Goal: Task Accomplishment & Management: Manage account settings

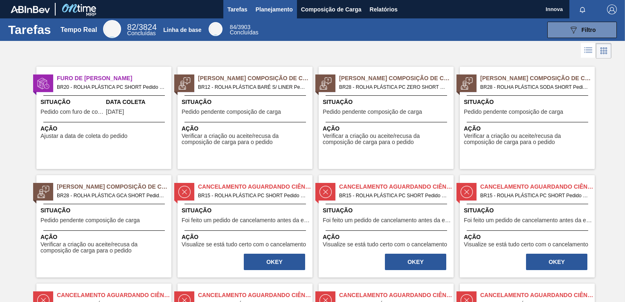
click at [277, 11] on span "Planejamento" at bounding box center [274, 9] width 37 height 10
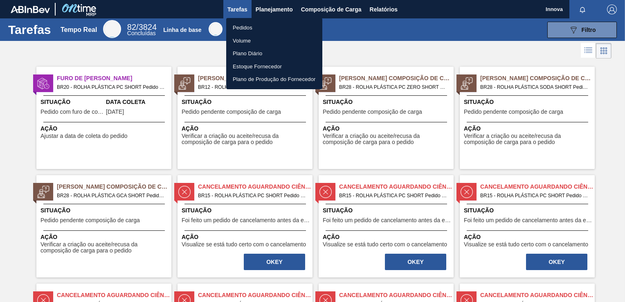
click at [252, 25] on li "Pedidos" at bounding box center [274, 27] width 96 height 13
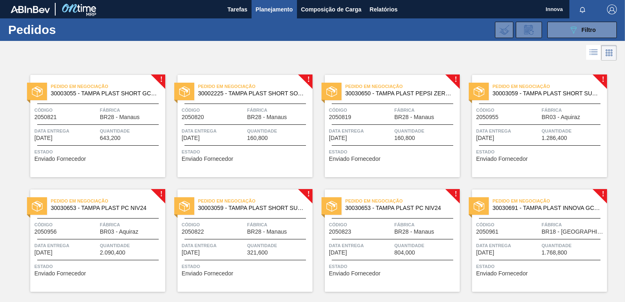
click at [542, 224] on span "Fábrica" at bounding box center [572, 224] width 63 height 8
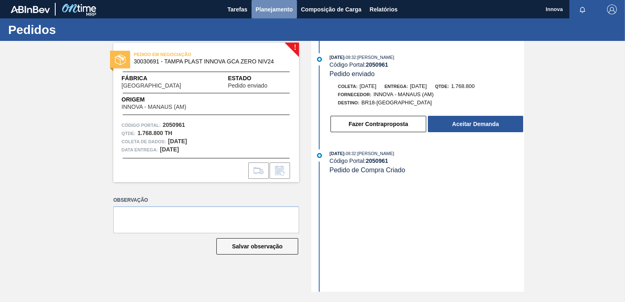
click at [260, 12] on span "Planejamento" at bounding box center [274, 9] width 37 height 10
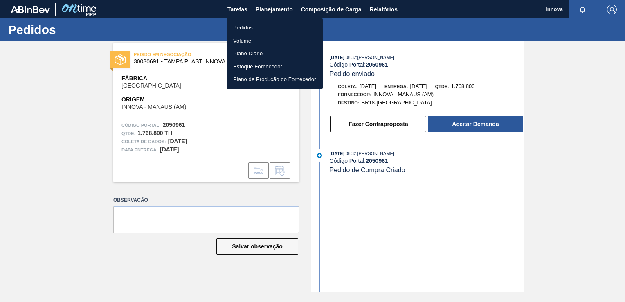
click at [246, 27] on li "Pedidos" at bounding box center [275, 27] width 96 height 13
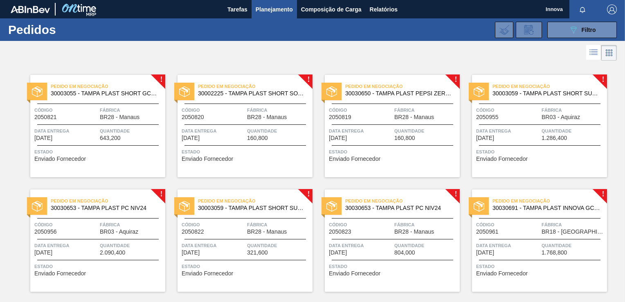
click at [378, 127] on span "Data Entrega" at bounding box center [360, 131] width 63 height 8
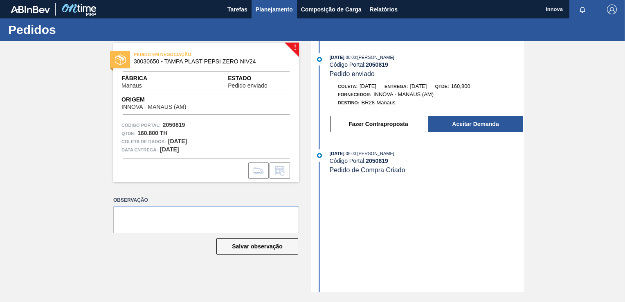
click at [260, 7] on span "Planejamento" at bounding box center [274, 9] width 37 height 10
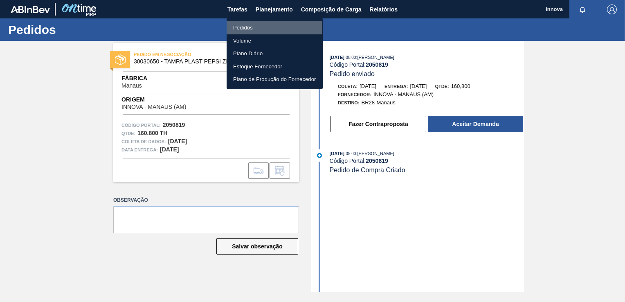
click at [247, 27] on li "Pedidos" at bounding box center [275, 27] width 96 height 13
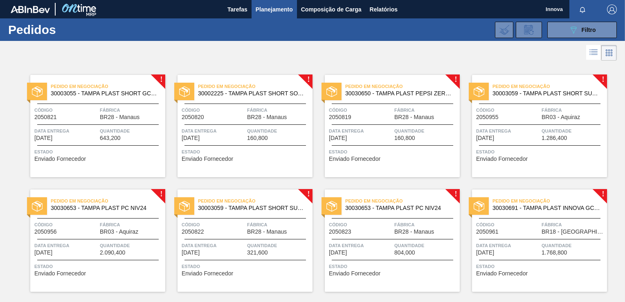
click at [67, 221] on span "Código" at bounding box center [65, 224] width 63 height 8
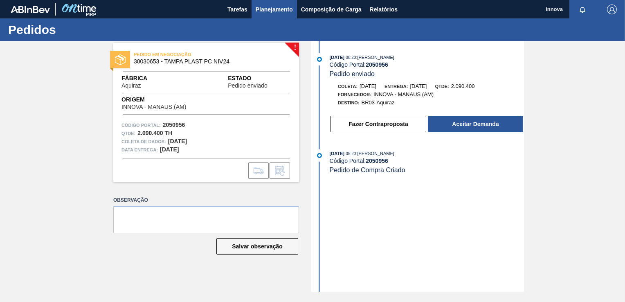
click at [258, 16] on button "Planejamento" at bounding box center [273, 9] width 45 height 18
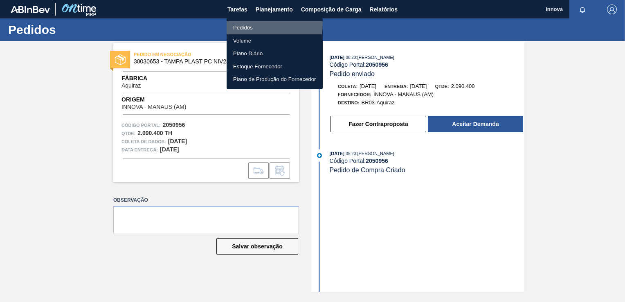
click at [246, 24] on li "Pedidos" at bounding box center [275, 27] width 96 height 13
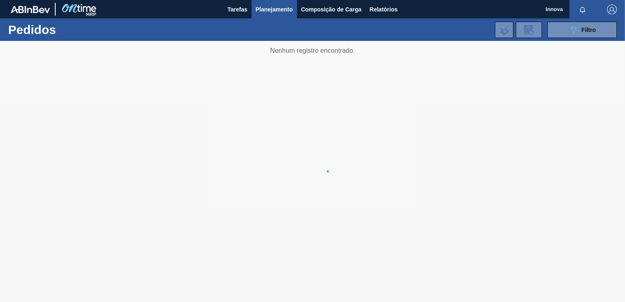
drag, startPoint x: 495, startPoint y: 239, endPoint x: 319, endPoint y: 99, distance: 225.0
click at [319, 99] on div at bounding box center [312, 171] width 625 height 261
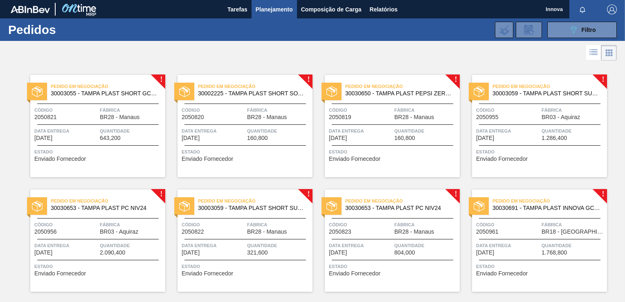
click at [126, 156] on div "Estado Enviado Fornecedor" at bounding box center [98, 154] width 129 height 13
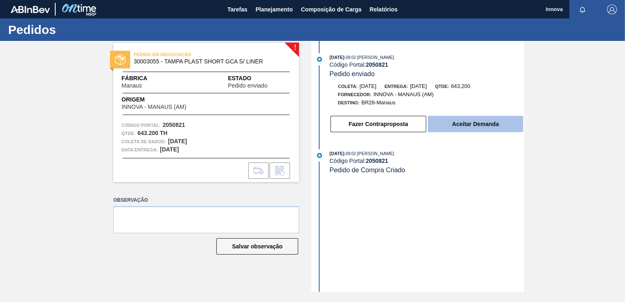
click at [455, 123] on button "Aceitar Demanda" at bounding box center [475, 124] width 95 height 16
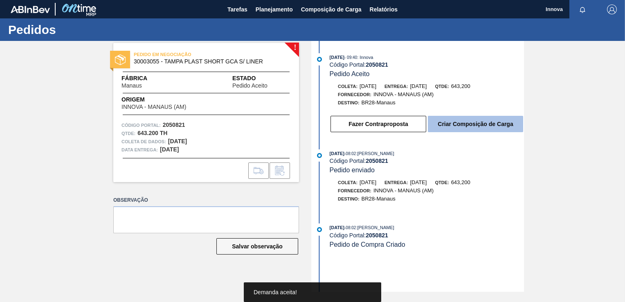
click at [469, 126] on button "Criar Composição de Carga" at bounding box center [475, 124] width 95 height 16
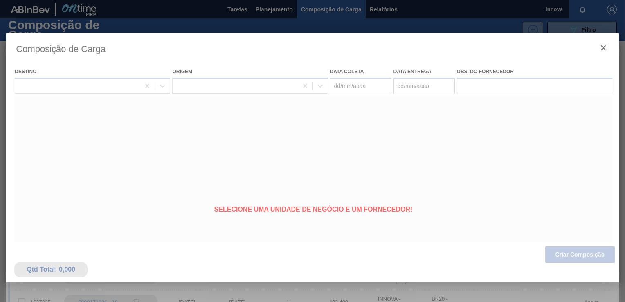
type coleta "[DATE]"
type Entrega "[DATE]"
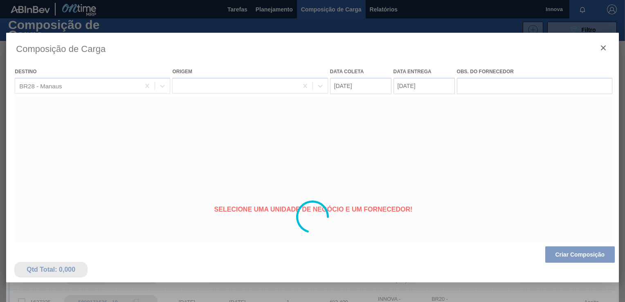
click at [589, 258] on div at bounding box center [312, 217] width 612 height 368
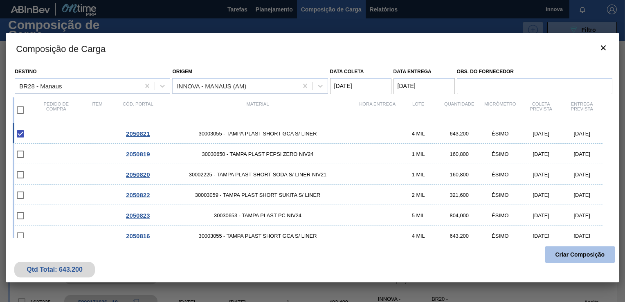
click at [589, 256] on button "Criar Composição" at bounding box center [580, 254] width 70 height 16
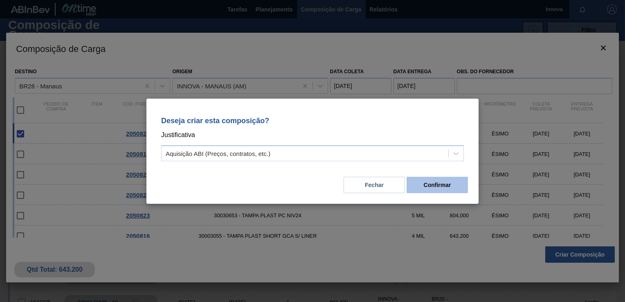
click at [412, 182] on button "Confirmar" at bounding box center [436, 185] width 61 height 16
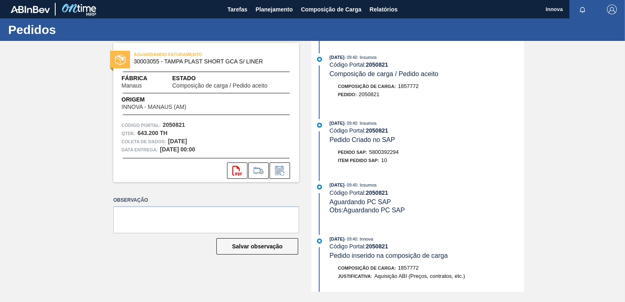
click at [383, 155] on span "5800392294" at bounding box center [383, 152] width 29 height 6
copy span "5800392294"
click at [381, 132] on strong "2050821" at bounding box center [377, 130] width 22 height 7
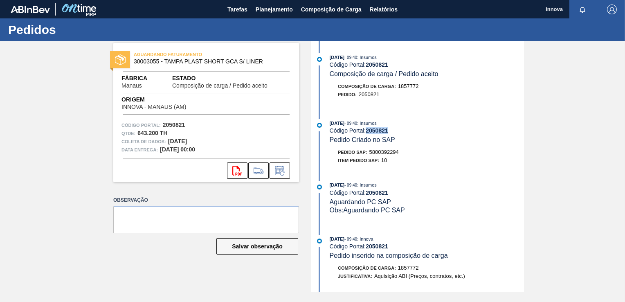
copy strong "2050821"
click at [377, 154] on span "5800392294" at bounding box center [383, 152] width 29 height 6
copy span "5800392294"
click at [61, 193] on div "AGUARDANDO FATURAMENTO 30003055 - TAMPA PLAST SHORT GCA S/ LINER Fábrica Manaus…" at bounding box center [312, 166] width 625 height 251
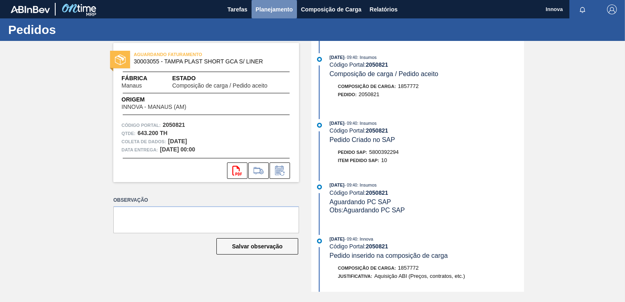
click at [262, 9] on span "Planejamento" at bounding box center [274, 9] width 37 height 10
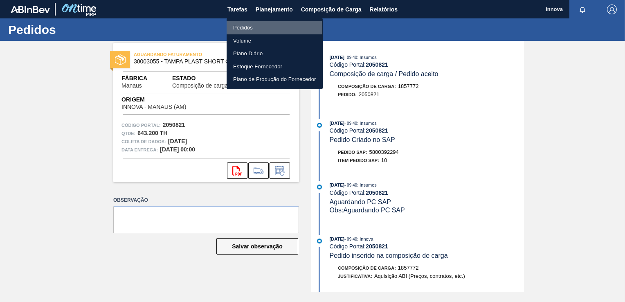
drag, startPoint x: 242, startPoint y: 28, endPoint x: 368, endPoint y: 87, distance: 139.4
click at [242, 28] on li "Pedidos" at bounding box center [275, 27] width 96 height 13
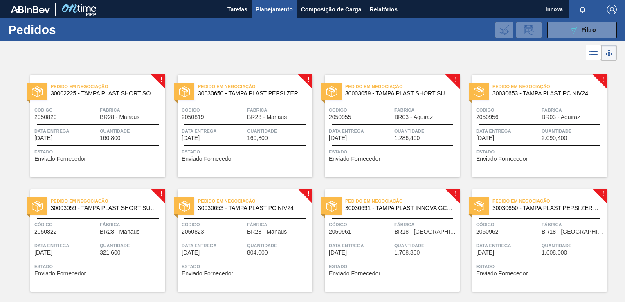
click at [126, 123] on div "Pedido em Negociação 30002225 - TAMPA PLAST SHORT SODA S/ LINER NIV21 Código 20…" at bounding box center [97, 126] width 135 height 102
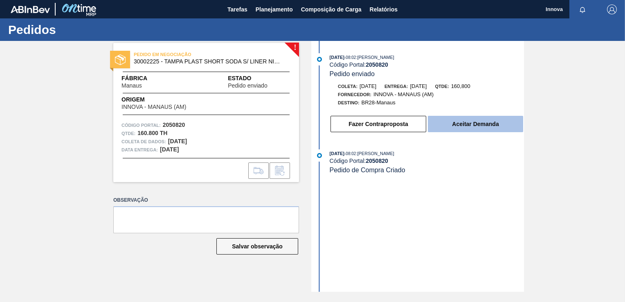
click at [442, 122] on button "Aceitar Demanda" at bounding box center [475, 124] width 95 height 16
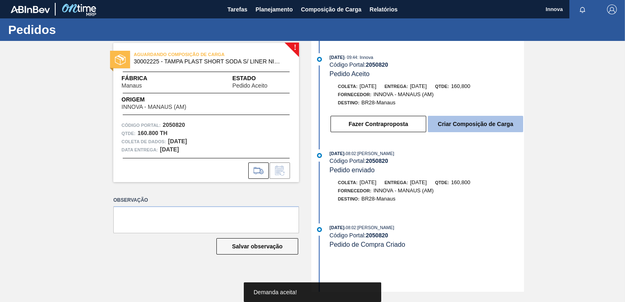
click at [463, 126] on button "Criar Composição de Carga" at bounding box center [475, 124] width 95 height 16
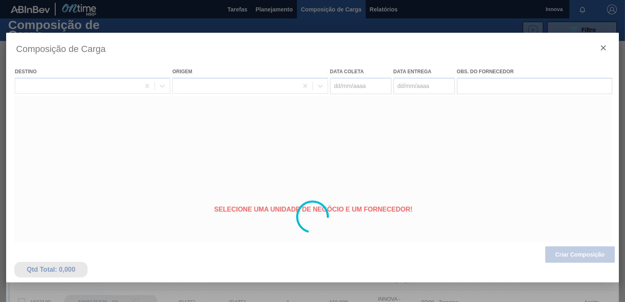
type coleta "[DATE]"
type Entrega "[DATE]"
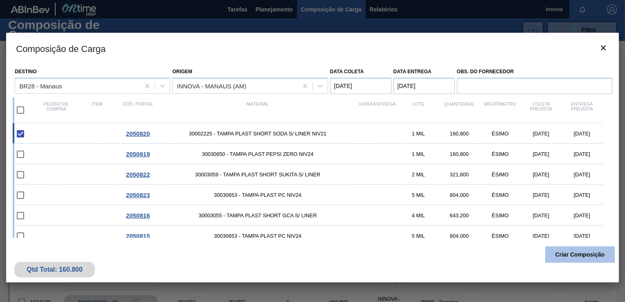
click at [574, 253] on button "Criar Composição" at bounding box center [580, 254] width 70 height 16
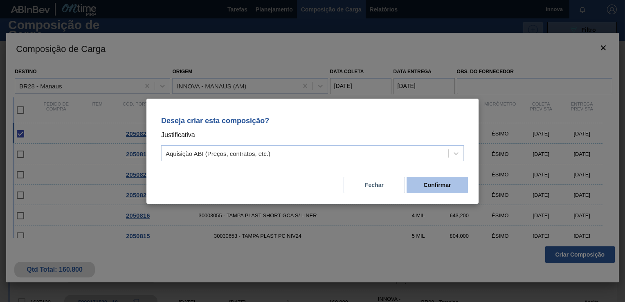
click at [453, 188] on button "Confirmar" at bounding box center [436, 185] width 61 height 16
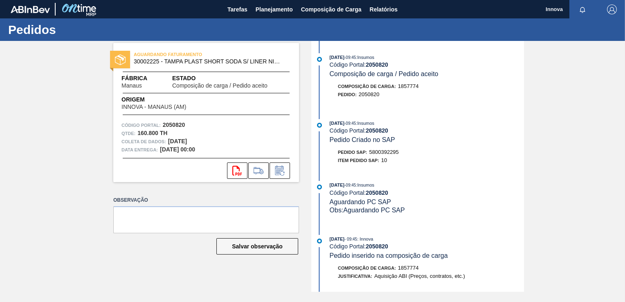
click at [396, 154] on span "5800392295" at bounding box center [383, 152] width 29 height 6
copy span "5800392295"
click at [376, 129] on strong "2050820" at bounding box center [377, 130] width 22 height 7
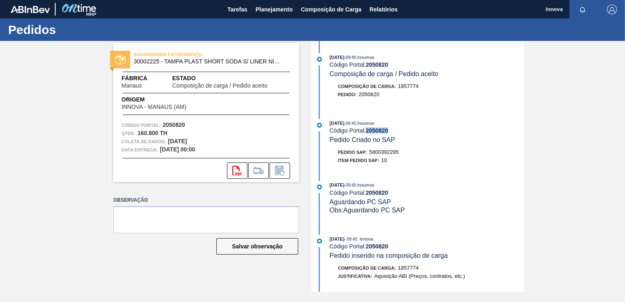
copy strong "2050820"
click at [275, 15] on button "Planejamento" at bounding box center [273, 9] width 45 height 18
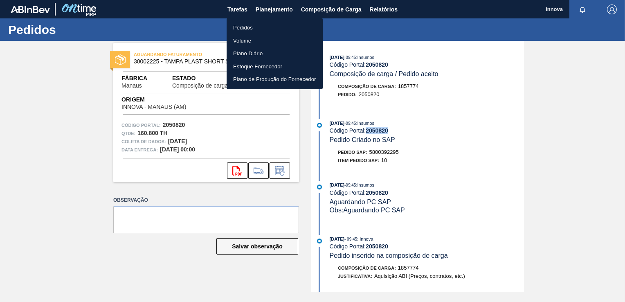
click at [250, 25] on li "Pedidos" at bounding box center [275, 27] width 96 height 13
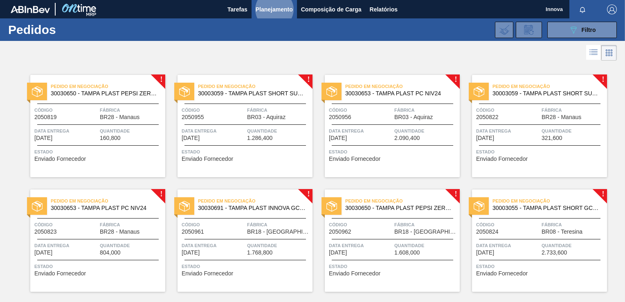
click at [107, 140] on span "160,800" at bounding box center [110, 138] width 21 height 6
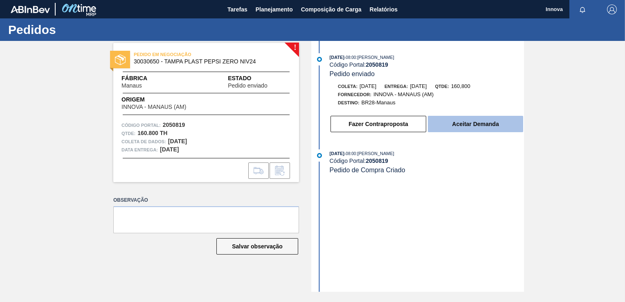
click at [458, 127] on button "Aceitar Demanda" at bounding box center [475, 124] width 95 height 16
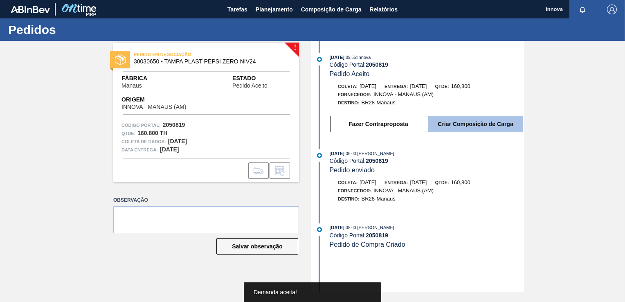
click at [466, 123] on button "Criar Composição de Carga" at bounding box center [475, 124] width 95 height 16
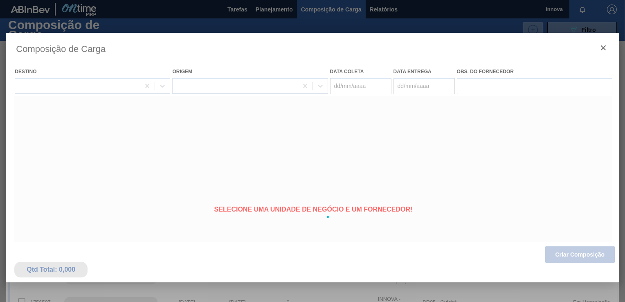
type coleta "[DATE]"
type Entrega "[DATE]"
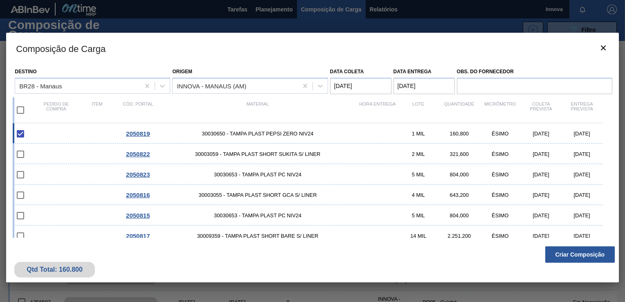
click at [577, 254] on button "Criar Composição" at bounding box center [580, 254] width 70 height 16
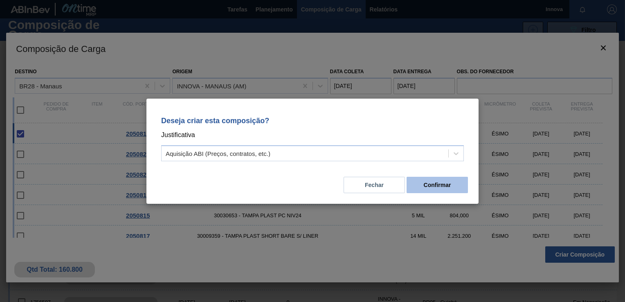
click at [453, 186] on button "Confirmar" at bounding box center [436, 185] width 61 height 16
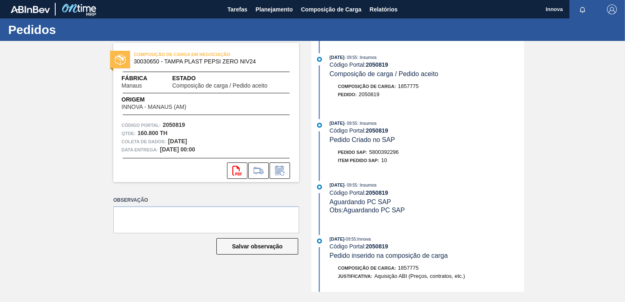
click at [388, 153] on span "5800392296" at bounding box center [383, 152] width 29 height 6
copy span "5800392296"
click at [383, 131] on strong "2050819" at bounding box center [377, 130] width 22 height 7
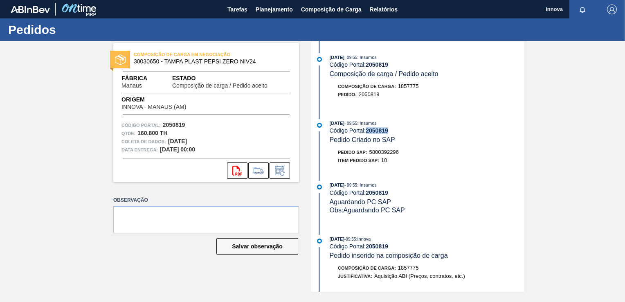
copy strong "2050819"
click at [269, 8] on span "Planejamento" at bounding box center [274, 9] width 37 height 10
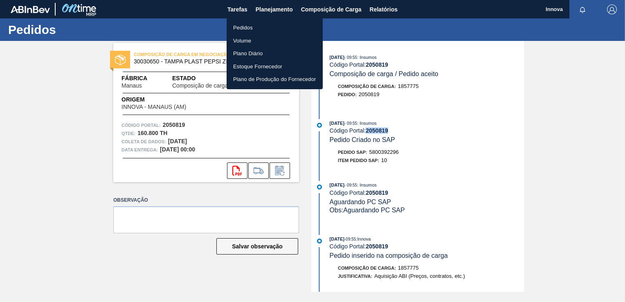
click at [258, 24] on li "Pedidos" at bounding box center [275, 27] width 96 height 13
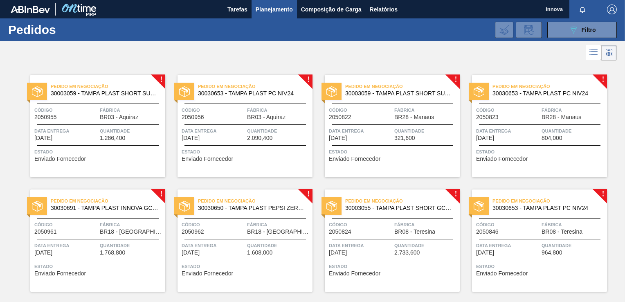
click at [383, 130] on span "Data Entrega" at bounding box center [360, 131] width 63 height 8
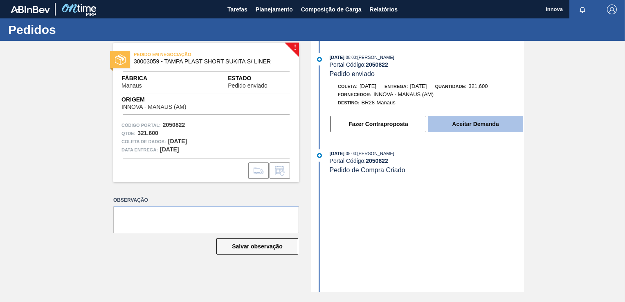
click at [467, 130] on button "Aceitar Demanda" at bounding box center [475, 124] width 95 height 16
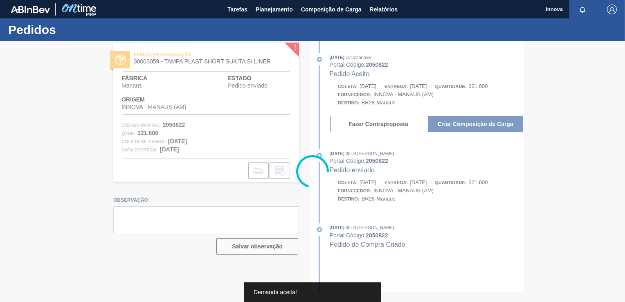
click at [471, 127] on div at bounding box center [312, 171] width 625 height 261
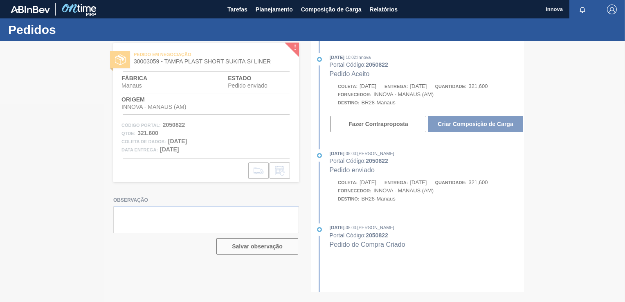
click at [471, 127] on div at bounding box center [312, 171] width 625 height 261
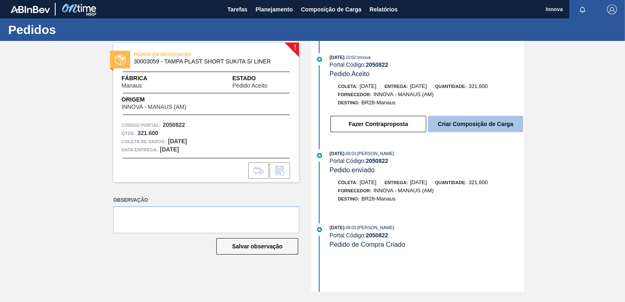
click at [471, 126] on button "Criar Composição de Carga" at bounding box center [475, 124] width 95 height 16
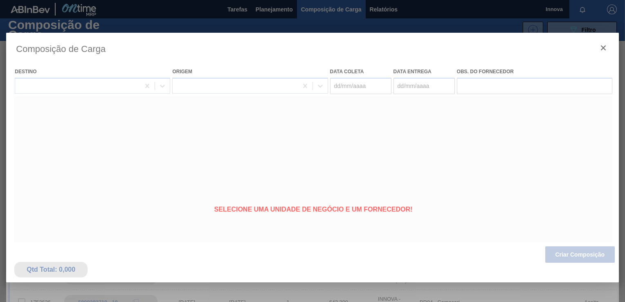
type coleta "[DATE]"
type Entrega "[DATE]"
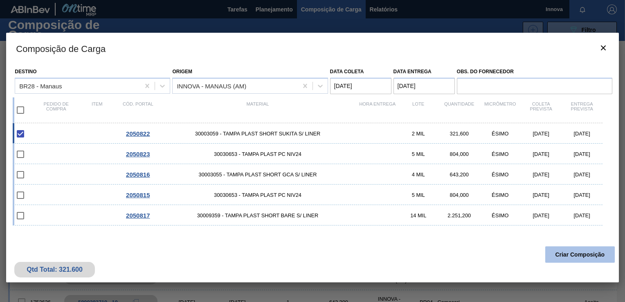
click at [558, 253] on button "Criar Composição" at bounding box center [580, 254] width 70 height 16
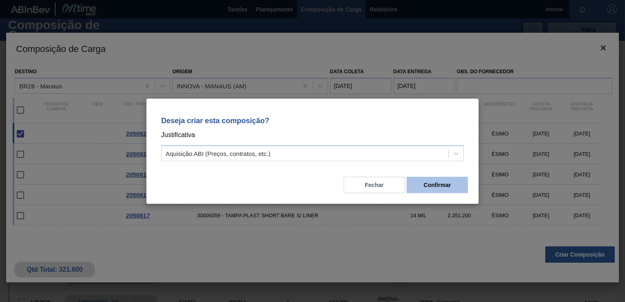
click at [458, 191] on button "Confirmar" at bounding box center [436, 185] width 61 height 16
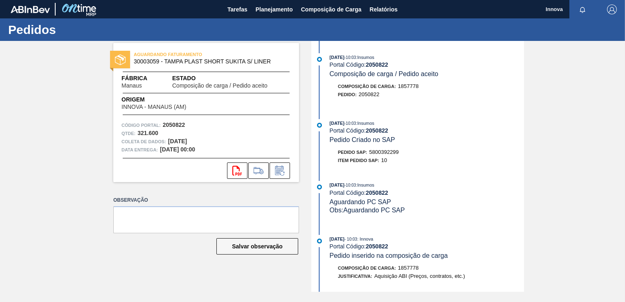
click at [386, 153] on span "5800392299" at bounding box center [383, 152] width 29 height 6
copy span "5800392299"
click at [381, 128] on strong "2050822" at bounding box center [377, 130] width 22 height 7
click at [381, 131] on strong "2050822" at bounding box center [377, 130] width 22 height 7
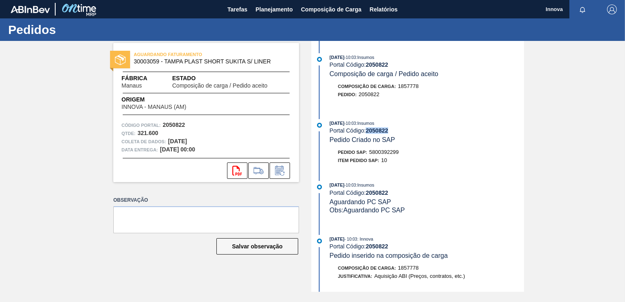
click at [381, 131] on strong "2050822" at bounding box center [377, 130] width 22 height 7
copy strong "2050822"
click at [388, 154] on span "5800392299" at bounding box center [383, 152] width 29 height 6
copy span "5800392299"
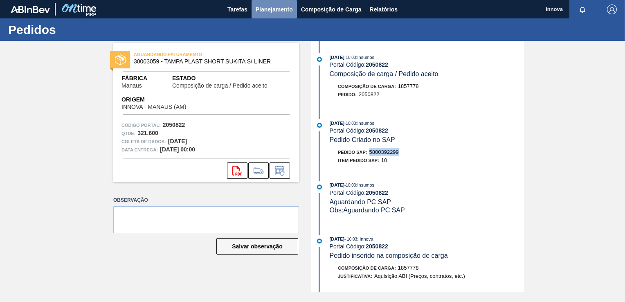
click at [271, 8] on span "Planejamento" at bounding box center [274, 9] width 37 height 10
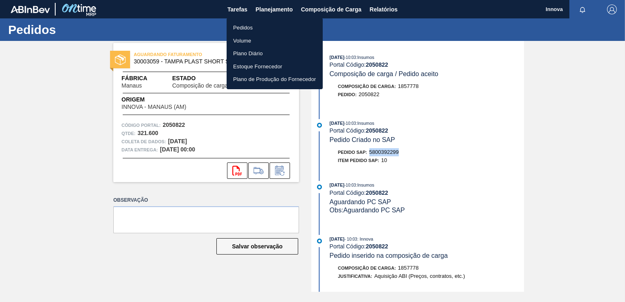
click at [250, 30] on li "Pedidos" at bounding box center [275, 27] width 96 height 13
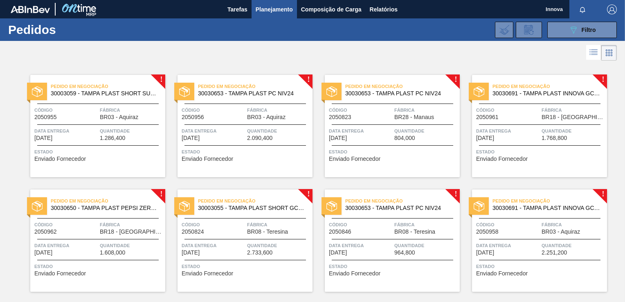
click at [415, 132] on span "Quantidade" at bounding box center [425, 131] width 63 height 8
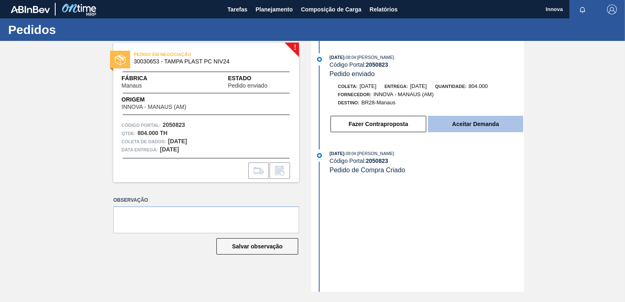
click at [461, 121] on button "Aceitar Demanda" at bounding box center [475, 124] width 95 height 16
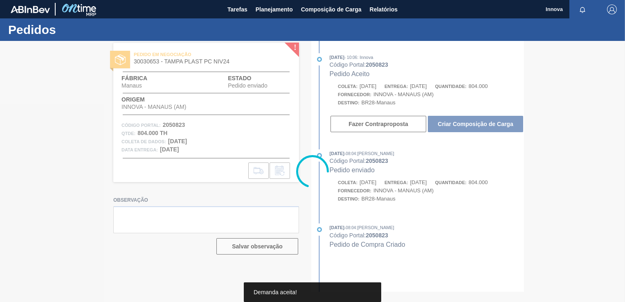
click at [474, 124] on div at bounding box center [312, 171] width 625 height 261
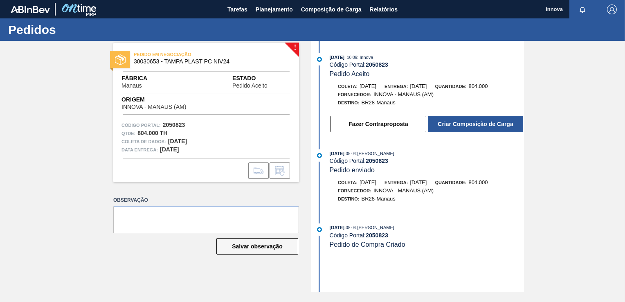
click at [474, 124] on button "Criar Composição de Carga" at bounding box center [475, 124] width 95 height 16
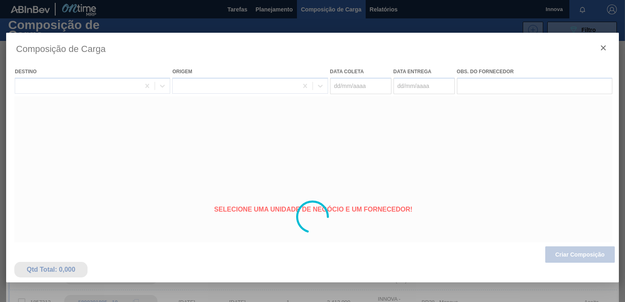
type coleta "[DATE]"
type Entrega "[DATE]"
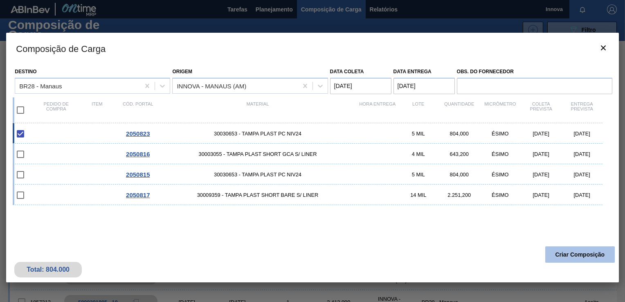
click at [561, 251] on button "Criar Composição" at bounding box center [580, 254] width 70 height 16
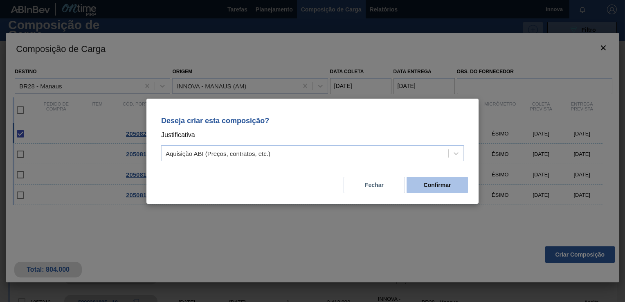
click at [449, 187] on button "Confirmar" at bounding box center [436, 185] width 61 height 16
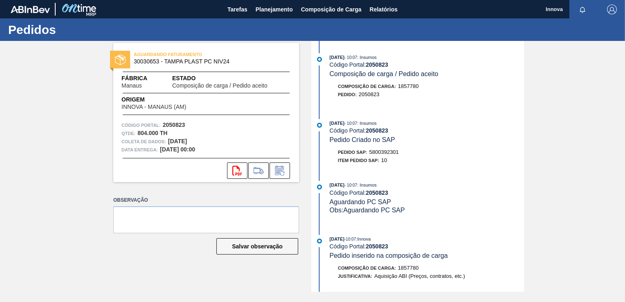
click at [374, 155] on span "5800392301" at bounding box center [383, 152] width 29 height 6
copy span "5800392301"
click at [383, 132] on strong "2050823" at bounding box center [377, 130] width 22 height 7
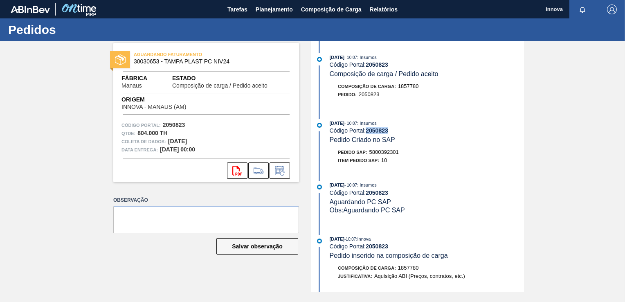
copy strong "2050823"
drag, startPoint x: 449, startPoint y: 162, endPoint x: 456, endPoint y: 160, distance: 7.6
click at [449, 161] on div "Item pedido SAP: 10" at bounding box center [427, 160] width 194 height 8
click at [260, 7] on span "Planejamento" at bounding box center [274, 9] width 37 height 10
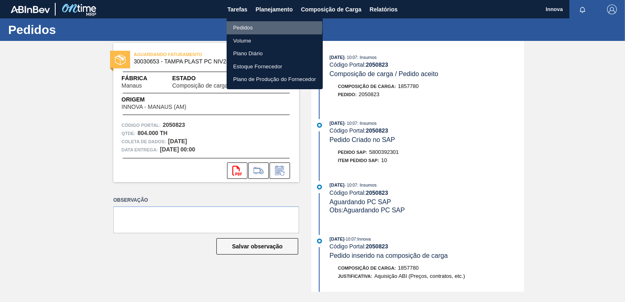
click at [256, 27] on li "Pedidos" at bounding box center [275, 27] width 96 height 13
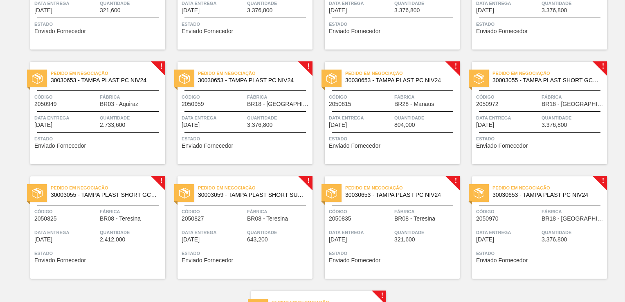
scroll to position [572, 0]
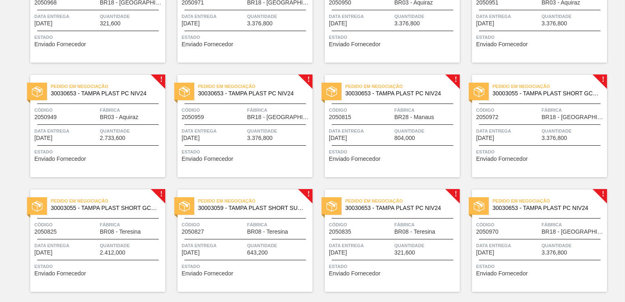
click at [384, 125] on div "Pedido em Negociação 30030653 - TAMPA PLAST PC NIV24 Código 2050815 Fábrica BR2…" at bounding box center [392, 126] width 135 height 102
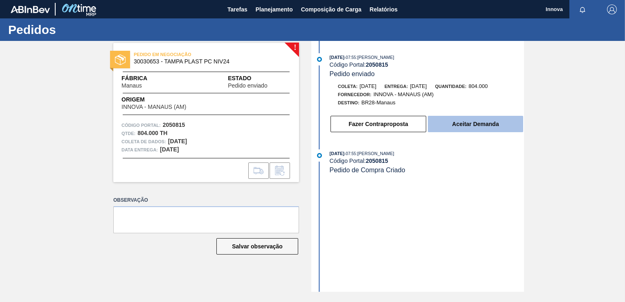
click at [457, 125] on button "Aceitar Demanda" at bounding box center [475, 124] width 95 height 16
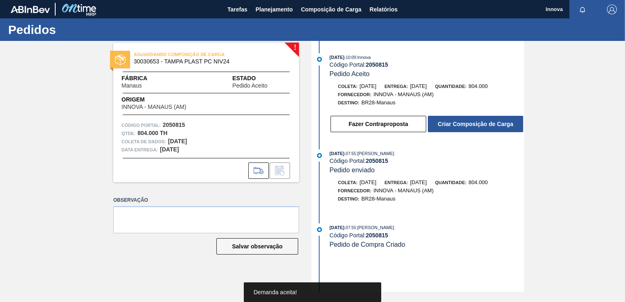
click at [482, 125] on button "Criar Composição de Carga" at bounding box center [475, 124] width 95 height 16
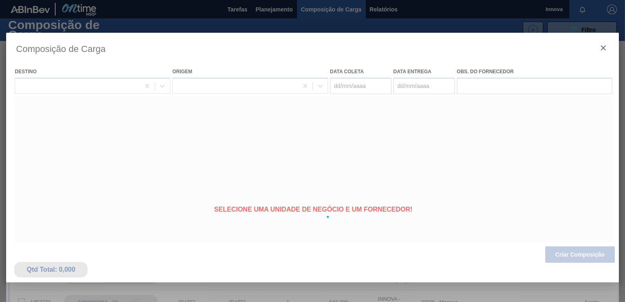
type coleta "[DATE]"
type Entrega "[DATE]"
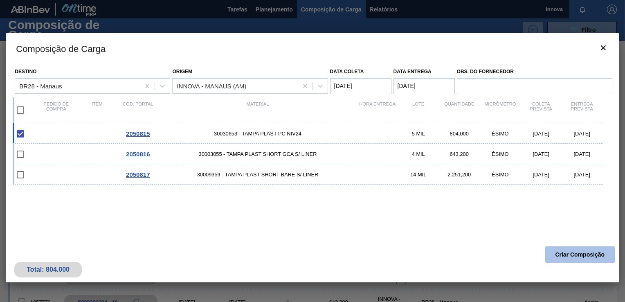
click at [556, 252] on button "Criar Composição" at bounding box center [580, 254] width 70 height 16
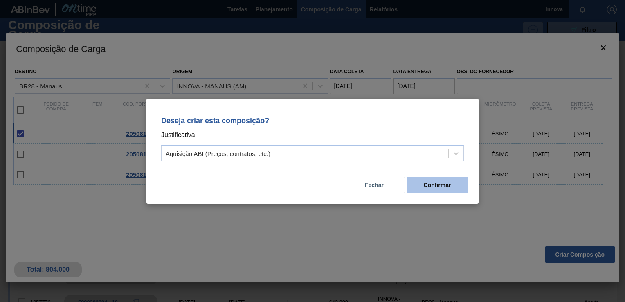
click at [453, 188] on button "Confirmar" at bounding box center [436, 185] width 61 height 16
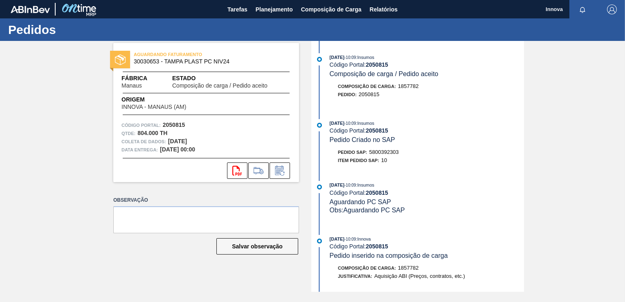
click at [376, 150] on div "Pedido SAP: 5800392303" at bounding box center [368, 152] width 61 height 8
copy span "5800392303"
click at [375, 132] on strong "2050815" at bounding box center [377, 130] width 22 height 7
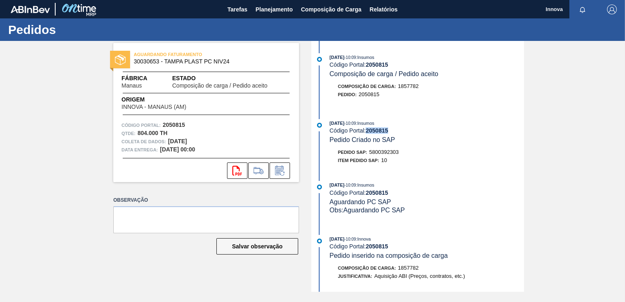
copy strong "2050815"
click at [466, 144] on div "[DATE] 10:09 : Insumos Código Portal: 2050815 Pedido Criado no SAP" at bounding box center [427, 131] width 194 height 25
click at [282, 8] on span "Planejamento" at bounding box center [274, 9] width 37 height 10
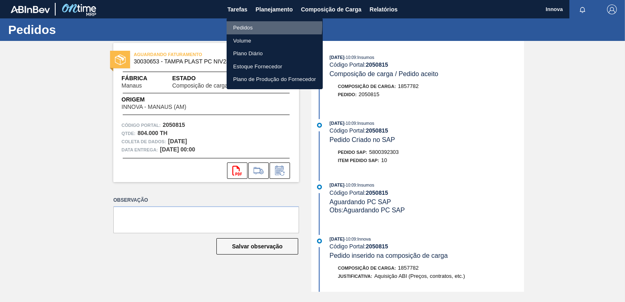
click at [248, 25] on li "Pedidos" at bounding box center [275, 27] width 96 height 13
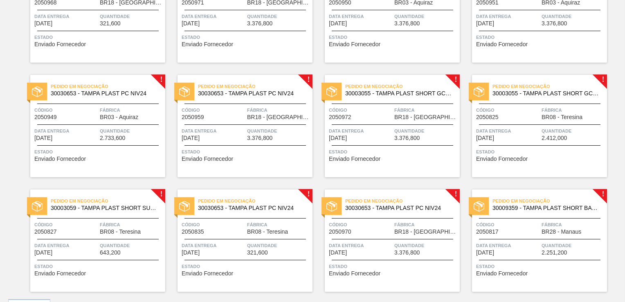
scroll to position [592, 0]
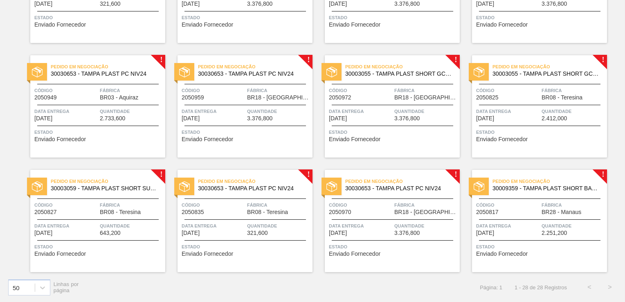
click at [524, 217] on div "Pedido em Negociação 30009359 - TAMPA PLAST SHORT BARE S/ LINER Código 2050817 …" at bounding box center [539, 221] width 135 height 102
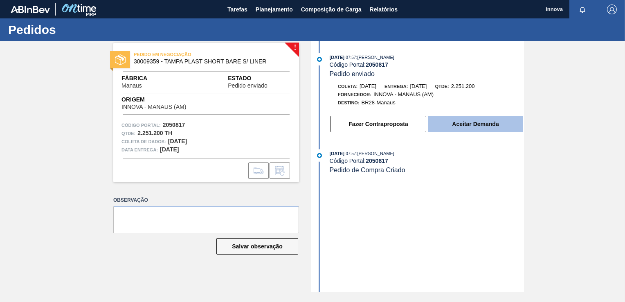
click at [444, 124] on button "Aceitar Demanda" at bounding box center [475, 124] width 95 height 16
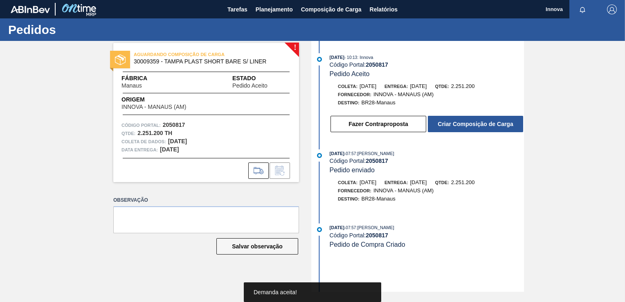
click at [471, 124] on button "Criar Composição de Carga" at bounding box center [475, 124] width 95 height 16
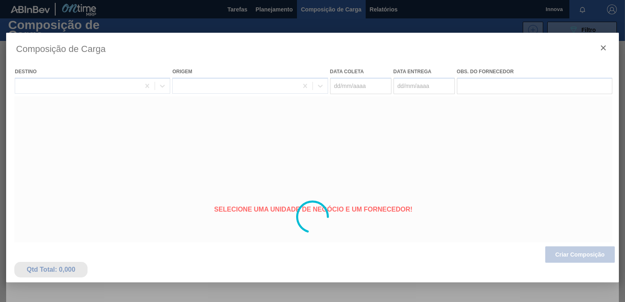
type coleta "[DATE]"
type Entrega "[DATE]"
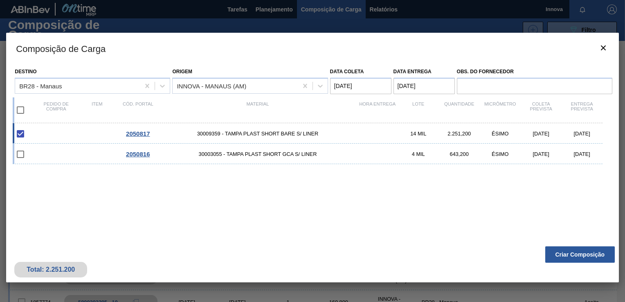
click at [581, 256] on button "Criar Composição" at bounding box center [580, 254] width 70 height 16
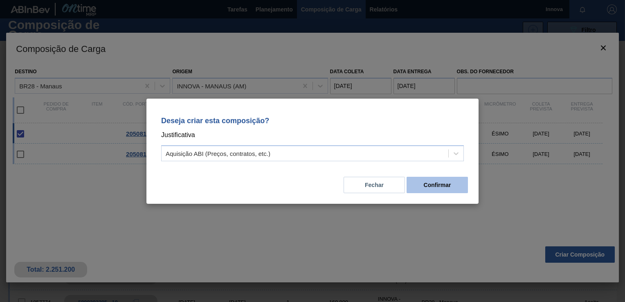
click at [423, 191] on button "Confirmar" at bounding box center [436, 185] width 61 height 16
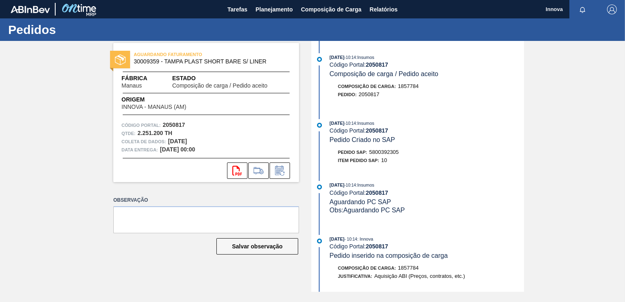
click at [394, 156] on div "Pedido SAP: 5800392305" at bounding box center [368, 152] width 61 height 8
click at [394, 155] on span "5800392305" at bounding box center [383, 152] width 29 height 6
copy span "5800392305"
click at [375, 127] on div "09/10/2025 - 10:14 : Insumos" at bounding box center [427, 123] width 194 height 8
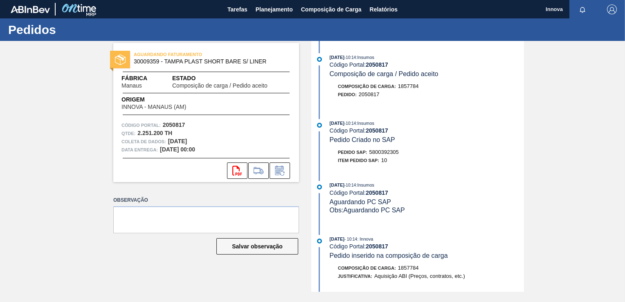
click at [376, 131] on strong "2050817" at bounding box center [377, 130] width 22 height 7
copy strong "2050817"
click at [481, 174] on div "09/10/2025 - 10:14 : Insumos Código Portal: 2050817 Composição de carga / Pedid…" at bounding box center [418, 166] width 211 height 251
click at [273, 10] on span "Planejamento" at bounding box center [274, 9] width 37 height 10
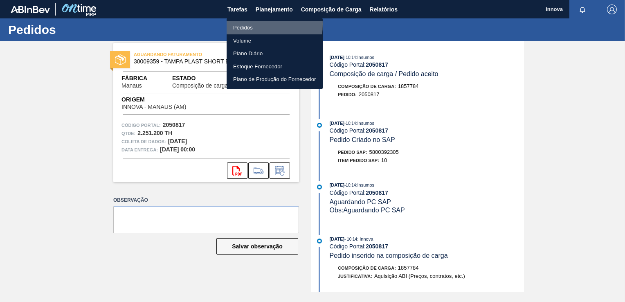
click at [242, 24] on li "Pedidos" at bounding box center [275, 27] width 96 height 13
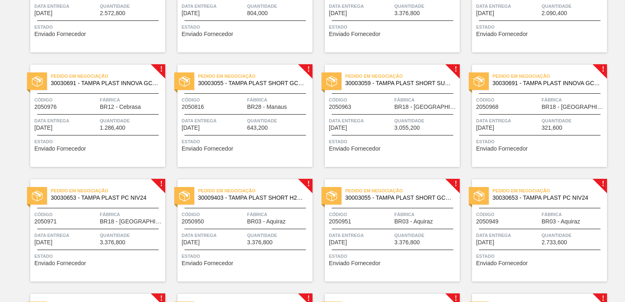
scroll to position [450, 0]
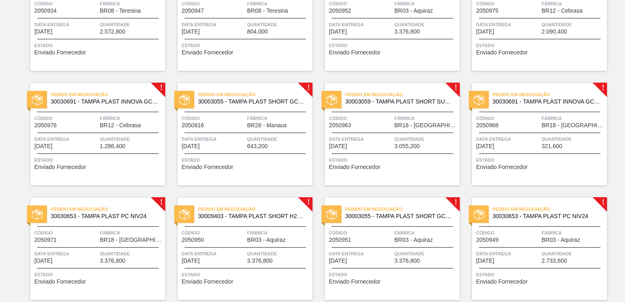
click at [231, 126] on div "Código 2050816" at bounding box center [213, 121] width 63 height 14
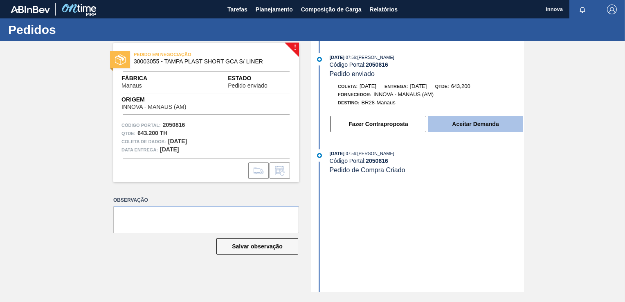
click at [454, 121] on button "Aceitar Demanda" at bounding box center [475, 124] width 95 height 16
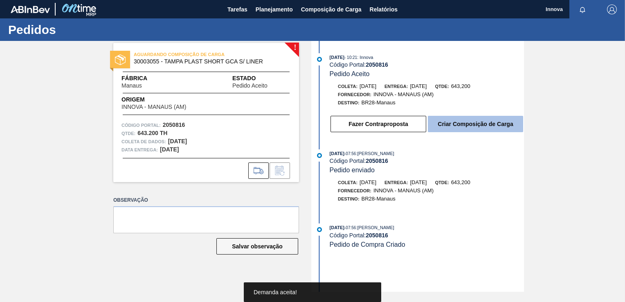
click at [469, 124] on button "Criar Composição de Carga" at bounding box center [475, 124] width 95 height 16
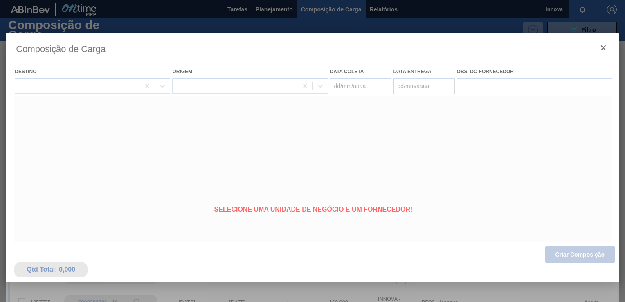
type coleta "[DATE]"
type Entrega "[DATE]"
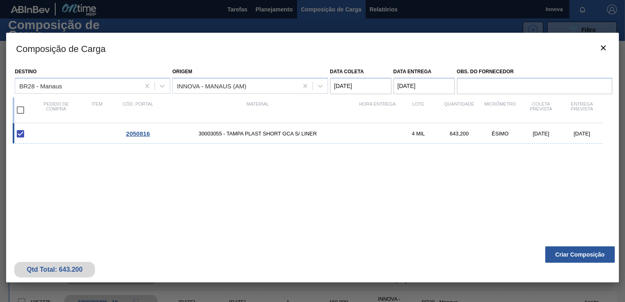
click at [585, 249] on button "Criar Composição" at bounding box center [580, 254] width 70 height 16
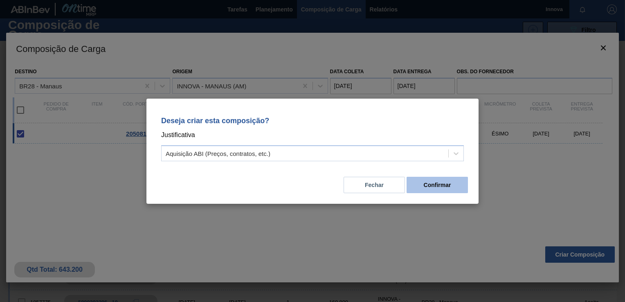
click at [442, 184] on button "Confirmar" at bounding box center [436, 185] width 61 height 16
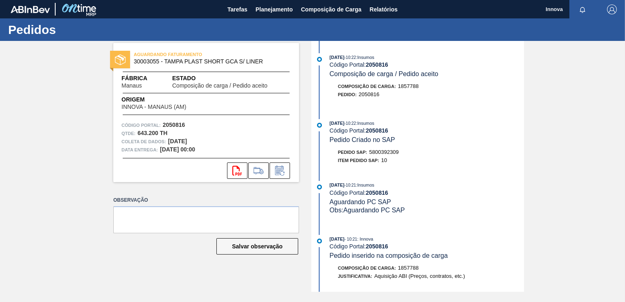
click at [401, 153] on div "Pedido SAP: 5800392309" at bounding box center [427, 152] width 194 height 8
click at [394, 153] on span "5800392309" at bounding box center [383, 152] width 29 height 6
copy span "5800392309"
click at [385, 132] on strong "2050816" at bounding box center [377, 130] width 22 height 7
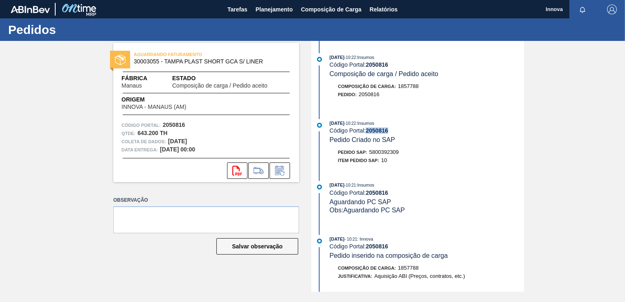
click at [385, 132] on strong "2050816" at bounding box center [377, 130] width 22 height 7
copy strong "2050816"
click at [386, 153] on span "5800392309" at bounding box center [383, 152] width 29 height 6
copy span "5800392309"
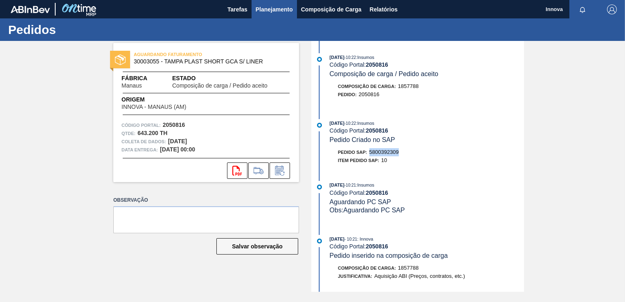
click at [269, 13] on span "Planejamento" at bounding box center [274, 9] width 37 height 10
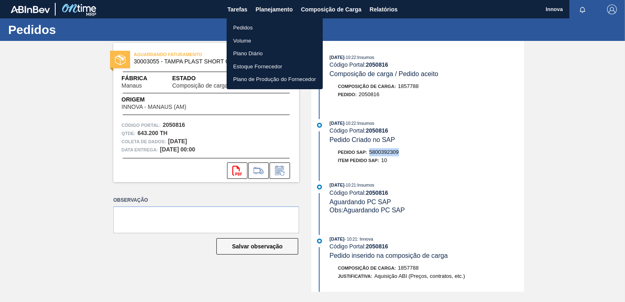
click at [244, 27] on li "Pedidos" at bounding box center [275, 27] width 96 height 13
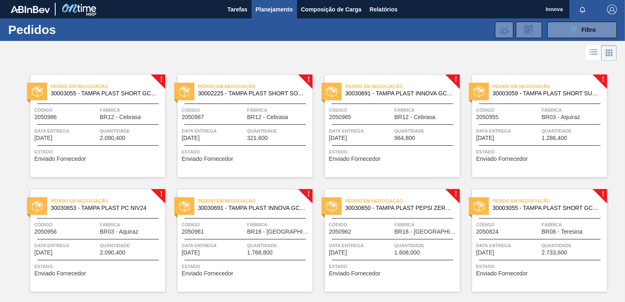
click at [75, 105] on div "Pedido em Negociação 30003055 - TAMPA PLAST SHORT GCA S/ LINER Código 2050986 F…" at bounding box center [97, 126] width 135 height 102
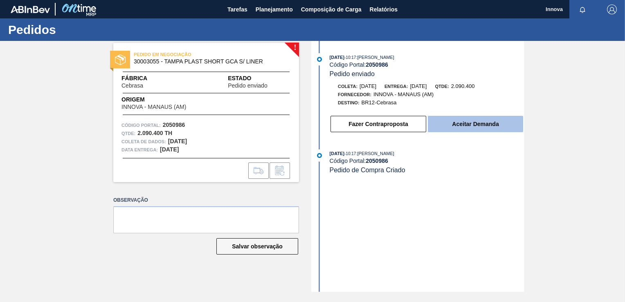
click at [466, 123] on button "Aceitar Demanda" at bounding box center [475, 124] width 95 height 16
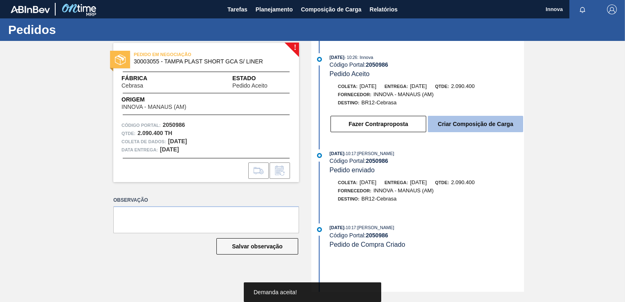
click at [475, 127] on button "Criar Composição de Carga" at bounding box center [475, 124] width 95 height 16
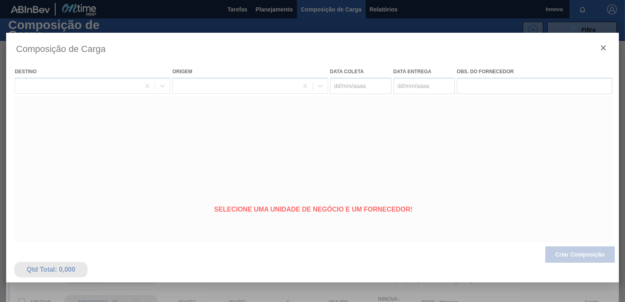
type coleta "[DATE]"
type Entrega "[DATE]"
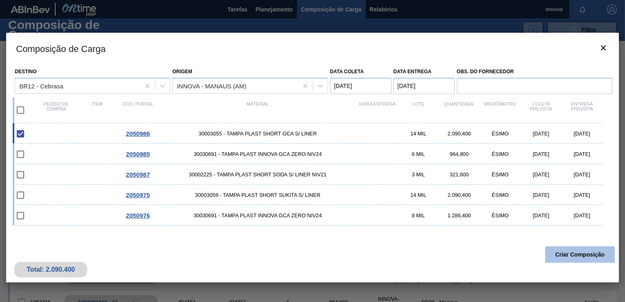
click at [578, 255] on button "Criar Composição" at bounding box center [580, 254] width 70 height 16
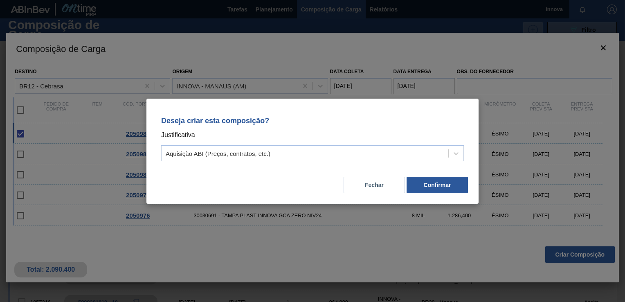
click at [445, 176] on div "Fechar Confirmar" at bounding box center [312, 180] width 312 height 28
click at [433, 185] on button "Confirmar" at bounding box center [436, 185] width 61 height 16
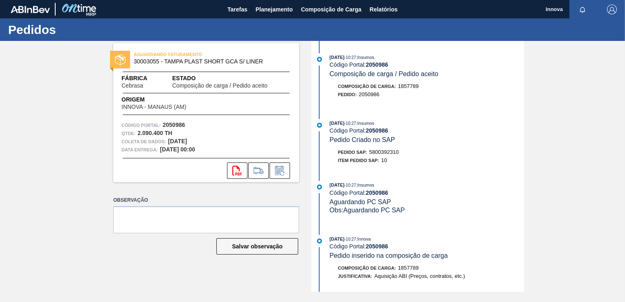
drag, startPoint x: 394, startPoint y: 148, endPoint x: 389, endPoint y: 151, distance: 6.2
click at [394, 148] on div "09/10/2025 - 10:27 : Insumos Código Portal: 2050986 Pedido Criado no SAP Pedido…" at bounding box center [418, 143] width 211 height 49
click at [386, 154] on span "5800392310" at bounding box center [383, 152] width 29 height 6
copy span "5800392310"
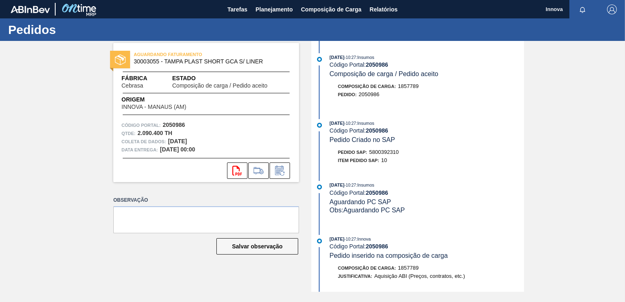
click at [381, 130] on strong "2050986" at bounding box center [377, 130] width 22 height 7
click at [381, 129] on strong "2050986" at bounding box center [377, 130] width 22 height 7
copy strong "2050986"
click at [392, 154] on span "5800392310" at bounding box center [383, 152] width 29 height 6
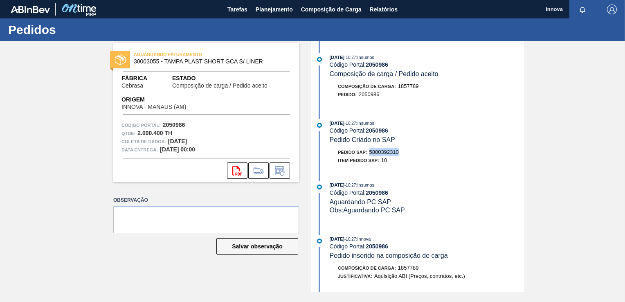
copy span "5800392310"
click at [262, 7] on span "Planejamento" at bounding box center [274, 9] width 37 height 10
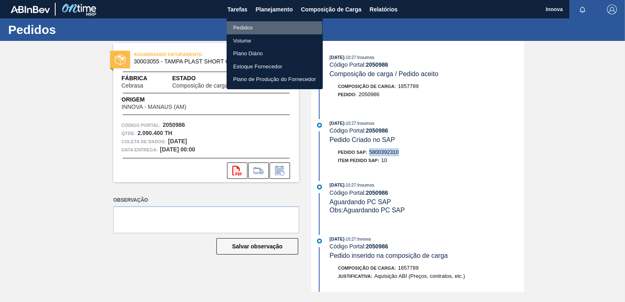
click at [246, 28] on li "Pedidos" at bounding box center [275, 27] width 96 height 13
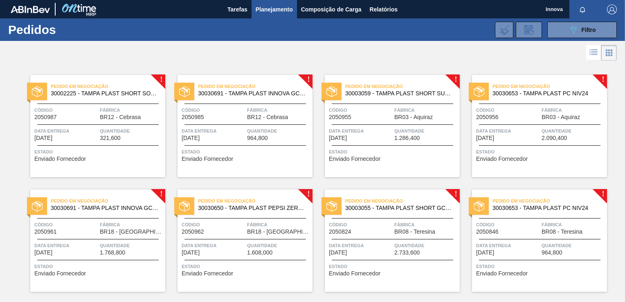
click at [87, 120] on div "Pedido em Negociação 30002225 - TAMPA PLAST SHORT SODA S/ LINER NIV21 Código 20…" at bounding box center [97, 126] width 135 height 102
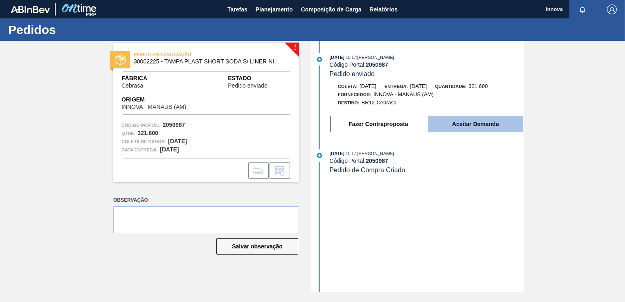
click at [495, 128] on button "Aceitar Demanda" at bounding box center [475, 124] width 95 height 16
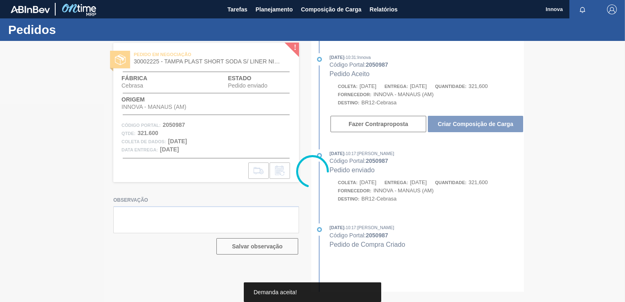
click at [476, 126] on div at bounding box center [312, 171] width 625 height 261
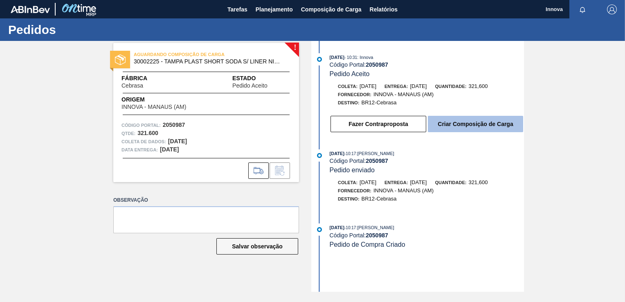
click at [472, 128] on button "Criar Composição de Carga" at bounding box center [475, 124] width 95 height 16
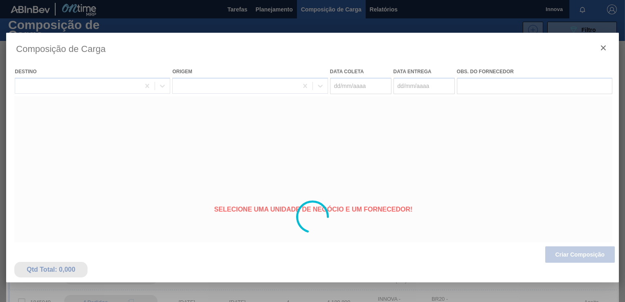
type coleta "[DATE]"
type Entrega "[DATE]"
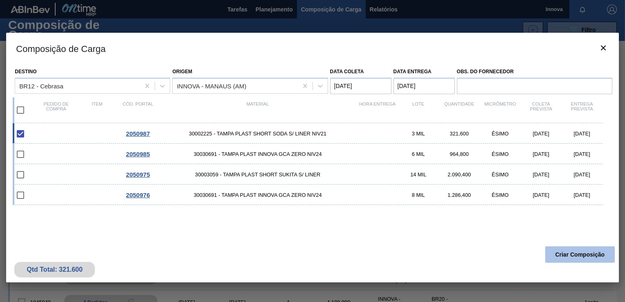
click at [586, 254] on button "Criar Composição" at bounding box center [580, 254] width 70 height 16
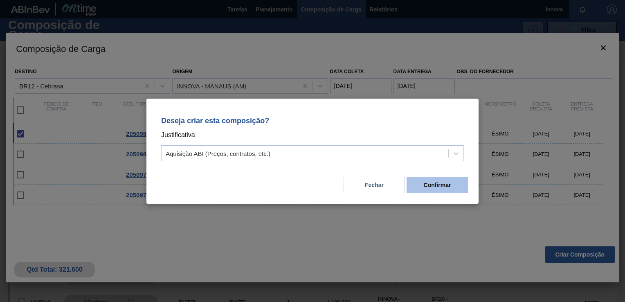
click at [430, 183] on button "Confirmar" at bounding box center [436, 185] width 61 height 16
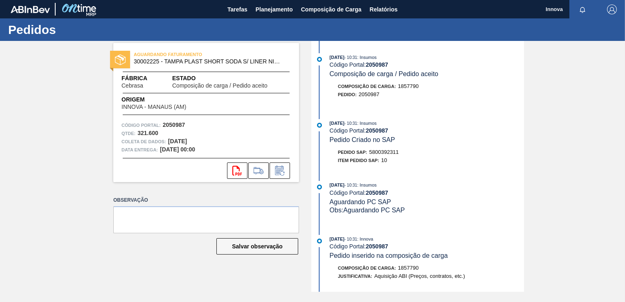
click at [377, 155] on span "5800392311" at bounding box center [383, 152] width 29 height 6
copy span "5800392311"
click at [383, 132] on strong "2050987" at bounding box center [377, 130] width 22 height 7
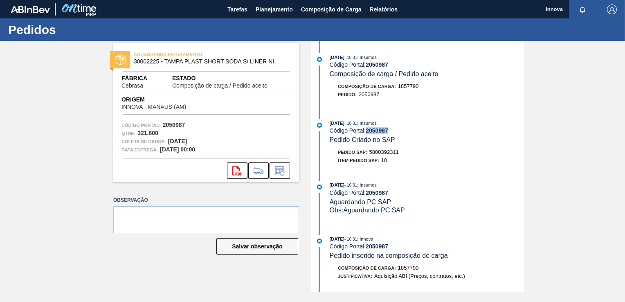
copy strong "2050987"
click at [280, 11] on span "Planejamento" at bounding box center [274, 9] width 37 height 10
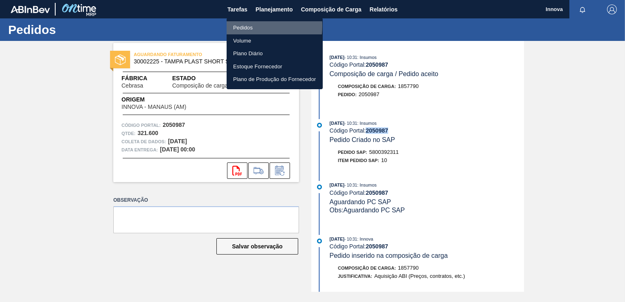
click at [243, 26] on li "Pedidos" at bounding box center [275, 27] width 96 height 13
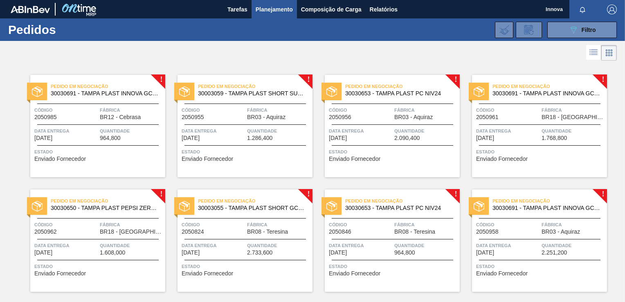
click at [123, 128] on span "Quantidade" at bounding box center [131, 131] width 63 height 8
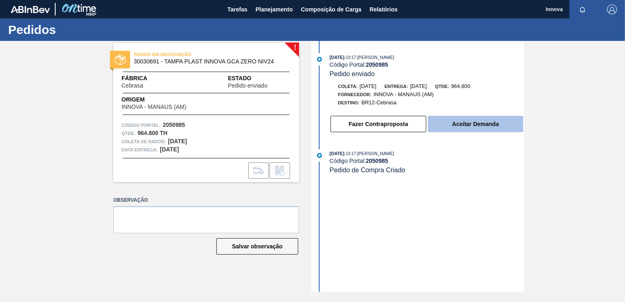
click at [440, 123] on button "Aceitar Demanda" at bounding box center [475, 124] width 95 height 16
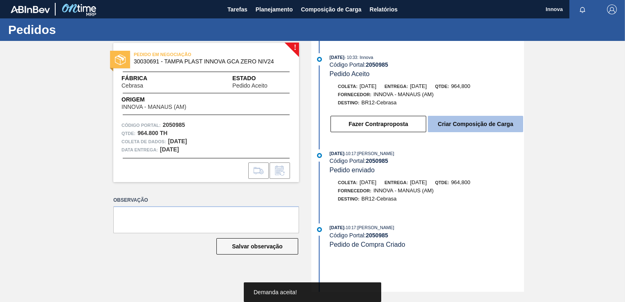
click at [477, 127] on button "Criar Composição de Carga" at bounding box center [475, 124] width 95 height 16
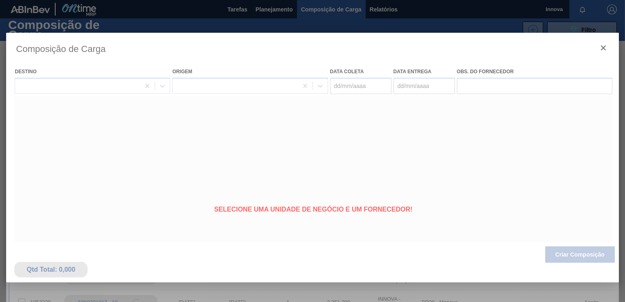
type coleta "[DATE]"
type Entrega "[DATE]"
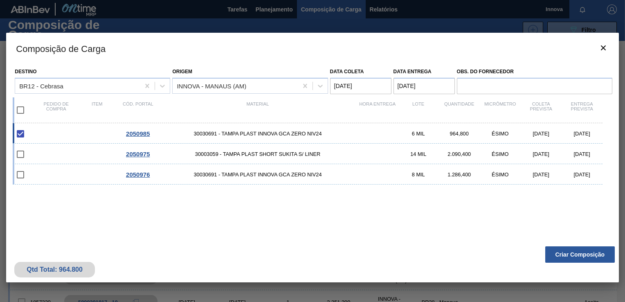
click at [581, 256] on button "Criar Composição" at bounding box center [580, 254] width 70 height 16
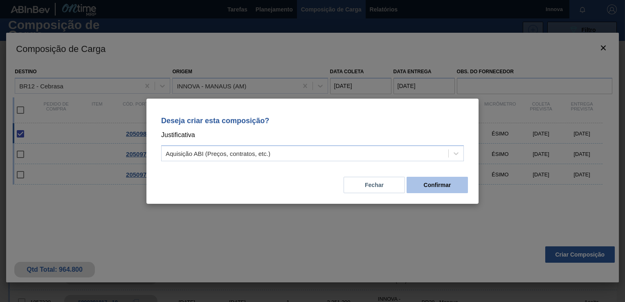
click at [436, 187] on button "Confirmar" at bounding box center [436, 185] width 61 height 16
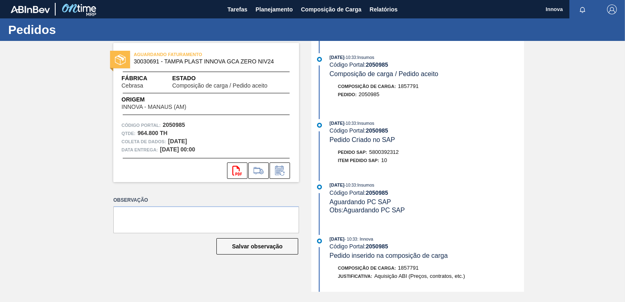
click at [382, 152] on span "5800392312" at bounding box center [383, 152] width 29 height 6
copy span "5800392312"
click at [380, 133] on strong "2050985" at bounding box center [377, 130] width 22 height 7
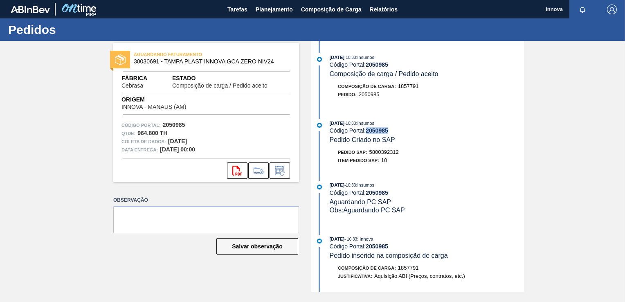
copy strong "2050985"
click at [258, 3] on button "Planejamento" at bounding box center [273, 9] width 45 height 18
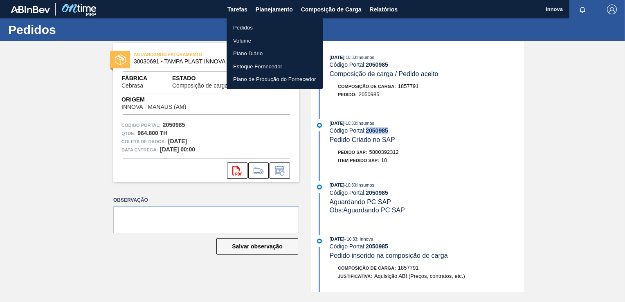
click at [254, 25] on li "Pedidos" at bounding box center [275, 27] width 96 height 13
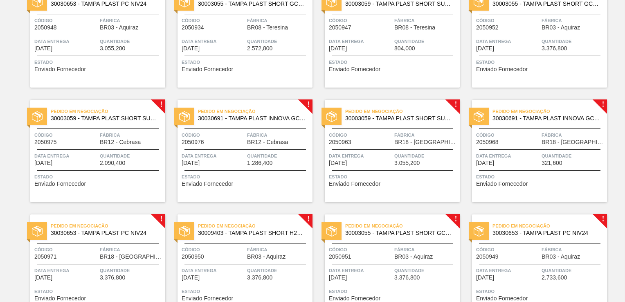
scroll to position [286, 0]
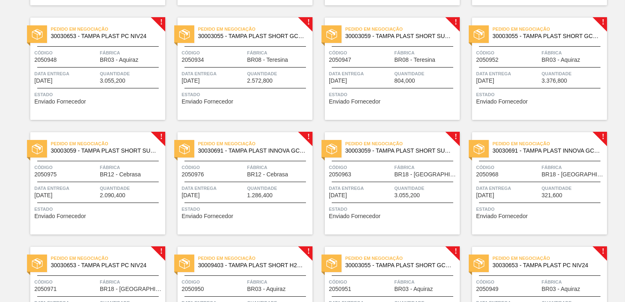
click at [72, 162] on div "Pedido em Negociação 30003059 - TAMPA PLAST SHORT SUKITA S/ LINER Código 205097…" at bounding box center [97, 183] width 135 height 102
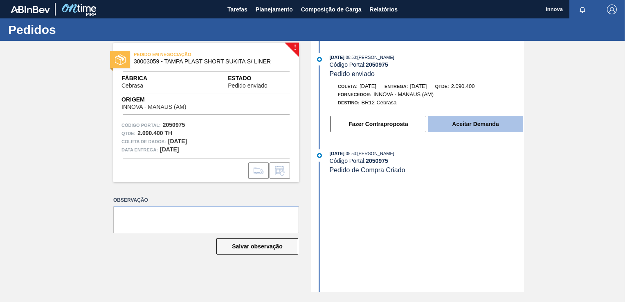
click at [455, 121] on button "Aceitar Demanda" at bounding box center [475, 124] width 95 height 16
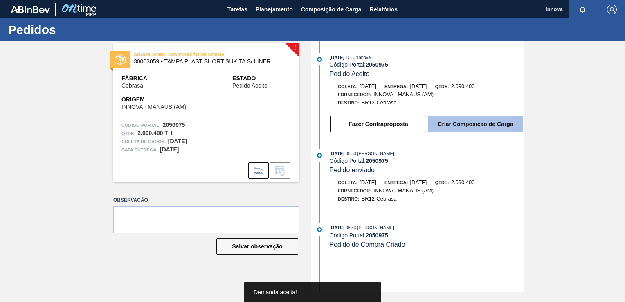
click at [473, 123] on button "Criar Composição de Carga" at bounding box center [475, 124] width 95 height 16
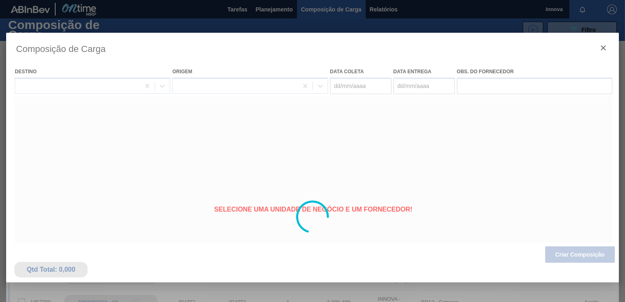
type coleta "[DATE]"
type Entrega "[DATE]"
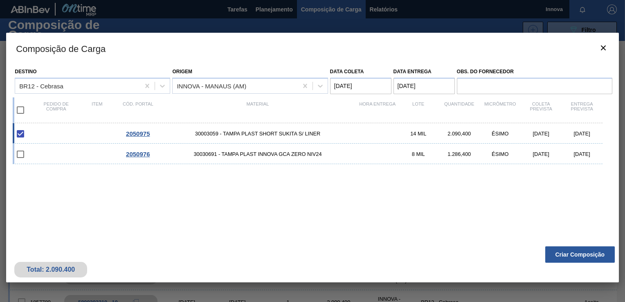
click at [581, 253] on button "Criar Composição" at bounding box center [580, 254] width 70 height 16
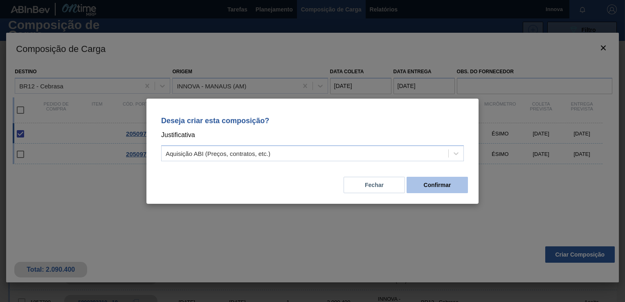
click at [443, 188] on button "Confirmar" at bounding box center [436, 185] width 61 height 16
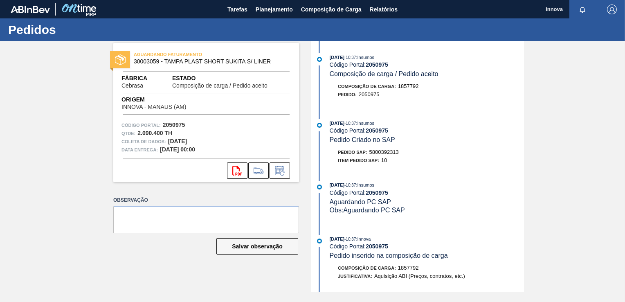
click at [382, 146] on div "[DATE] 10:37 : Insumos Código Portal: 2050975 Pedido Criado no SAP Pedido SAP: …" at bounding box center [418, 143] width 211 height 49
click at [382, 151] on span "5800392313" at bounding box center [383, 152] width 29 height 6
copy span "5800392313"
click at [373, 130] on strong "2050975" at bounding box center [377, 130] width 22 height 7
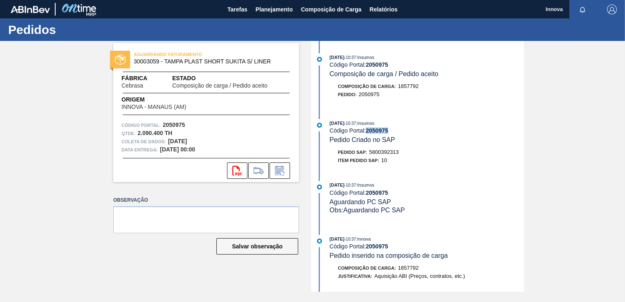
click at [373, 130] on strong "2050975" at bounding box center [377, 130] width 22 height 7
copy strong "2050975"
click at [386, 155] on span "5800392313" at bounding box center [383, 152] width 29 height 6
copy span "5800392313"
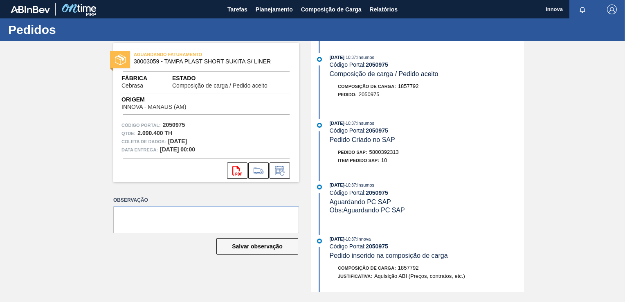
drag, startPoint x: 482, startPoint y: 163, endPoint x: 472, endPoint y: 157, distance: 11.2
click at [482, 163] on div "Item pedido SAP: 10" at bounding box center [427, 160] width 194 height 8
click at [262, 11] on span "Planejamento" at bounding box center [274, 9] width 37 height 10
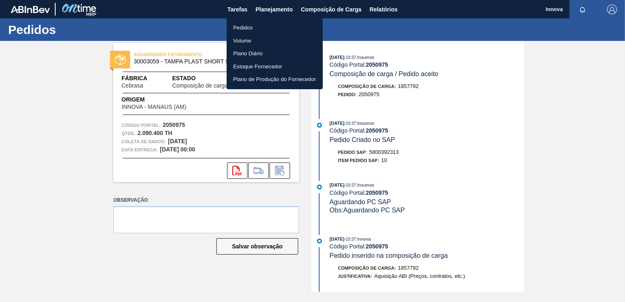
click at [249, 25] on li "Pedidos" at bounding box center [275, 27] width 96 height 13
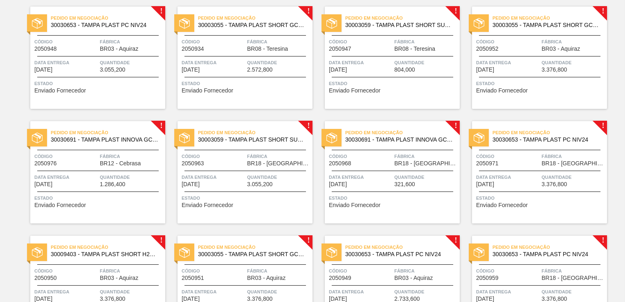
scroll to position [286, 0]
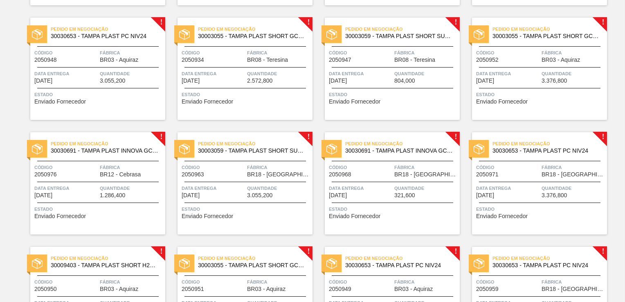
click at [119, 164] on span "Fábrica" at bounding box center [131, 167] width 63 height 8
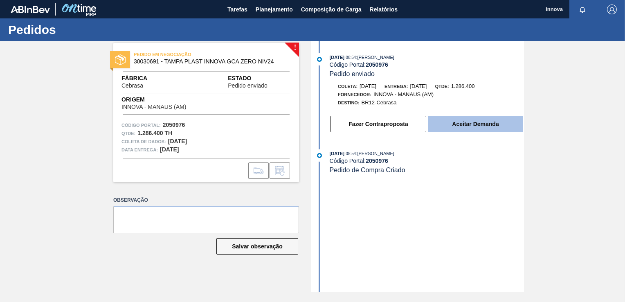
click at [486, 126] on button "Aceitar Demanda" at bounding box center [475, 124] width 95 height 16
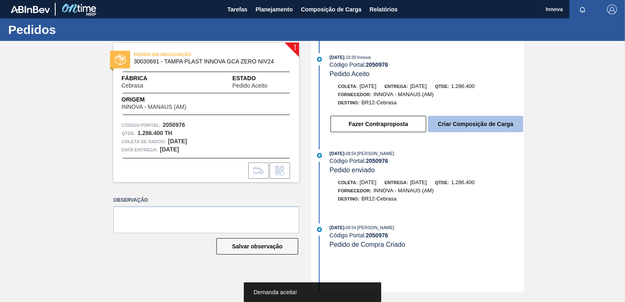
click at [466, 120] on button "Criar Composição de Carga" at bounding box center [475, 124] width 95 height 16
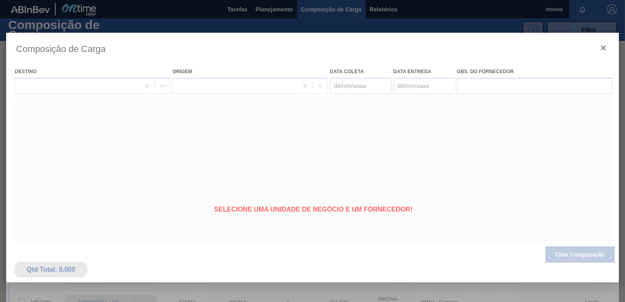
type coleta "[DATE]"
type Entrega "[DATE]"
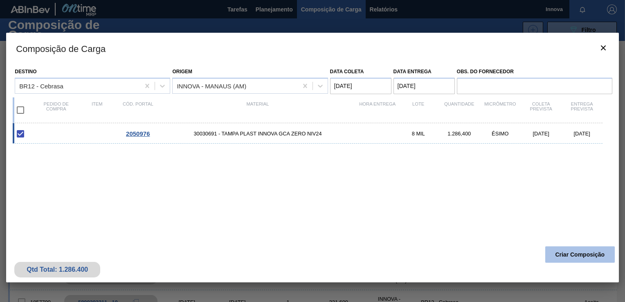
click at [569, 253] on button "Criar Composição" at bounding box center [580, 254] width 70 height 16
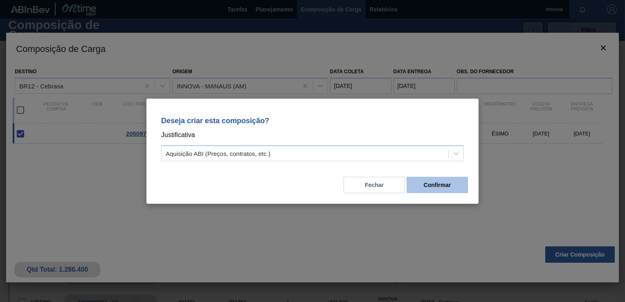
click at [453, 189] on button "Confirmar" at bounding box center [436, 185] width 61 height 16
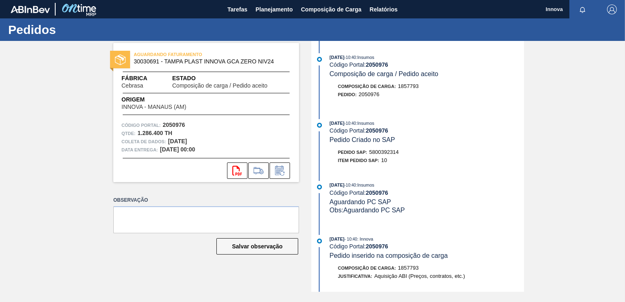
click at [373, 152] on span "5800392314" at bounding box center [383, 152] width 29 height 6
copy span "5800392314"
click at [372, 133] on strong "2050976" at bounding box center [377, 130] width 22 height 7
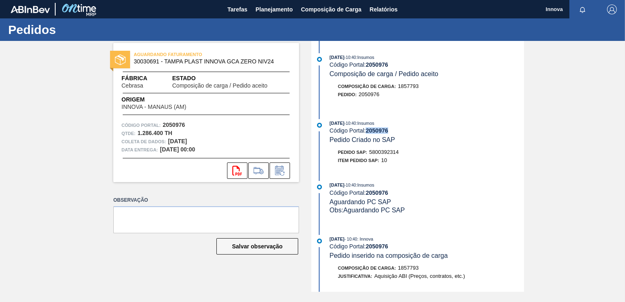
copy strong "2050976"
click at [276, 8] on span "Planejamento" at bounding box center [274, 9] width 37 height 10
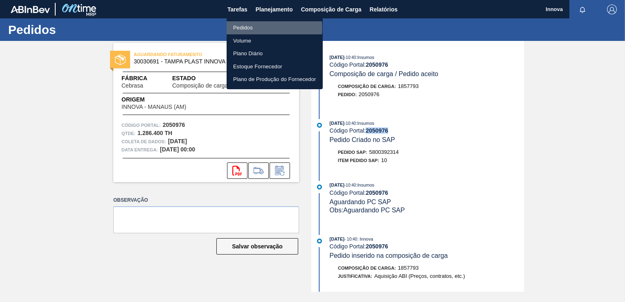
click at [255, 28] on li "Pedidos" at bounding box center [275, 27] width 96 height 13
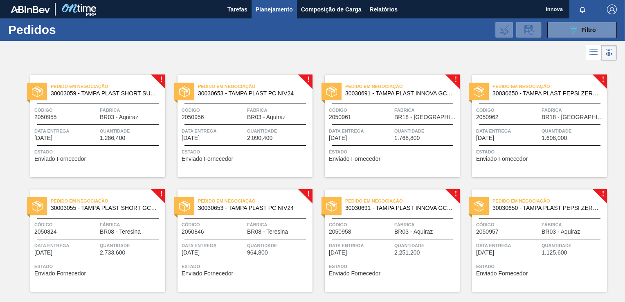
click at [128, 135] on div "Quantidade 1.286,400" at bounding box center [131, 134] width 63 height 14
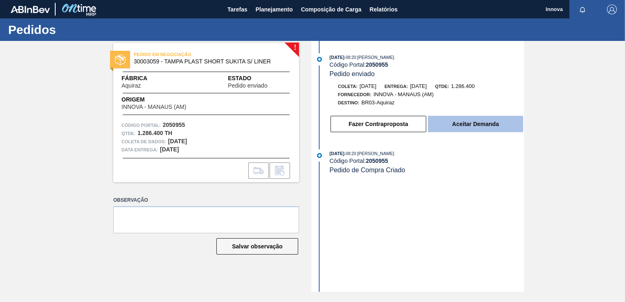
click at [464, 120] on button "Aceitar Demanda" at bounding box center [475, 124] width 95 height 16
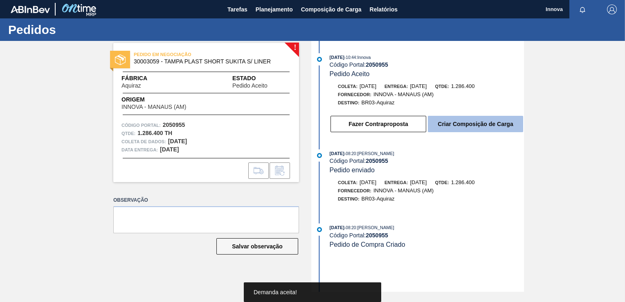
click at [476, 123] on button "Criar Composição de Carga" at bounding box center [475, 124] width 95 height 16
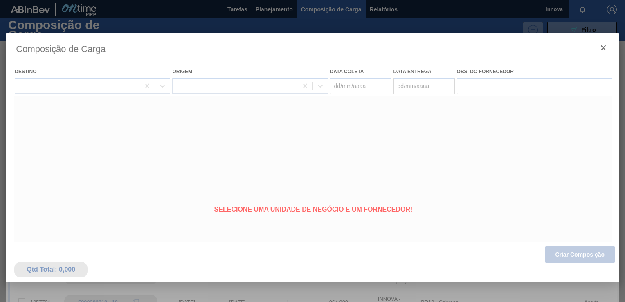
type coleta "[DATE]"
type Entrega "[DATE]"
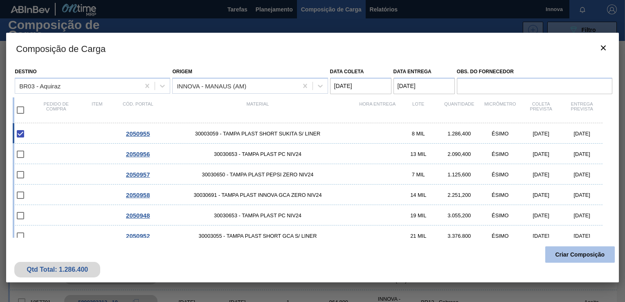
click at [581, 253] on button "Criar Composição" at bounding box center [580, 254] width 70 height 16
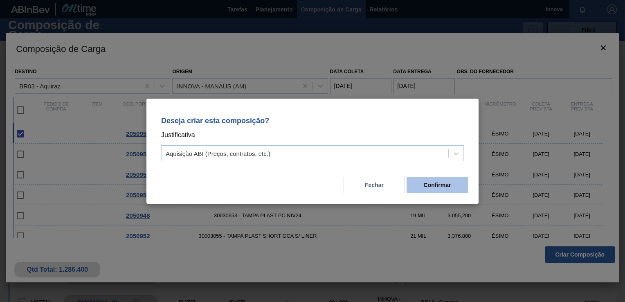
click at [453, 185] on button "Confirmar" at bounding box center [436, 185] width 61 height 16
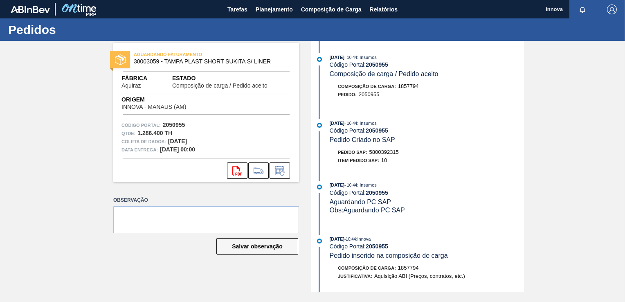
click at [393, 153] on span "5800392315" at bounding box center [383, 152] width 29 height 6
copy span "5800392315"
click at [494, 149] on div "[DATE] 10:44 : Insumos Código Portal: 2050955 Pedido Criado no SAP Pedido SAP: …" at bounding box center [418, 143] width 211 height 49
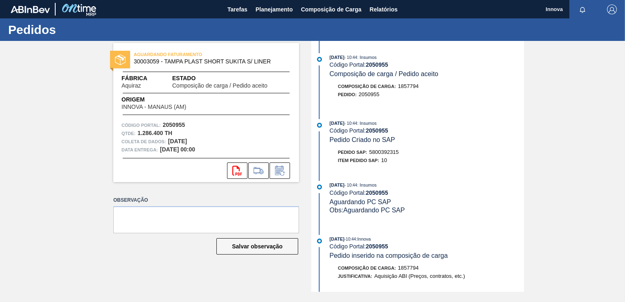
click at [379, 132] on strong "2050955" at bounding box center [377, 130] width 22 height 7
copy strong "2050955"
click at [491, 121] on div "[DATE] 10:44 : Insumos" at bounding box center [427, 123] width 194 height 8
click at [271, 17] on button "Planejamento" at bounding box center [273, 9] width 45 height 18
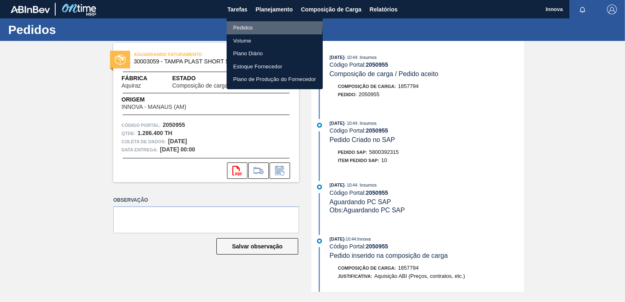
click at [252, 24] on li "Pedidos" at bounding box center [275, 27] width 96 height 13
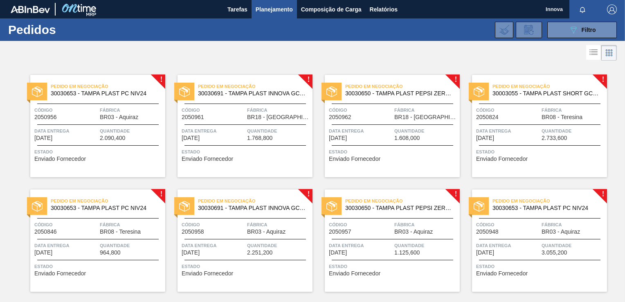
click at [114, 140] on span "2.090,400" at bounding box center [112, 138] width 25 height 6
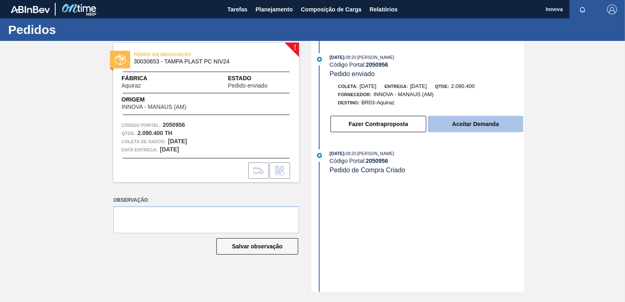
click at [495, 127] on button "Aceitar Demanda" at bounding box center [475, 124] width 95 height 16
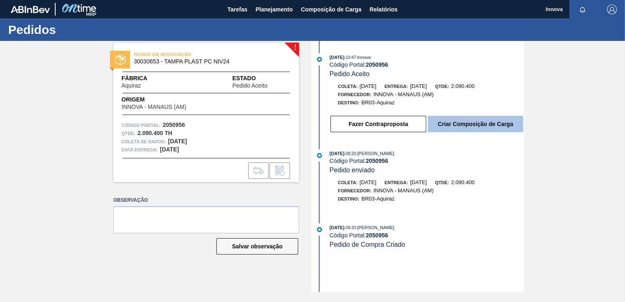
click at [459, 122] on button "Criar Composição de Carga" at bounding box center [475, 124] width 95 height 16
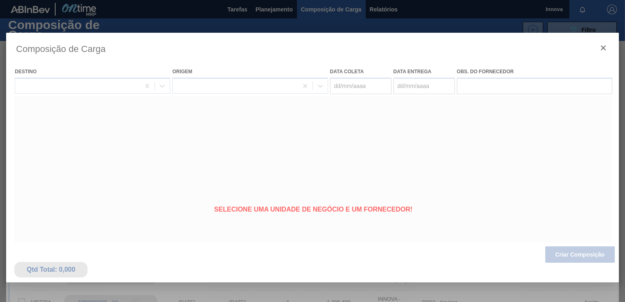
type coleta "[DATE]"
type Entrega "[DATE]"
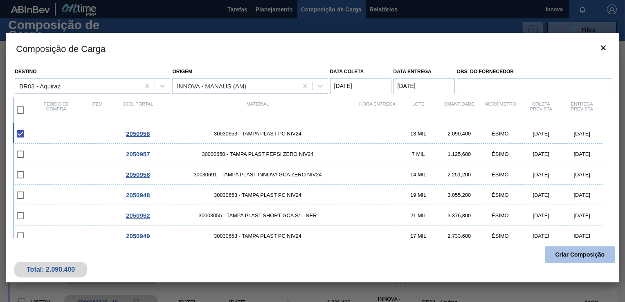
click at [581, 251] on button "Criar Composição" at bounding box center [580, 254] width 70 height 16
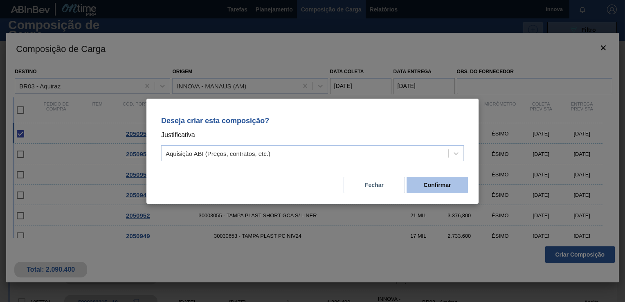
click at [427, 185] on button "Confirmar" at bounding box center [436, 185] width 61 height 16
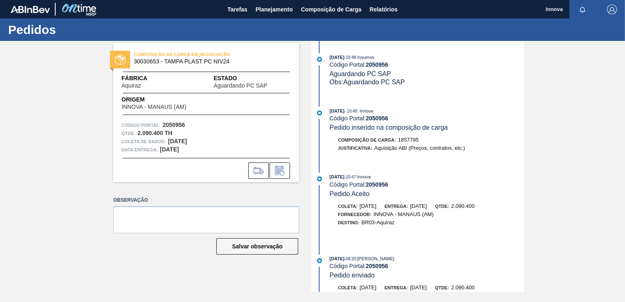
click at [375, 117] on strong "2050956" at bounding box center [377, 118] width 22 height 7
copy strong "2050956"
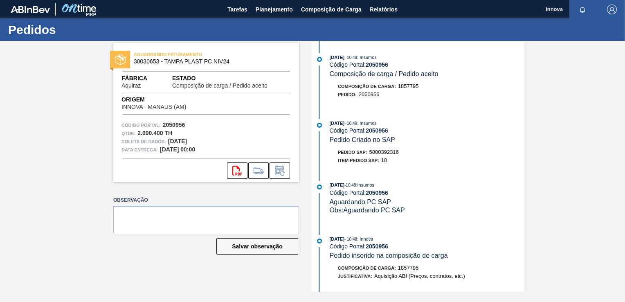
click at [376, 153] on span "5800392316" at bounding box center [383, 152] width 29 height 6
copy span "5800392316"
click at [278, 2] on button "Planejamento" at bounding box center [273, 9] width 45 height 18
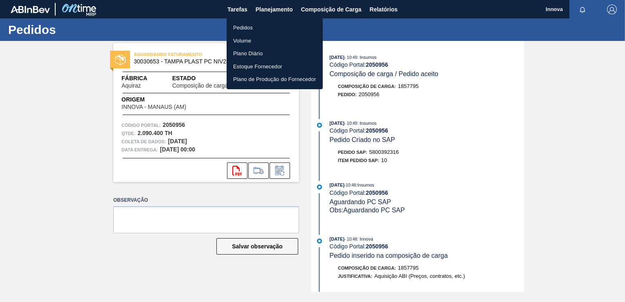
click at [253, 19] on ul "Pedidos Volume Plano Diário Estoque Fornecedor Plano de Produção do Fornecedor" at bounding box center [275, 53] width 96 height 71
click at [245, 26] on li "Pedidos" at bounding box center [275, 27] width 96 height 13
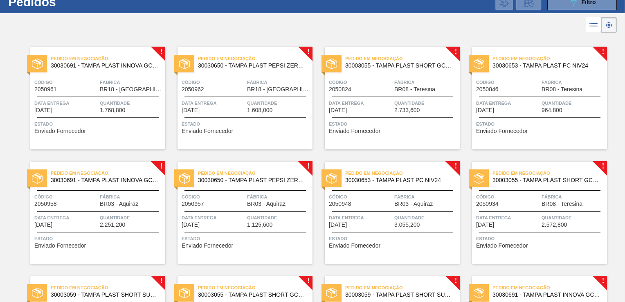
scroll to position [41, 0]
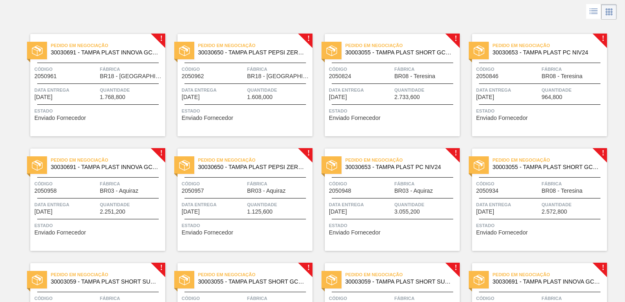
click at [92, 209] on div "Data Entrega [DATE]" at bounding box center [65, 207] width 63 height 14
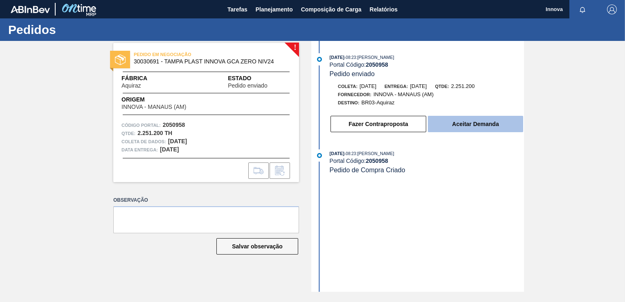
click at [451, 126] on button "Aceitar Demanda" at bounding box center [475, 124] width 95 height 16
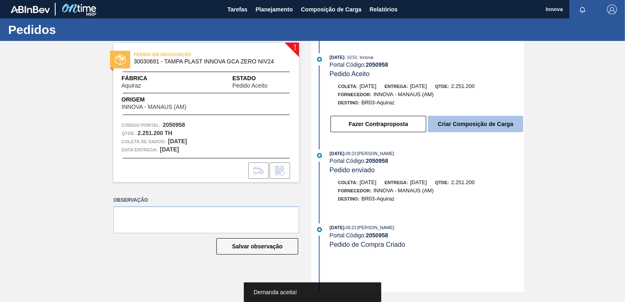
click at [482, 128] on button "Criar Composição de Carga" at bounding box center [475, 124] width 95 height 16
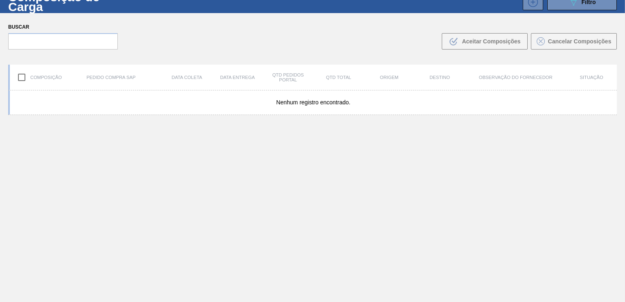
scroll to position [41, 0]
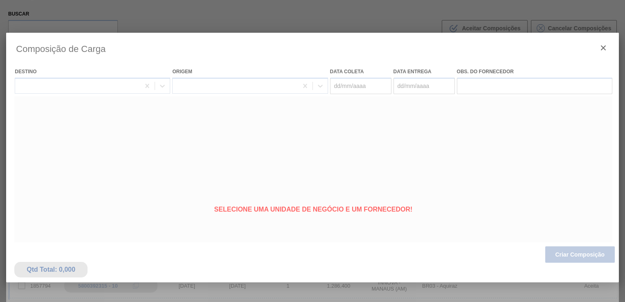
type coleta "[DATE]"
type Entrega "[DATE]"
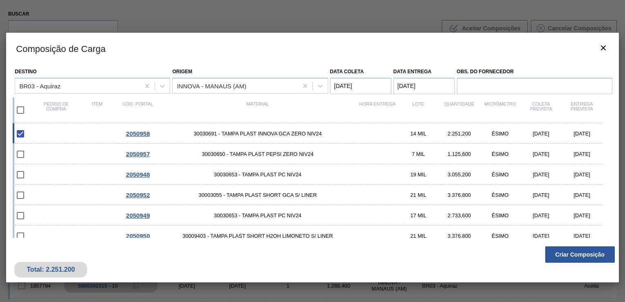
click at [576, 254] on button "Criar Composição" at bounding box center [580, 254] width 70 height 16
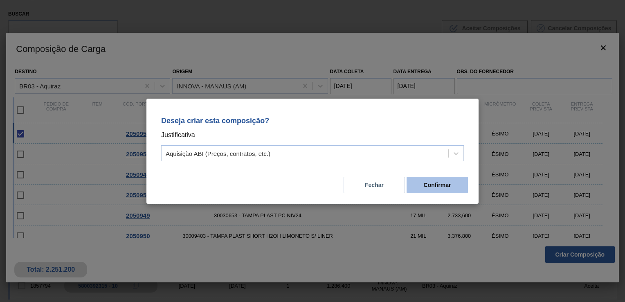
click at [459, 187] on button "Confirmar" at bounding box center [436, 185] width 61 height 16
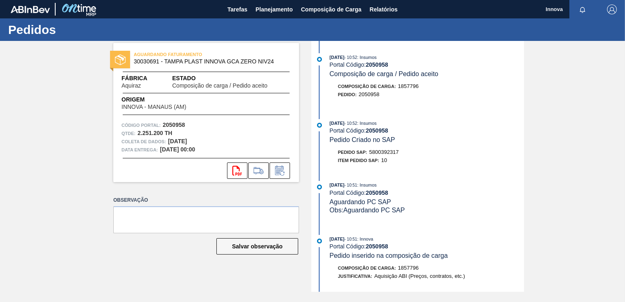
click at [391, 151] on span "5800392317" at bounding box center [383, 152] width 29 height 6
copy span "5800392317"
click at [373, 133] on strong "2050958" at bounding box center [377, 130] width 22 height 7
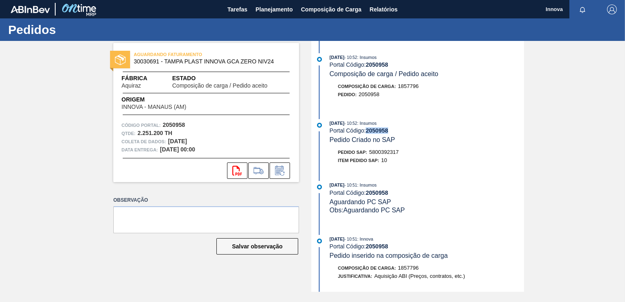
copy strong "2050958"
click at [283, 10] on span "Planejamento" at bounding box center [274, 9] width 37 height 10
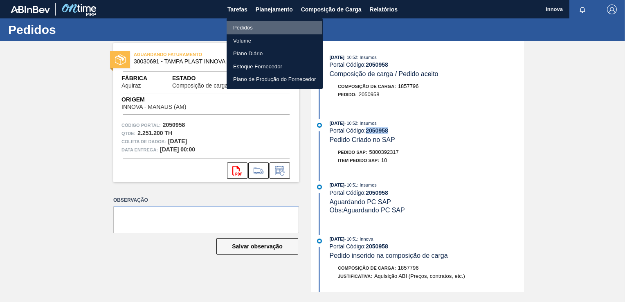
click at [242, 29] on li "Pedidos" at bounding box center [275, 27] width 96 height 13
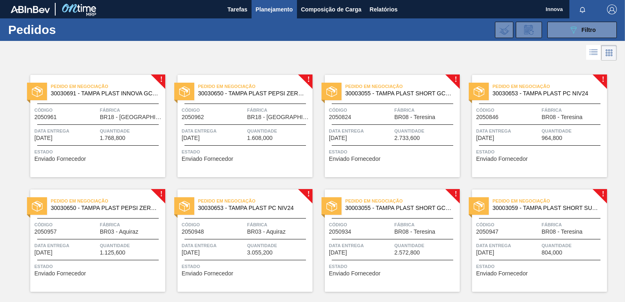
click at [86, 237] on div "Pedido em Negociação 30030650 - TAMPA PLAST PEPSI ZERO NIV24 Código 2050957 Fáb…" at bounding box center [97, 240] width 135 height 102
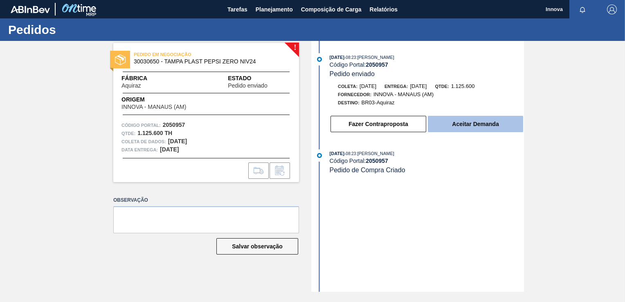
click at [458, 122] on button "Aceitar Demanda" at bounding box center [475, 124] width 95 height 16
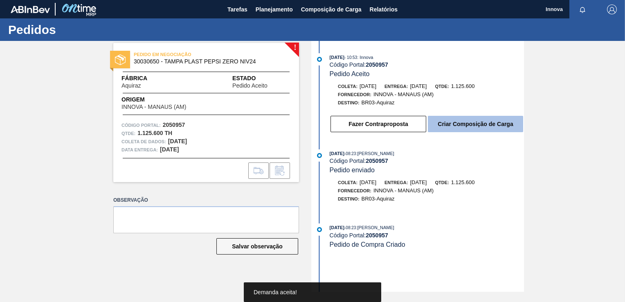
click at [473, 127] on button "Criar Composição de Carga" at bounding box center [475, 124] width 95 height 16
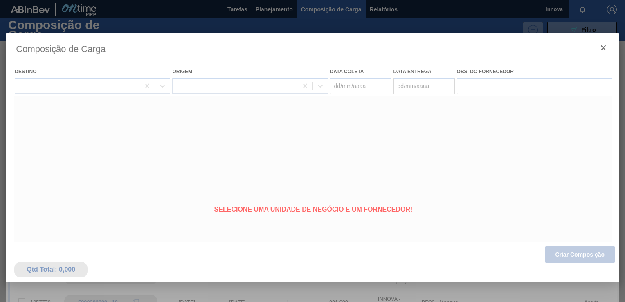
type coleta "[DATE]"
type Entrega "[DATE]"
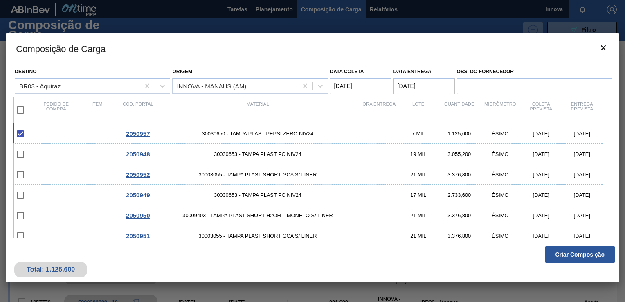
click at [571, 254] on button "Criar Composição" at bounding box center [580, 254] width 70 height 16
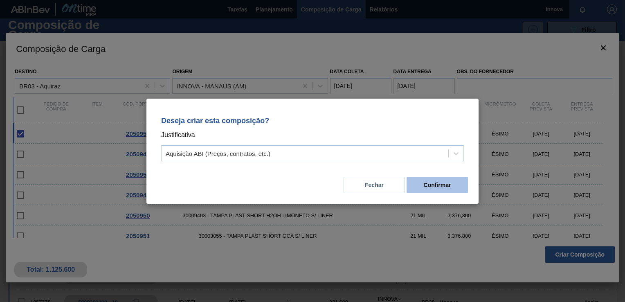
click at [454, 186] on button "Confirmar" at bounding box center [436, 185] width 61 height 16
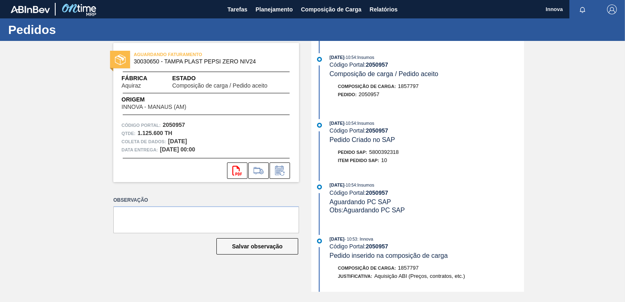
click at [380, 154] on span "5800392318" at bounding box center [383, 152] width 29 height 6
copy span "5800392318"
click at [378, 131] on strong "2050957" at bounding box center [377, 130] width 22 height 7
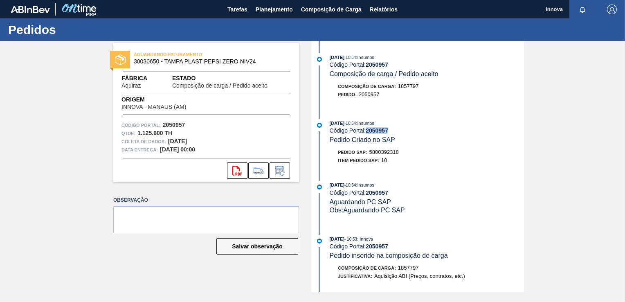
copy strong "2050957"
click at [272, 10] on span "Planejamento" at bounding box center [274, 9] width 37 height 10
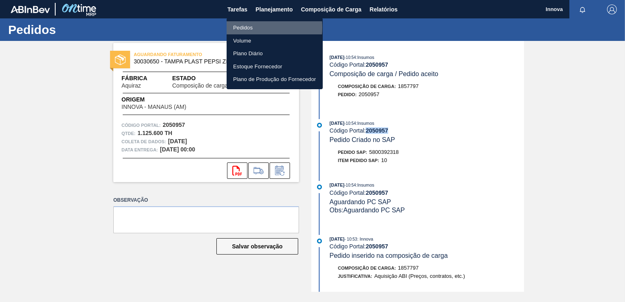
click at [244, 27] on li "Pedidos" at bounding box center [275, 27] width 96 height 13
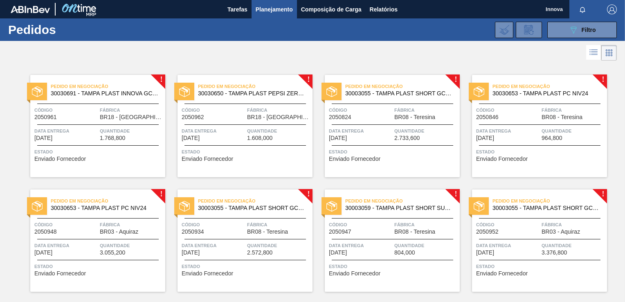
click at [89, 227] on span "Código" at bounding box center [65, 224] width 63 height 8
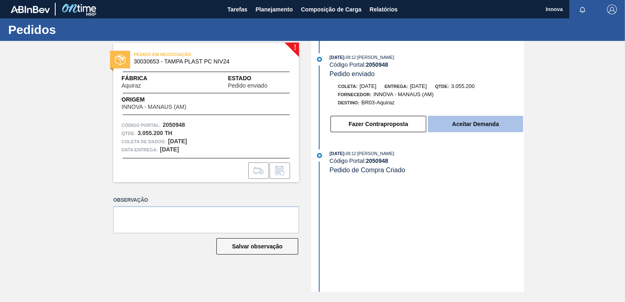
click at [467, 127] on button "Aceitar Demanda" at bounding box center [475, 124] width 95 height 16
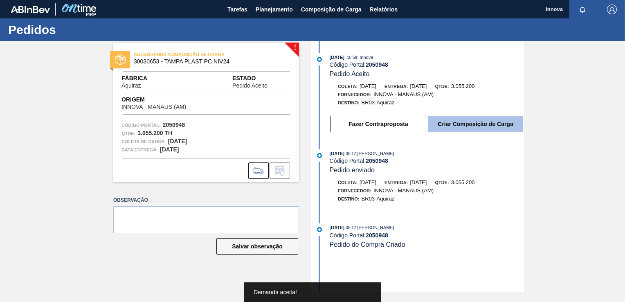
click at [468, 125] on button "Criar Composição de Carga" at bounding box center [475, 124] width 95 height 16
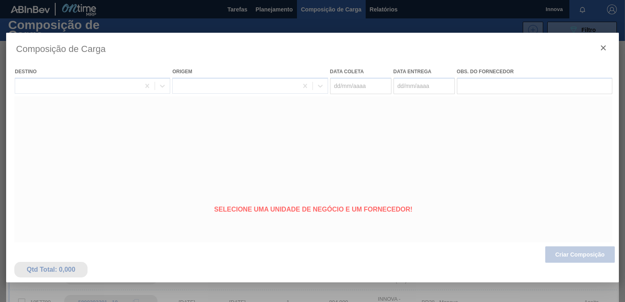
type coleta "[DATE]"
type Entrega "[DATE]"
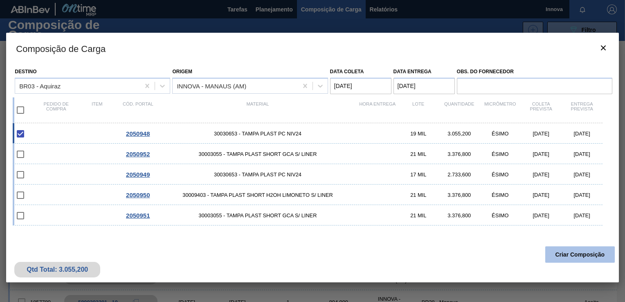
click at [582, 256] on button "Criar Composição" at bounding box center [580, 254] width 70 height 16
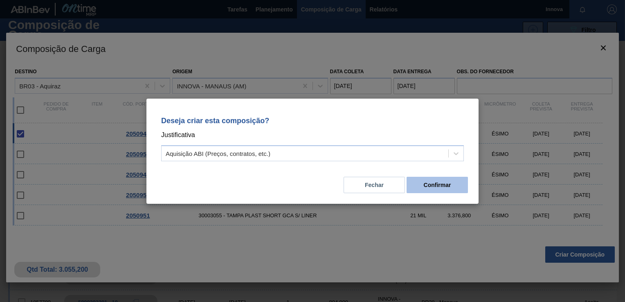
click at [451, 188] on button "Confirmar" at bounding box center [436, 185] width 61 height 16
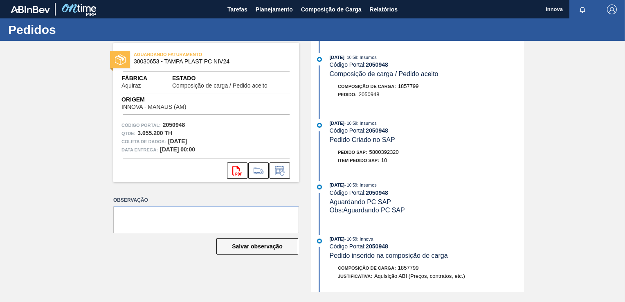
click at [391, 155] on span "5800392320" at bounding box center [383, 152] width 29 height 6
copy span "5800392320"
click at [379, 130] on strong "2050948" at bounding box center [377, 130] width 22 height 7
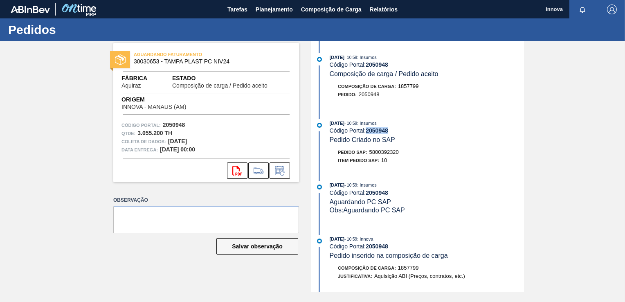
copy strong "2050948"
click at [491, 164] on div "Item pedido SAP: 10" at bounding box center [427, 160] width 194 height 8
click at [273, 11] on span "Planejamento" at bounding box center [274, 9] width 37 height 10
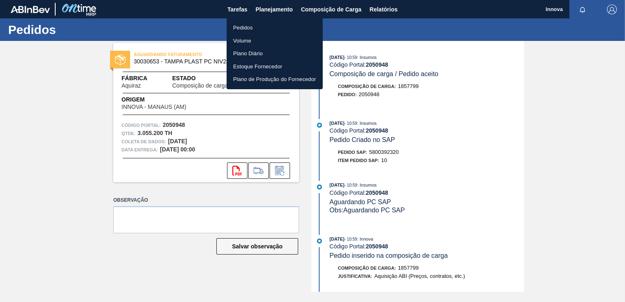
click at [257, 24] on li "Pedidos" at bounding box center [275, 27] width 96 height 13
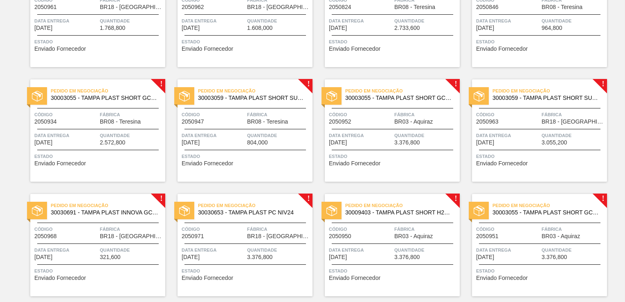
scroll to position [77, 0]
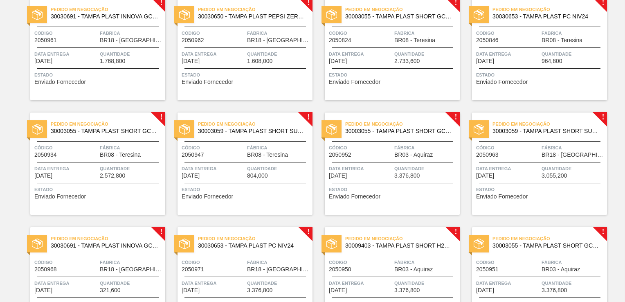
click at [409, 141] on div "Pedido em Negociação 30003055 - TAMPA PLAST SHORT GCA S/ LINER Código 2050952 F…" at bounding box center [392, 163] width 135 height 102
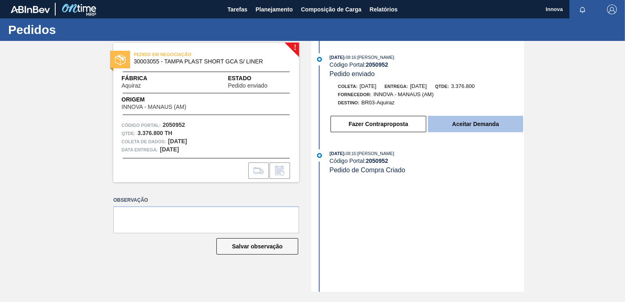
click at [451, 127] on button "Aceitar Demanda" at bounding box center [475, 124] width 95 height 16
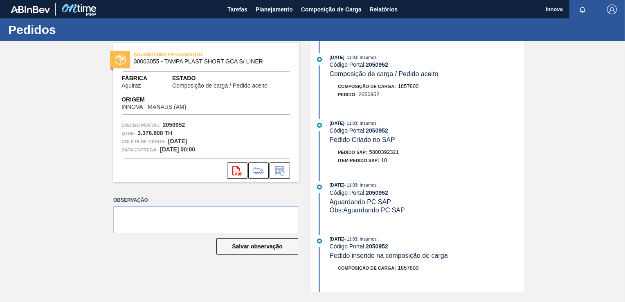
click at [376, 155] on span "5800392321" at bounding box center [383, 152] width 29 height 6
copy span "5800392321"
click at [377, 126] on span ": Insumos" at bounding box center [367, 123] width 20 height 5
click at [381, 129] on strong "2050952" at bounding box center [377, 130] width 22 height 7
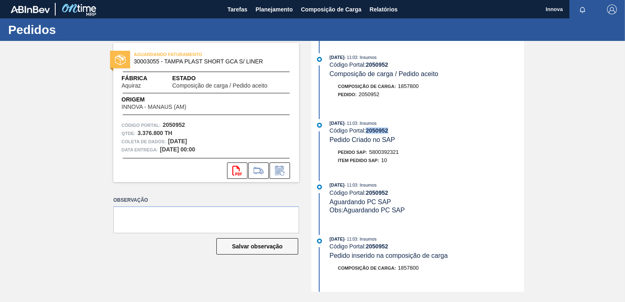
click at [381, 129] on strong "2050952" at bounding box center [377, 130] width 22 height 7
copy strong "2050952"
click at [275, 9] on span "Planejamento" at bounding box center [274, 9] width 37 height 10
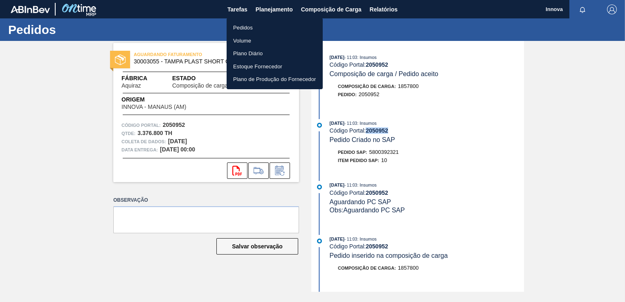
click at [258, 28] on li "Pedidos" at bounding box center [275, 27] width 96 height 13
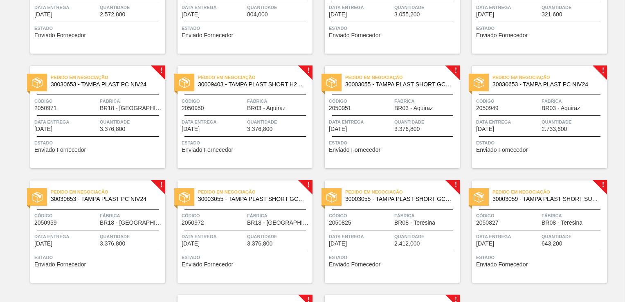
scroll to position [245, 0]
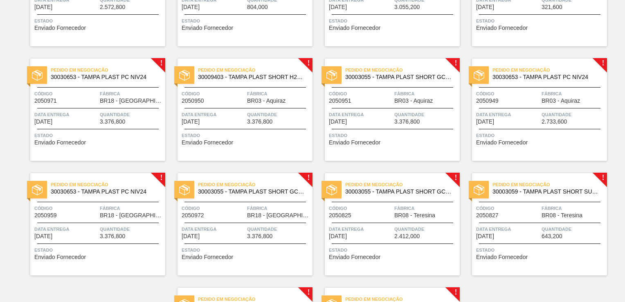
click at [232, 125] on div "Pedido em Negociação 30009403 - TAMPA PLAST SHORT H2OH LIMONETO S/ LINER Código…" at bounding box center [244, 109] width 135 height 102
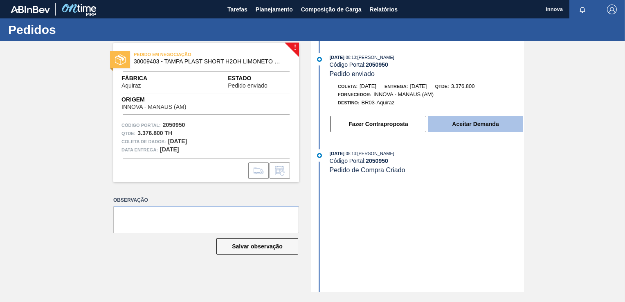
click at [458, 119] on button "Aceitar Demanda" at bounding box center [475, 124] width 95 height 16
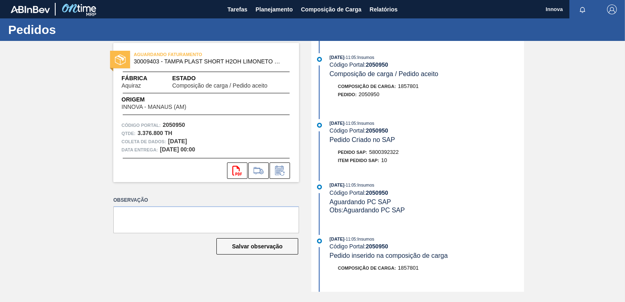
click at [392, 152] on span "5800392322" at bounding box center [383, 152] width 29 height 6
copy span "5800392322"
click at [372, 134] on strong "2050950" at bounding box center [377, 130] width 22 height 7
click at [373, 133] on strong "2050950" at bounding box center [377, 130] width 22 height 7
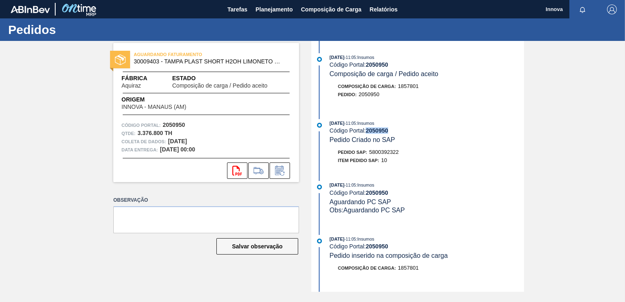
click at [373, 133] on strong "2050950" at bounding box center [377, 130] width 22 height 7
copy strong "2050950"
click at [271, 13] on span "Planejamento" at bounding box center [274, 9] width 37 height 10
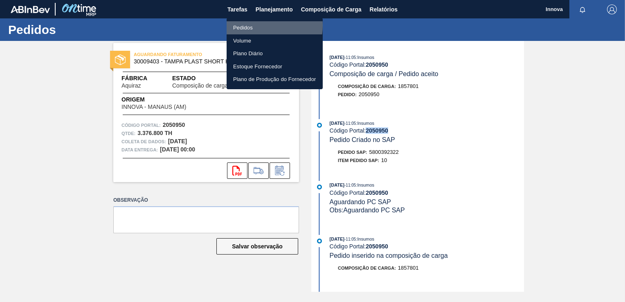
click at [253, 25] on li "Pedidos" at bounding box center [275, 27] width 96 height 13
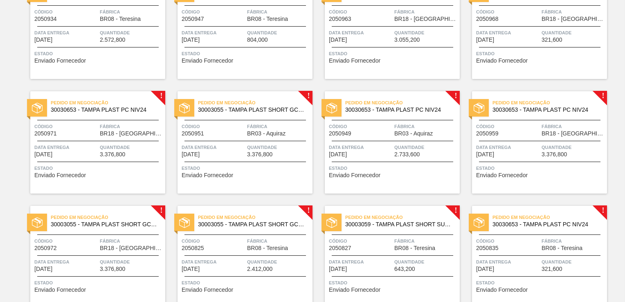
scroll to position [200, 0]
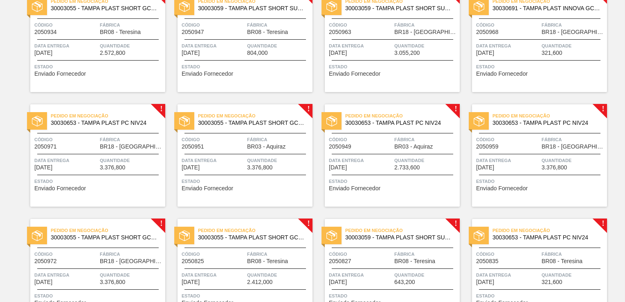
click at [251, 148] on span "BR03 - Aquiraz" at bounding box center [266, 147] width 38 height 6
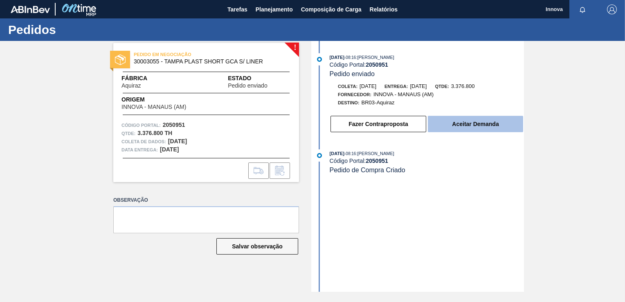
click at [448, 122] on button "Aceitar Demanda" at bounding box center [475, 124] width 95 height 16
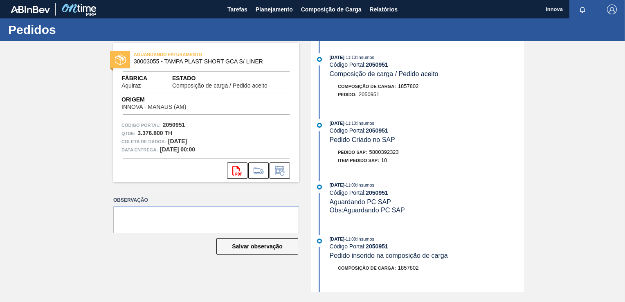
click at [397, 155] on span "5800392323" at bounding box center [383, 152] width 29 height 6
copy span "5800392323"
click at [376, 131] on strong "2050951" at bounding box center [377, 130] width 22 height 7
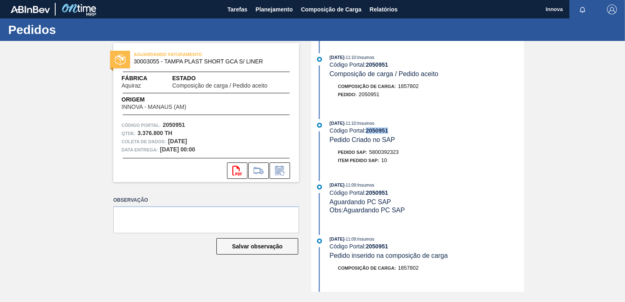
copy strong "2050951"
click at [278, 8] on span "Planejamento" at bounding box center [274, 9] width 37 height 10
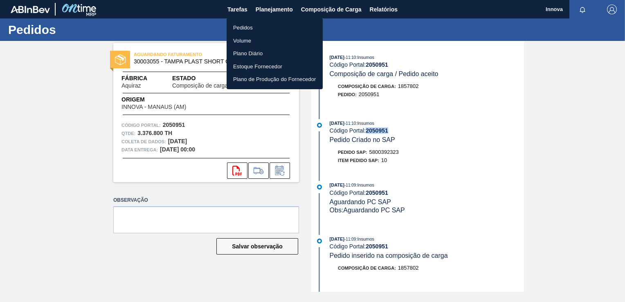
click at [245, 29] on li "Pedidos" at bounding box center [275, 27] width 96 height 13
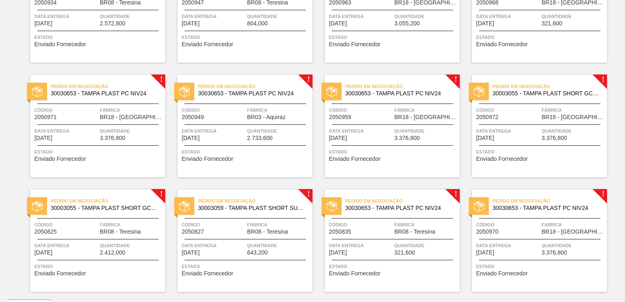
scroll to position [249, 0]
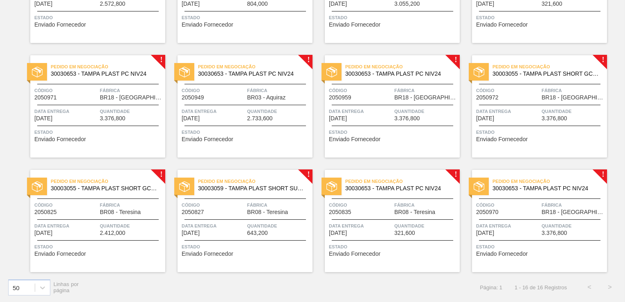
click at [244, 117] on div "Data Entrega 15/12/2025" at bounding box center [213, 114] width 63 height 14
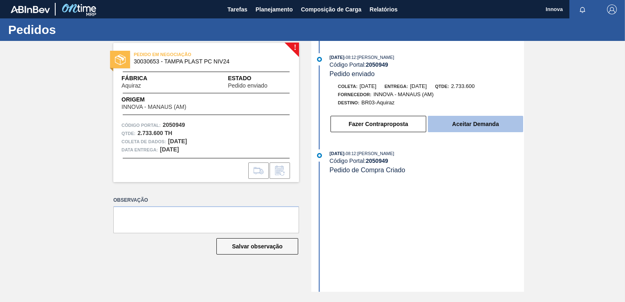
click at [446, 120] on button "Aceitar Demanda" at bounding box center [475, 124] width 95 height 16
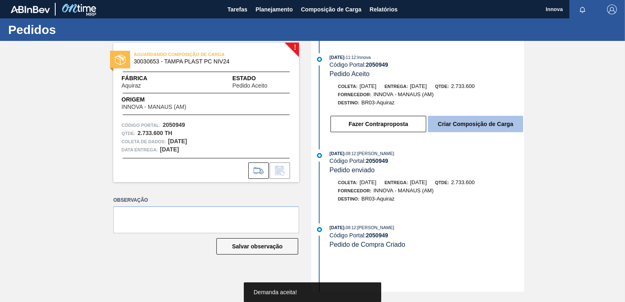
click at [462, 126] on button "Criar Composição de Carga" at bounding box center [475, 124] width 95 height 16
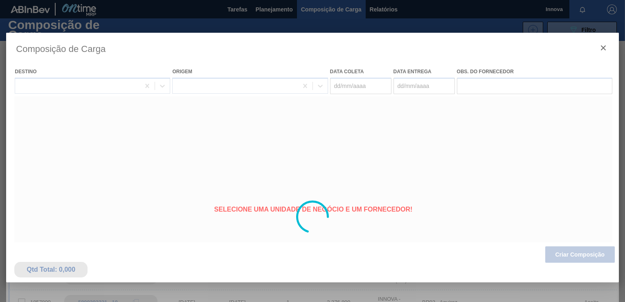
type coleta "15/11/2025"
type Entrega "15/12/2025"
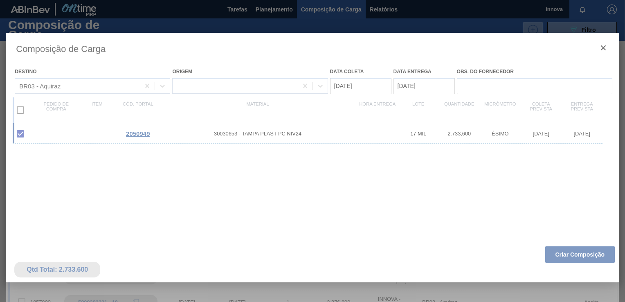
click at [574, 253] on div at bounding box center [312, 217] width 612 height 368
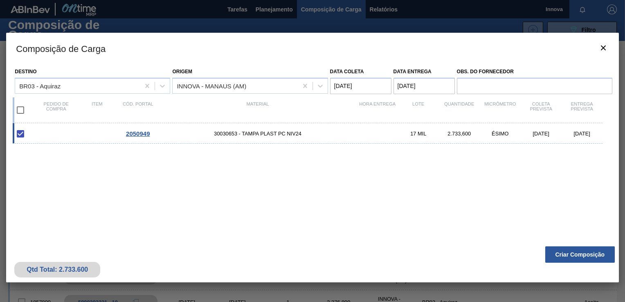
click at [574, 253] on button "Criar Composição" at bounding box center [580, 254] width 70 height 16
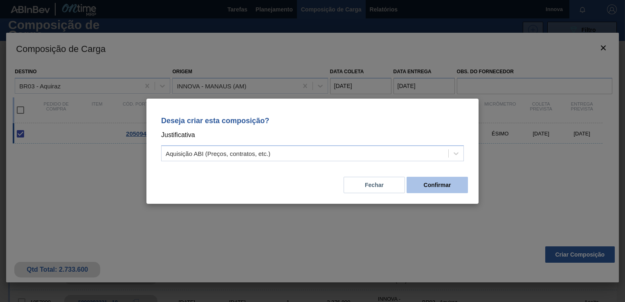
click at [437, 180] on button "Confirmar" at bounding box center [436, 185] width 61 height 16
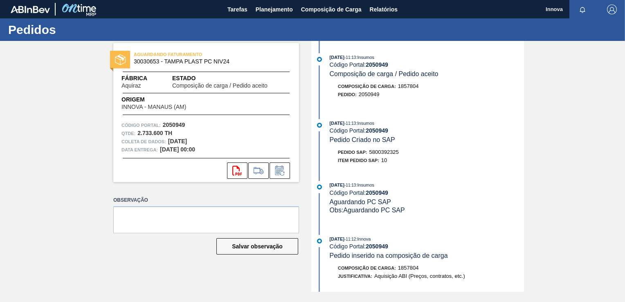
click at [388, 153] on span "5800392325" at bounding box center [383, 152] width 29 height 6
copy span "5800392325"
click at [371, 133] on strong "2050949" at bounding box center [377, 130] width 22 height 7
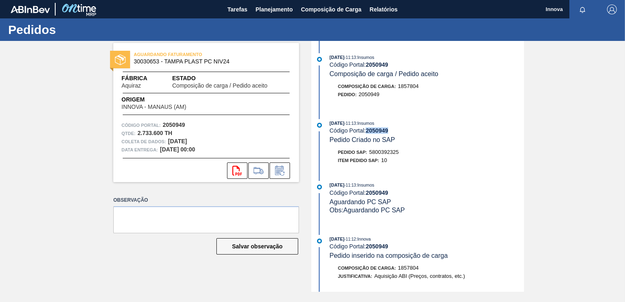
copy strong "2050949"
click at [278, 11] on span "Planejamento" at bounding box center [274, 9] width 37 height 10
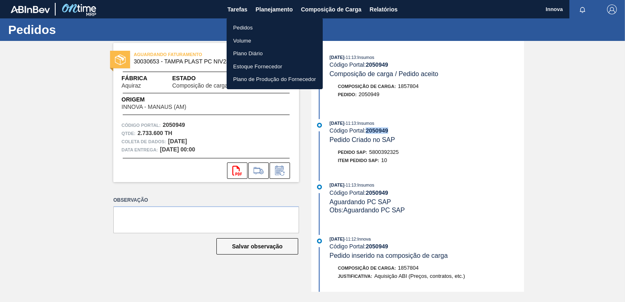
click at [242, 29] on li "Pedidos" at bounding box center [275, 27] width 96 height 13
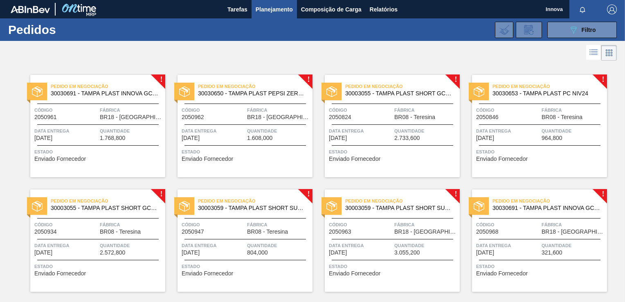
click at [113, 114] on span "BR18 - [GEOGRAPHIC_DATA]" at bounding box center [131, 117] width 63 height 6
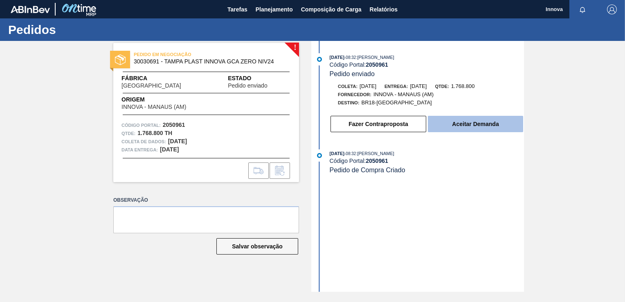
click at [451, 128] on button "Aceitar Demanda" at bounding box center [475, 124] width 95 height 16
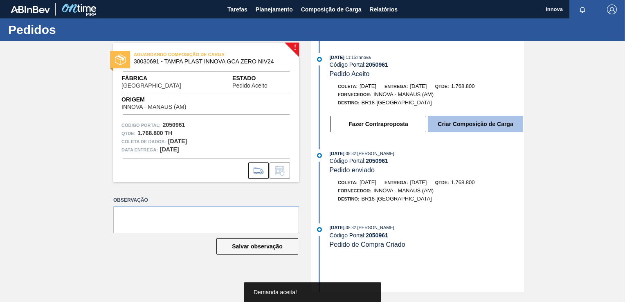
click at [453, 128] on button "Criar Composição de Carga" at bounding box center [475, 124] width 95 height 16
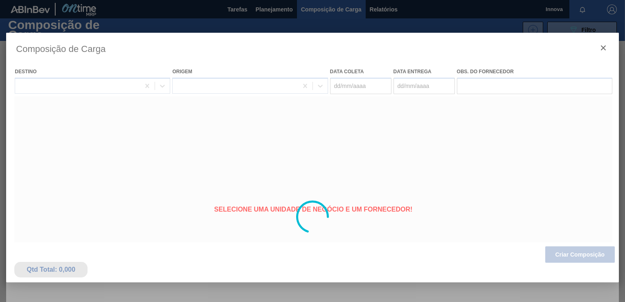
type coleta "[DATE]"
type Entrega "[DATE]"
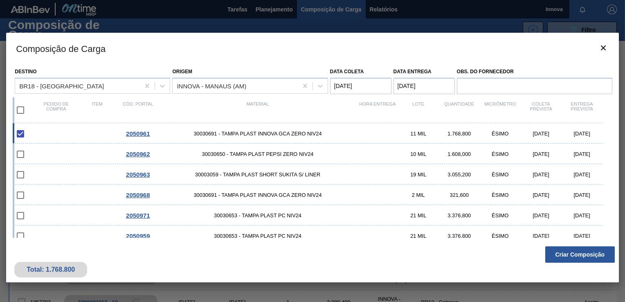
click at [579, 254] on button "Criar Composição" at bounding box center [580, 254] width 70 height 16
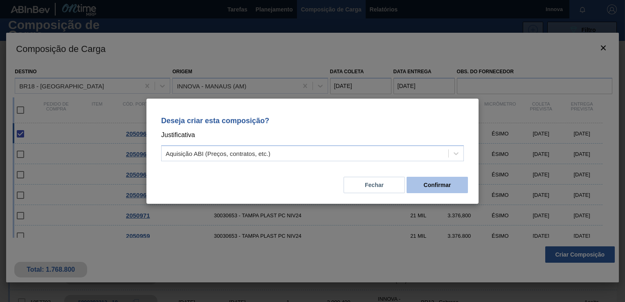
click at [450, 183] on button "Confirmar" at bounding box center [436, 185] width 61 height 16
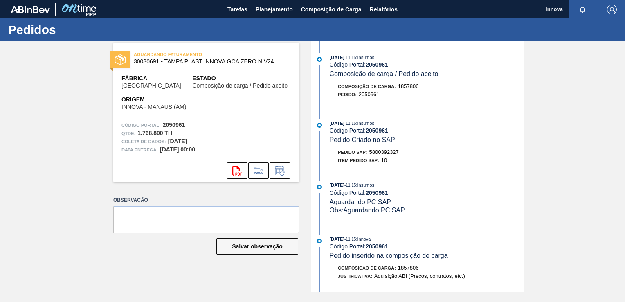
click at [377, 155] on span "5800392327" at bounding box center [383, 152] width 29 height 6
copy span "5800392327"
click at [268, 261] on div "Observação Salvar observação" at bounding box center [206, 232] width 186 height 76
click at [380, 134] on strong "2050961" at bounding box center [377, 130] width 22 height 7
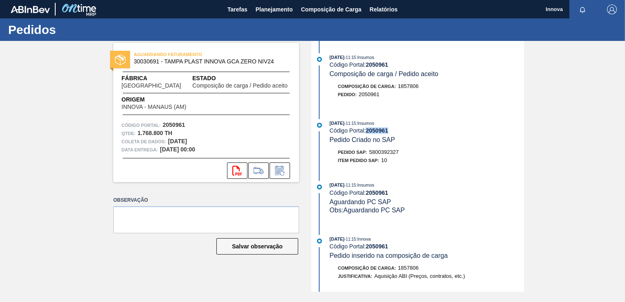
click at [380, 134] on strong "2050961" at bounding box center [377, 130] width 22 height 7
copy strong "2050961"
click at [448, 176] on div "[DATE] 11:15 : Insumos Código Portal: 2050961 Composição de carga / Pedido acei…" at bounding box center [418, 166] width 211 height 251
click at [271, 14] on button "Planejamento" at bounding box center [273, 9] width 45 height 18
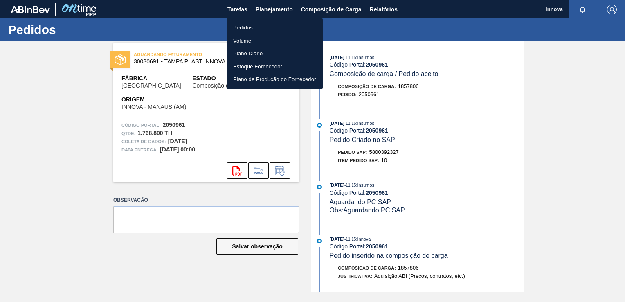
click at [247, 28] on li "Pedidos" at bounding box center [275, 27] width 96 height 13
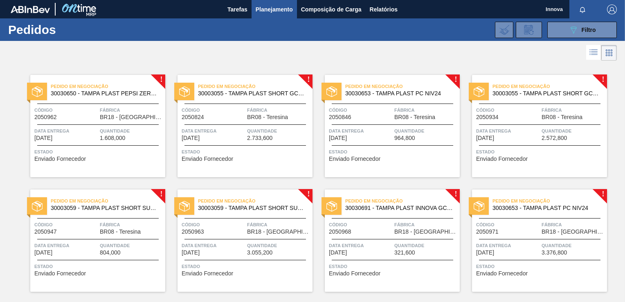
click at [90, 110] on span "Código" at bounding box center [65, 110] width 63 height 8
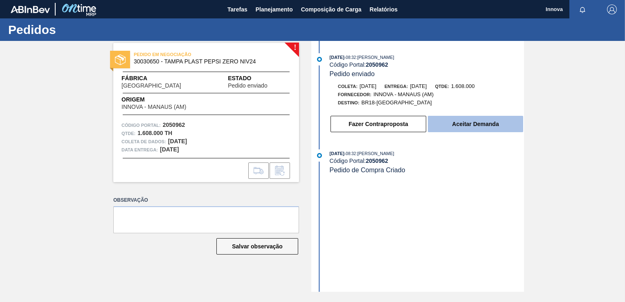
click at [454, 121] on button "Aceitar Demanda" at bounding box center [475, 124] width 95 height 16
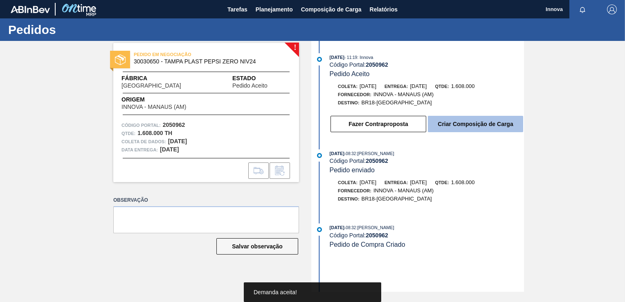
click at [463, 126] on button "Criar Composição de Carga" at bounding box center [475, 124] width 95 height 16
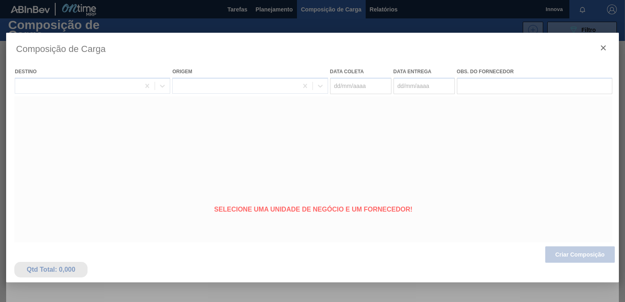
type coleta "[DATE]"
type Entrega "[DATE]"
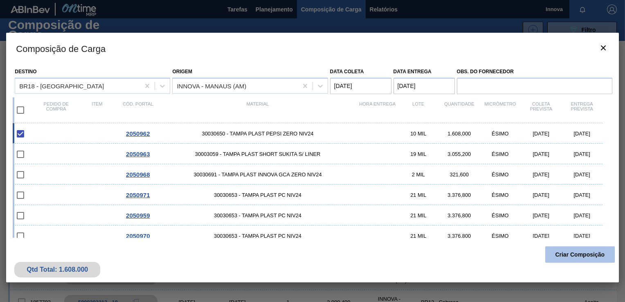
click at [574, 255] on button "Criar Composição" at bounding box center [580, 254] width 70 height 16
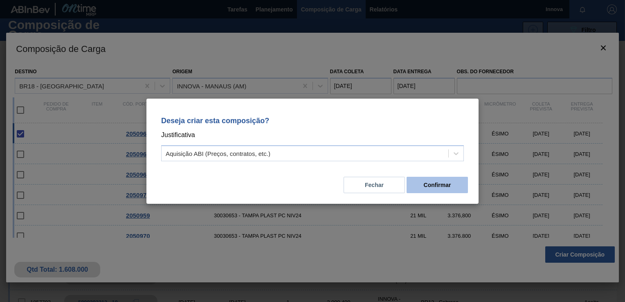
click at [456, 189] on button "Confirmar" at bounding box center [436, 185] width 61 height 16
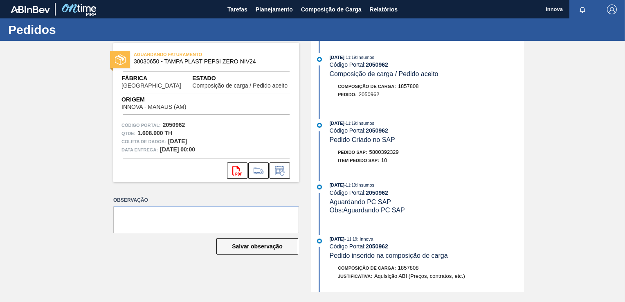
click at [385, 150] on div "Pedido SAP: 5800392329" at bounding box center [368, 152] width 61 height 8
copy span "5800392329"
drag, startPoint x: 446, startPoint y: 161, endPoint x: 399, endPoint y: 161, distance: 47.0
click at [445, 161] on div "Item pedido SAP: 10" at bounding box center [427, 160] width 194 height 8
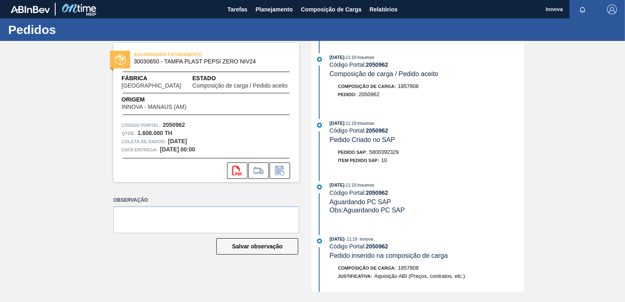
click at [386, 153] on span "5800392329" at bounding box center [383, 152] width 29 height 6
copy span "5800392329"
click at [384, 130] on strong "2050962" at bounding box center [377, 130] width 22 height 7
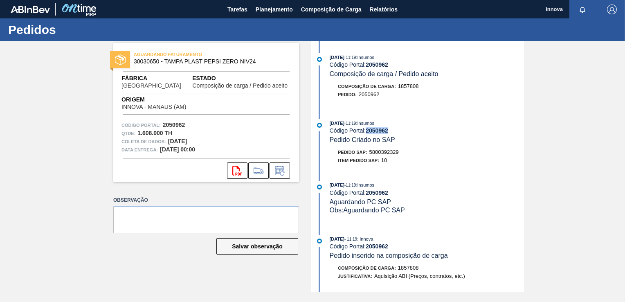
copy strong "2050962"
click at [485, 176] on div "09/10/2025 - 11:19 : Insumos Código Portal: 2050962 Composição de carga / Pedid…" at bounding box center [418, 166] width 211 height 251
click at [263, 7] on span "Planejamento" at bounding box center [274, 9] width 37 height 10
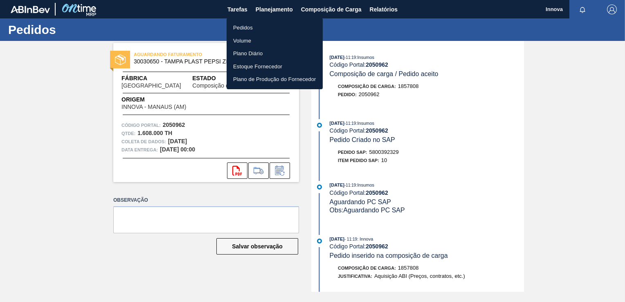
click at [250, 27] on li "Pedidos" at bounding box center [275, 27] width 96 height 13
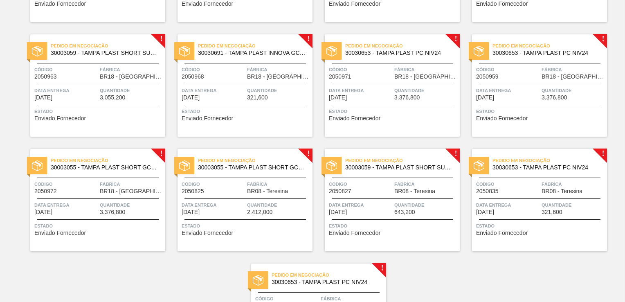
scroll to position [164, 0]
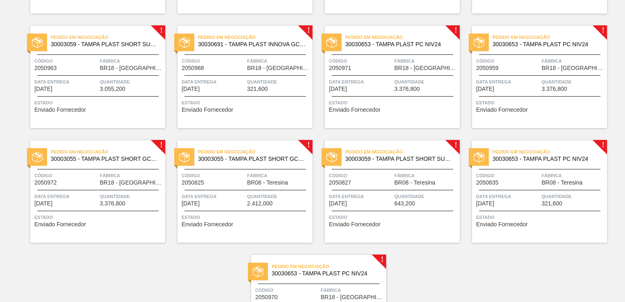
click at [109, 100] on span "Estado" at bounding box center [98, 103] width 129 height 8
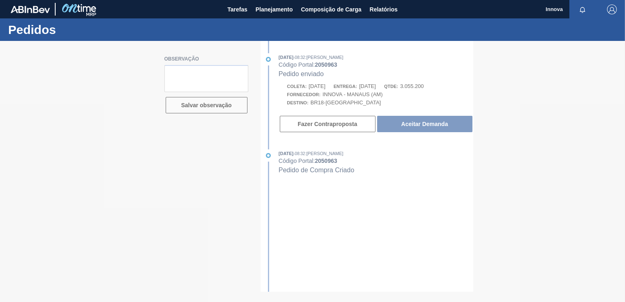
click at [426, 122] on div at bounding box center [312, 171] width 625 height 261
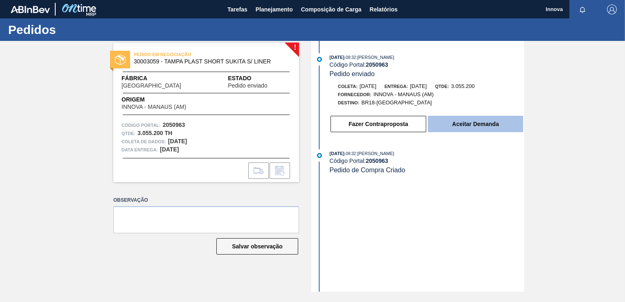
click at [449, 127] on button "Aceitar Demanda" at bounding box center [475, 124] width 95 height 16
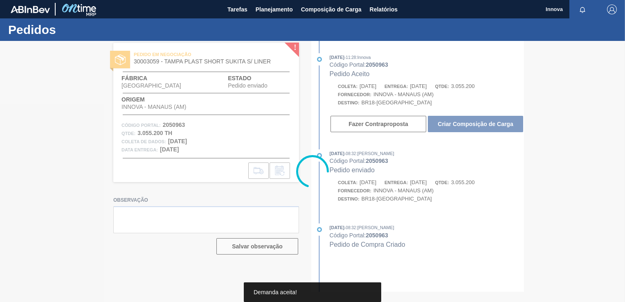
click at [469, 128] on div at bounding box center [312, 171] width 625 height 261
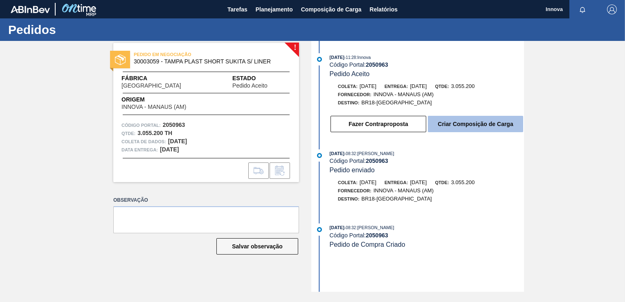
click at [471, 126] on button "Criar Composição de Carga" at bounding box center [475, 124] width 95 height 16
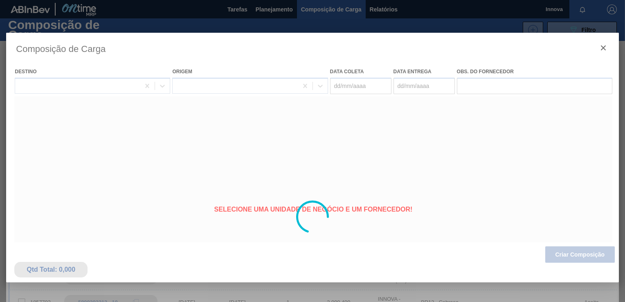
type coleta "[DATE]"
type Entrega "[DATE]"
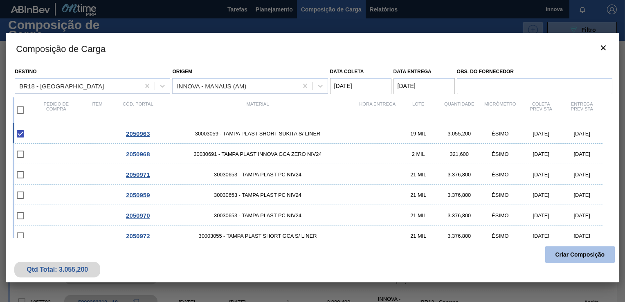
click at [594, 257] on button "Criar Composição" at bounding box center [580, 254] width 70 height 16
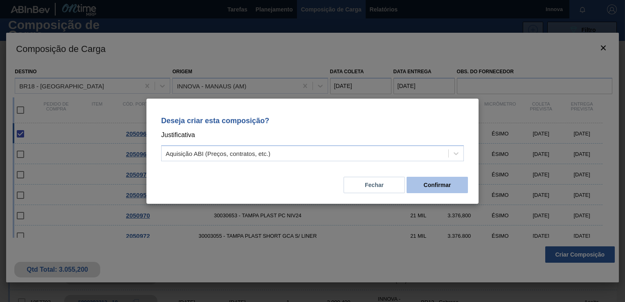
click at [459, 191] on button "Confirmar" at bounding box center [436, 185] width 61 height 16
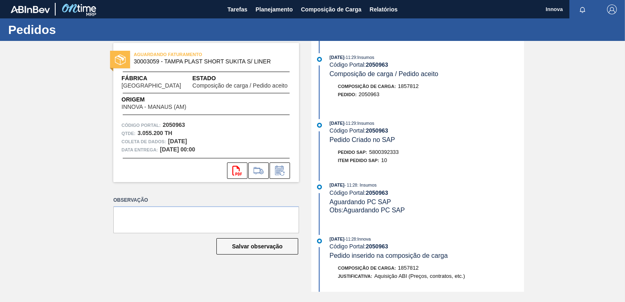
click at [383, 153] on span "5800392333" at bounding box center [383, 152] width 29 height 6
copy span "5800392333"
click at [373, 131] on strong "2050963" at bounding box center [377, 130] width 22 height 7
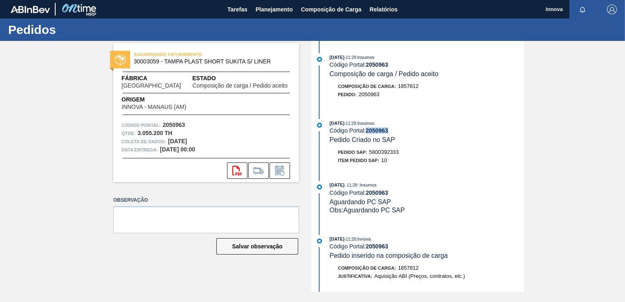
copy strong "2050963"
click at [262, 11] on span "Planejamento" at bounding box center [274, 9] width 37 height 10
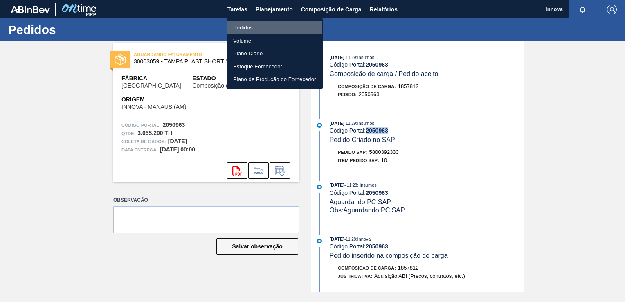
click at [251, 27] on li "Pedidos" at bounding box center [275, 27] width 96 height 13
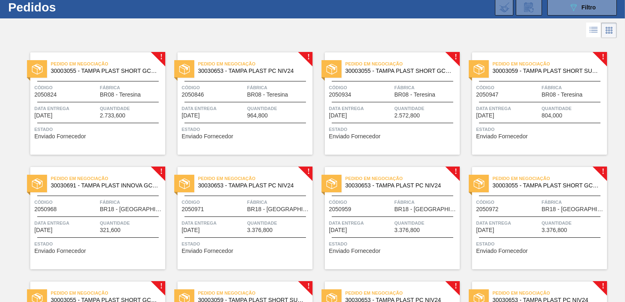
scroll to position [41, 0]
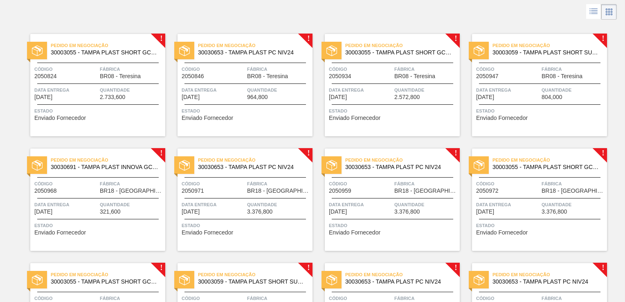
click at [79, 198] on div at bounding box center [97, 198] width 121 height 0
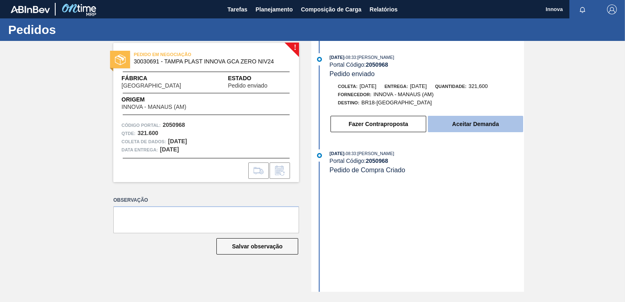
click at [464, 128] on button "Aceitar Demanda" at bounding box center [475, 124] width 95 height 16
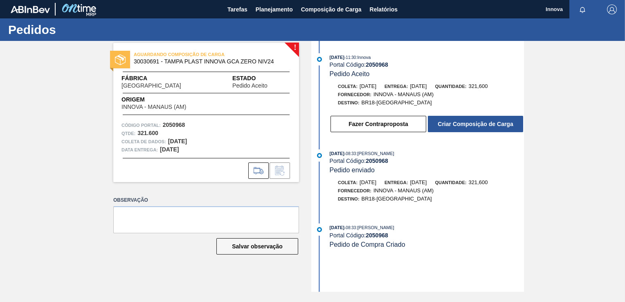
click at [479, 137] on div "[DATE] 11:30 : Innova Portal Código: 2050968 Pedido Aceito [PERSON_NAME]: [DATE…" at bounding box center [418, 95] width 211 height 84
click at [480, 124] on button "Criar Composição de Carga" at bounding box center [475, 124] width 95 height 16
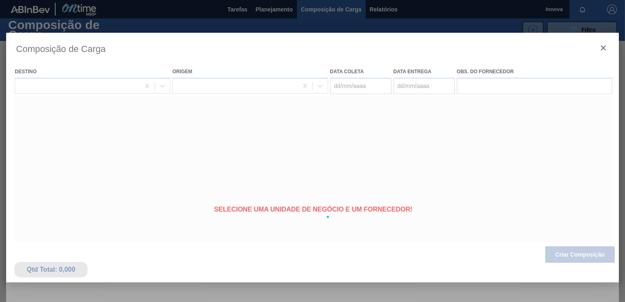
type coleta "[DATE]"
type Entrega "[DATE]"
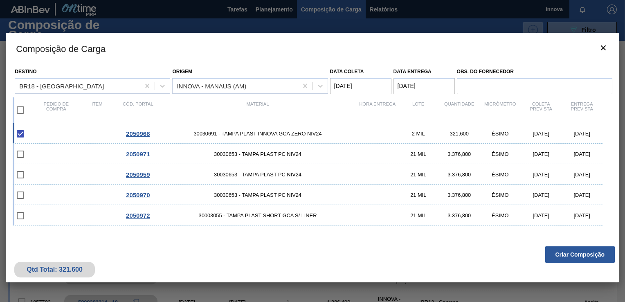
click at [570, 253] on button "Criar Composição" at bounding box center [580, 254] width 70 height 16
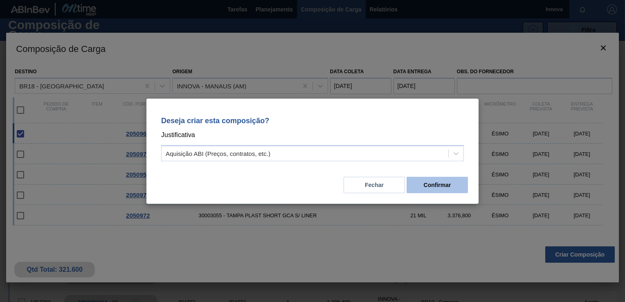
click at [446, 189] on button "Confirmar" at bounding box center [436, 185] width 61 height 16
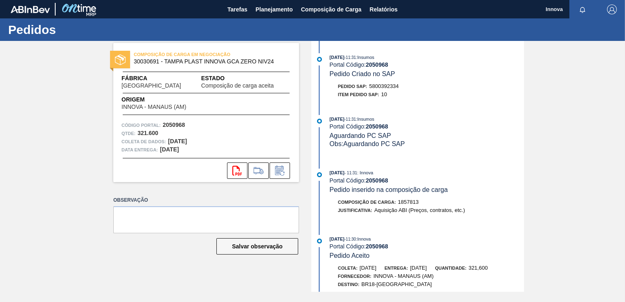
click at [383, 76] on span "Pedido Criado no SAP" at bounding box center [362, 73] width 65 height 7
click at [383, 86] on span "5800392334" at bounding box center [383, 86] width 29 height 6
copy span "5800392334"
click at [381, 128] on strong "2050968" at bounding box center [377, 126] width 22 height 7
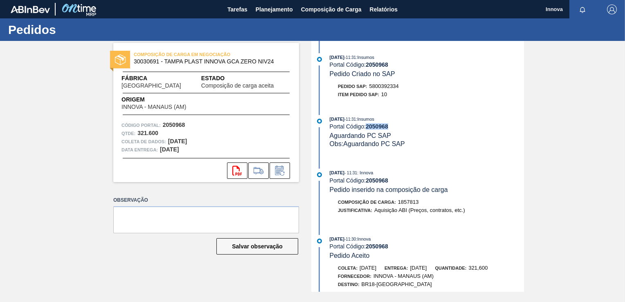
click at [381, 128] on strong "2050968" at bounding box center [377, 126] width 22 height 7
copy strong "2050968"
drag, startPoint x: 276, startPoint y: 11, endPoint x: 267, endPoint y: 21, distance: 12.7
click at [276, 11] on span "Planejamento" at bounding box center [274, 9] width 37 height 10
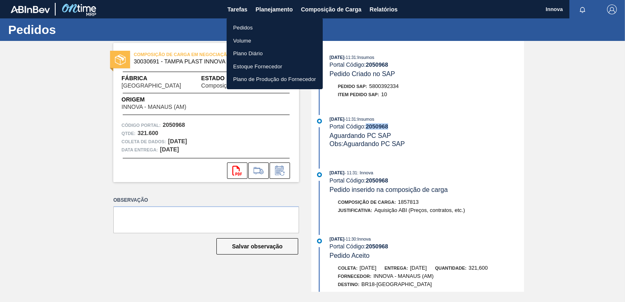
click at [243, 32] on li "Pedidos" at bounding box center [275, 27] width 96 height 13
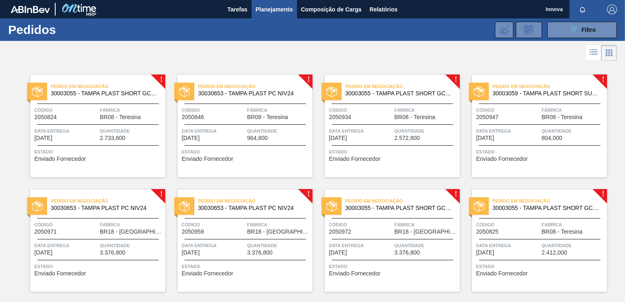
click at [67, 233] on div "Código 2050971" at bounding box center [65, 227] width 63 height 14
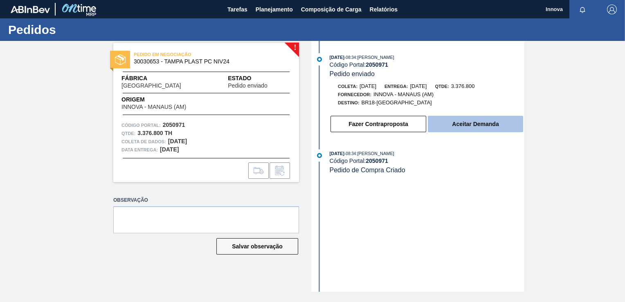
click at [469, 120] on button "Aceitar Demanda" at bounding box center [475, 124] width 95 height 16
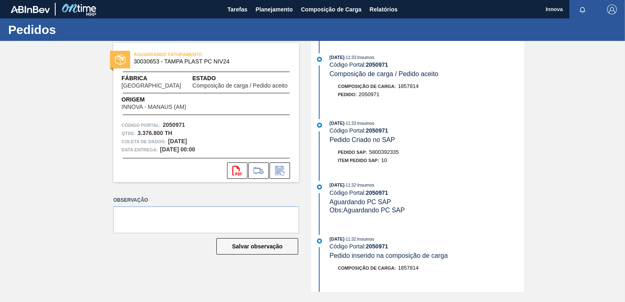
click at [390, 155] on span "5800392335" at bounding box center [383, 152] width 29 height 6
copy span "5800392335"
click at [471, 213] on div "Obs: Aguardando PC SAP" at bounding box center [427, 210] width 194 height 8
click at [373, 132] on strong "2050971" at bounding box center [377, 130] width 22 height 7
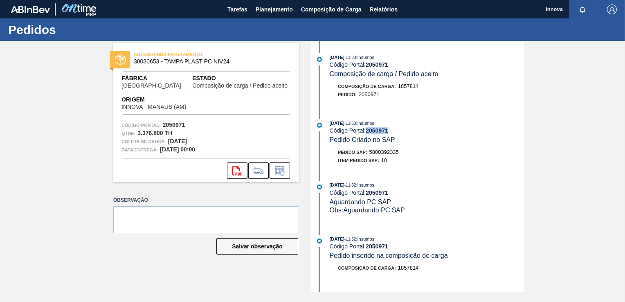
click at [373, 132] on strong "2050971" at bounding box center [377, 130] width 22 height 7
copy strong "2050971"
click at [272, 9] on span "Planejamento" at bounding box center [274, 9] width 37 height 10
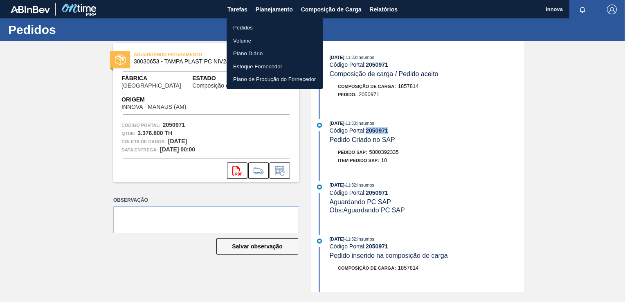
click at [249, 24] on li "Pedidos" at bounding box center [275, 27] width 96 height 13
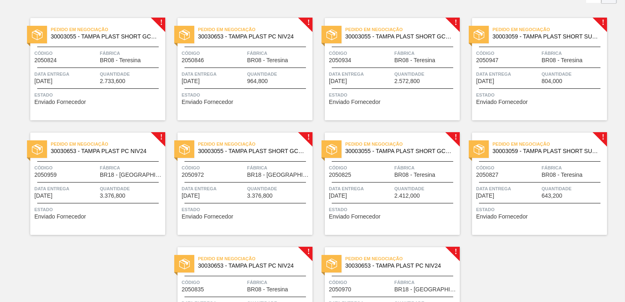
scroll to position [52, 0]
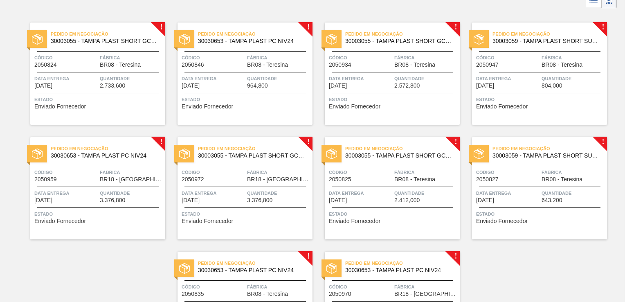
click at [86, 175] on span "Código" at bounding box center [65, 172] width 63 height 8
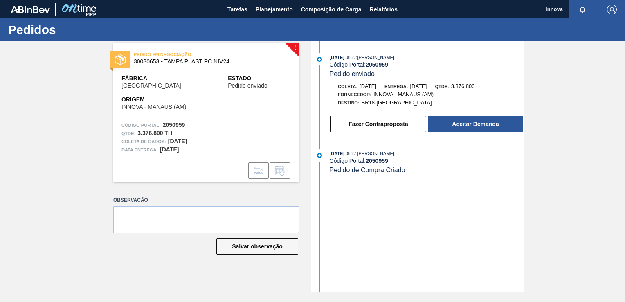
click at [441, 124] on button "Aceitar Demanda" at bounding box center [475, 124] width 95 height 16
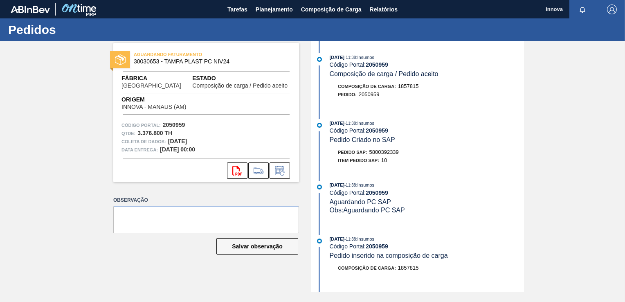
click at [396, 153] on span "5800392339" at bounding box center [383, 152] width 29 height 6
copy span "5800392339"
click at [455, 179] on div "[DATE] 11:38 : Insumos Código Portal: 2050959 Composição de carga / Pedido acei…" at bounding box center [418, 166] width 211 height 251
click at [381, 127] on div "[DATE] 11:38 : Insumos" at bounding box center [427, 123] width 194 height 8
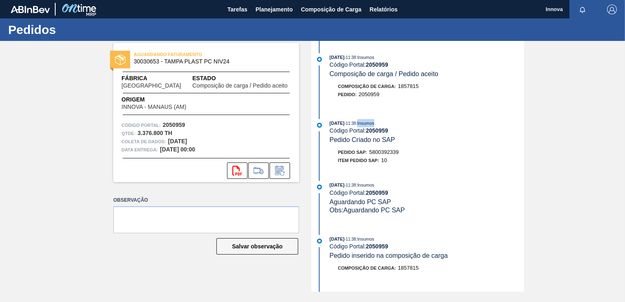
click at [381, 127] on div "[DATE] 11:38 : Insumos" at bounding box center [427, 123] width 194 height 8
click at [381, 130] on strong "2050959" at bounding box center [377, 130] width 22 height 7
click at [381, 134] on strong "2050959" at bounding box center [377, 130] width 22 height 7
drag, startPoint x: 381, startPoint y: 134, endPoint x: 359, endPoint y: 132, distance: 23.0
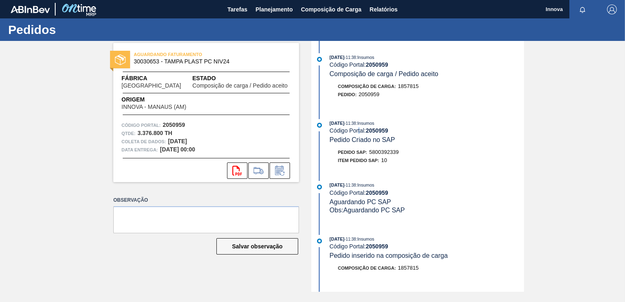
click at [359, 132] on div "Código Portal: 2050959" at bounding box center [427, 130] width 194 height 7
drag, startPoint x: 359, startPoint y: 132, endPoint x: 376, endPoint y: 131, distance: 17.6
click at [376, 131] on strong "2050959" at bounding box center [377, 130] width 22 height 7
copy strong "2050959"
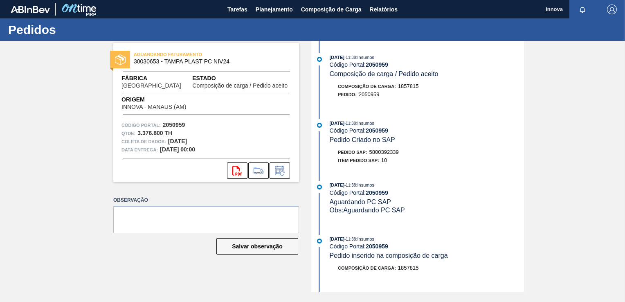
click at [496, 155] on div "Pedido SAP: 5800392339" at bounding box center [427, 152] width 194 height 8
click at [262, 9] on span "Planejamento" at bounding box center [274, 9] width 37 height 10
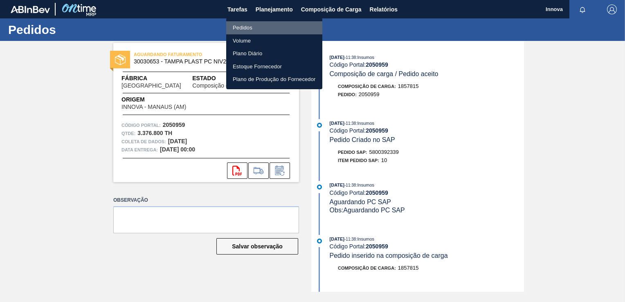
click at [244, 28] on font "Pedidos" at bounding box center [243, 28] width 20 height 8
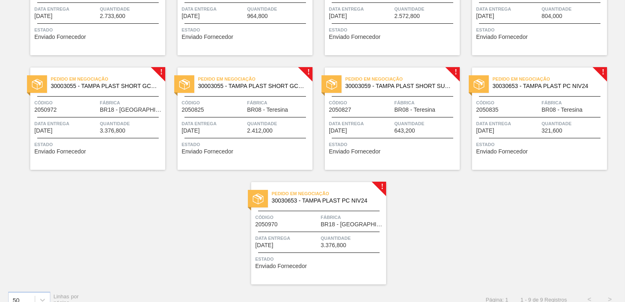
scroll to position [134, 0]
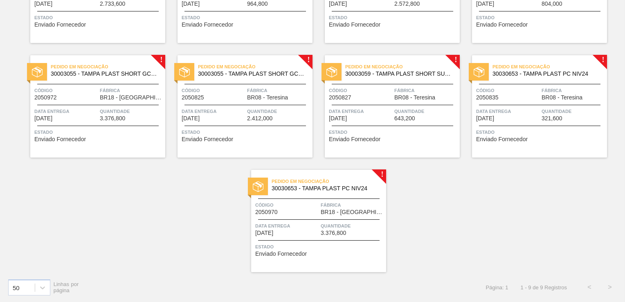
click at [80, 87] on span "Código" at bounding box center [65, 90] width 63 height 8
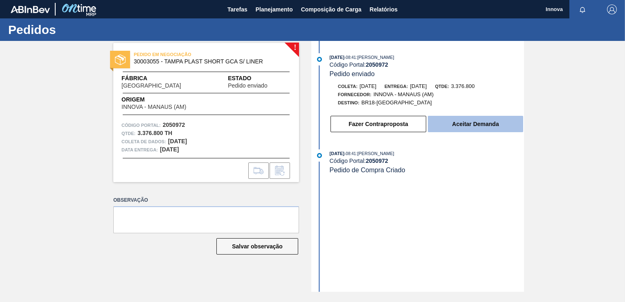
click at [461, 124] on button "Aceitar Demanda" at bounding box center [475, 124] width 95 height 16
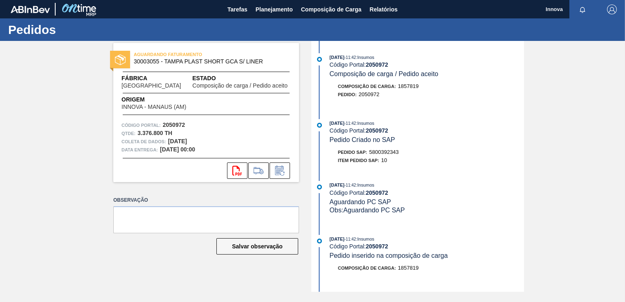
click at [379, 132] on strong "2050972" at bounding box center [377, 130] width 22 height 7
copy strong "2050972"
click at [265, 8] on span "Planejamento" at bounding box center [274, 9] width 37 height 10
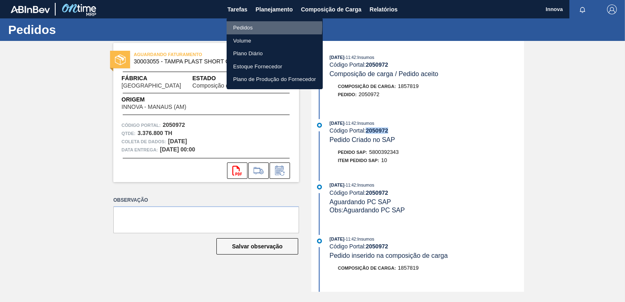
click at [248, 26] on li "Pedidos" at bounding box center [275, 27] width 96 height 13
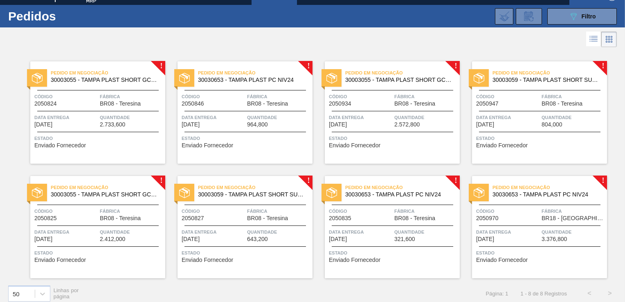
scroll to position [20, 0]
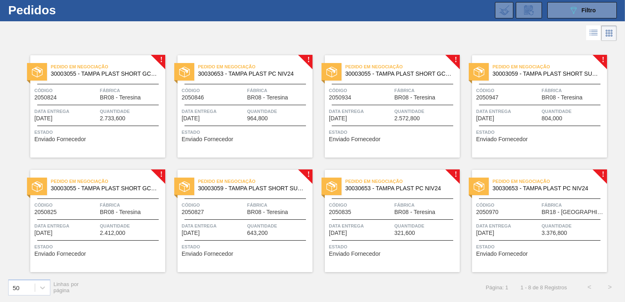
click at [524, 208] on span "Código" at bounding box center [507, 205] width 63 height 8
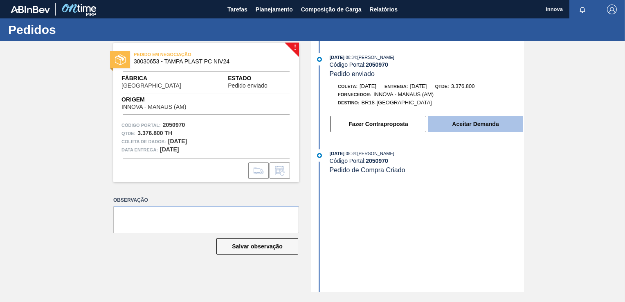
click at [451, 123] on button "Aceitar Demanda" at bounding box center [475, 124] width 95 height 16
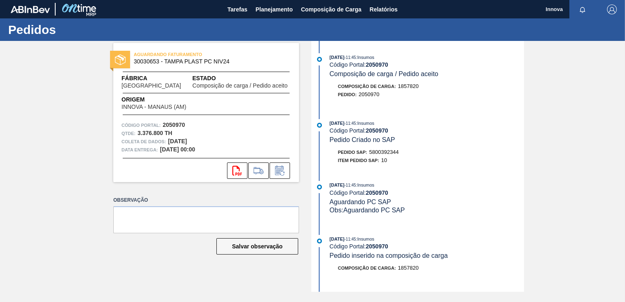
click at [386, 155] on span "5800392344" at bounding box center [383, 152] width 29 height 6
copy span "5800392344"
click at [383, 133] on strong "2050970" at bounding box center [377, 130] width 22 height 7
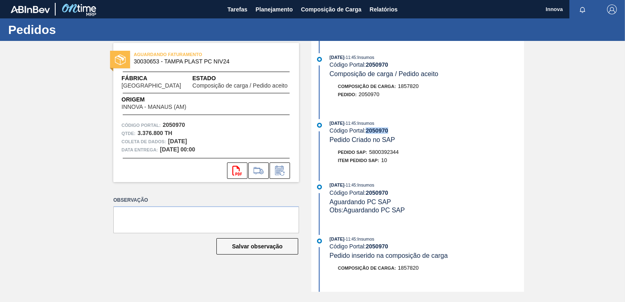
click at [383, 133] on strong "2050970" at bounding box center [377, 130] width 22 height 7
copy strong "2050970"
click at [464, 173] on div "09/10/2025 - 11:45 : Insumos Código Portal: 2050970 Composição de carga / Pedid…" at bounding box center [418, 166] width 211 height 251
click at [276, 12] on span "Planejamento" at bounding box center [274, 9] width 37 height 10
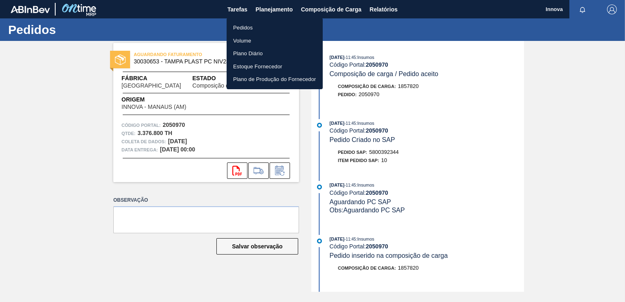
click at [243, 29] on li "Pedidos" at bounding box center [275, 27] width 96 height 13
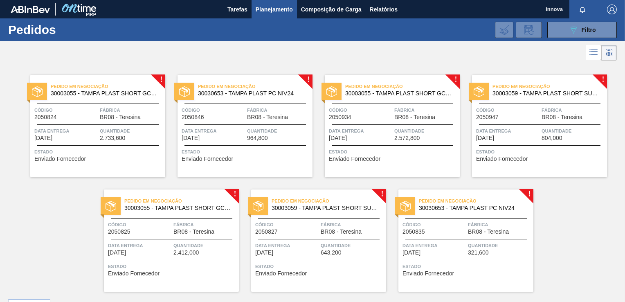
click at [85, 110] on span "Código" at bounding box center [65, 110] width 63 height 8
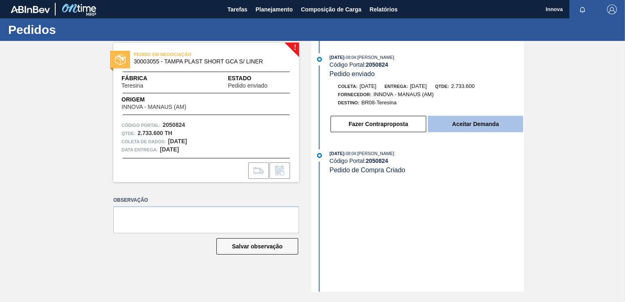
click at [486, 127] on button "Aceitar Demanda" at bounding box center [475, 124] width 95 height 16
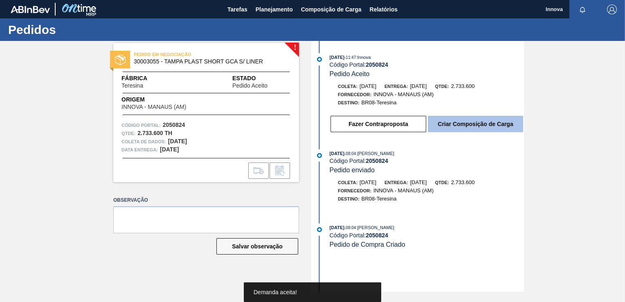
click at [489, 126] on button "Criar Composição de Carga" at bounding box center [475, 124] width 95 height 16
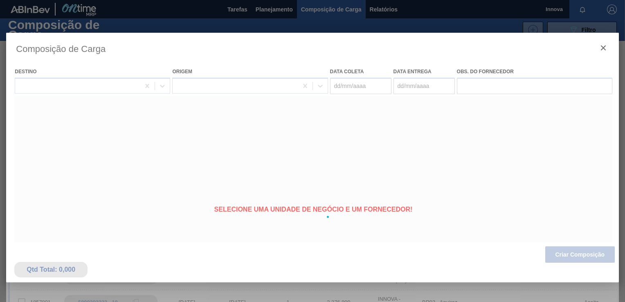
type coleta "[DATE]"
type Entrega "[DATE]"
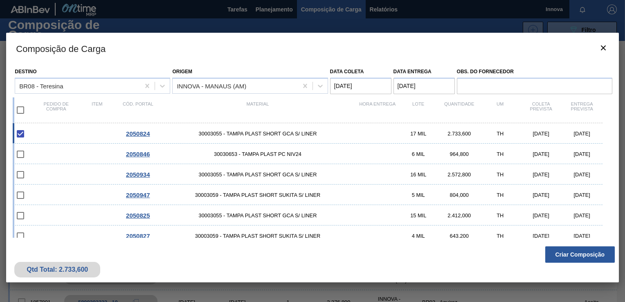
click at [578, 254] on button "Criar Composição" at bounding box center [580, 254] width 70 height 16
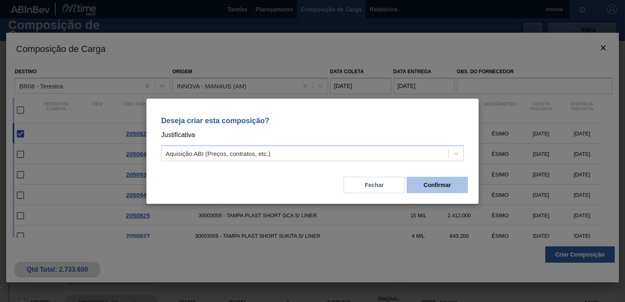
click at [441, 180] on button "Confirmar" at bounding box center [436, 185] width 61 height 16
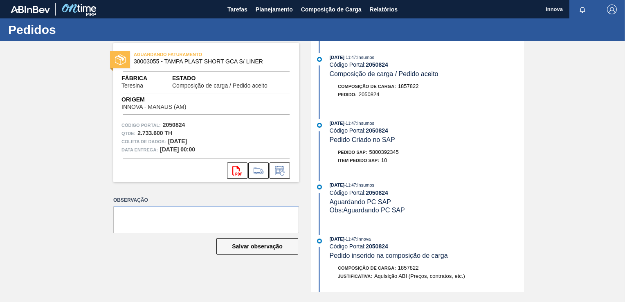
click at [389, 152] on span "5800392345" at bounding box center [383, 152] width 29 height 6
copy span "5800392345"
click at [377, 133] on strong "2050824" at bounding box center [377, 130] width 22 height 7
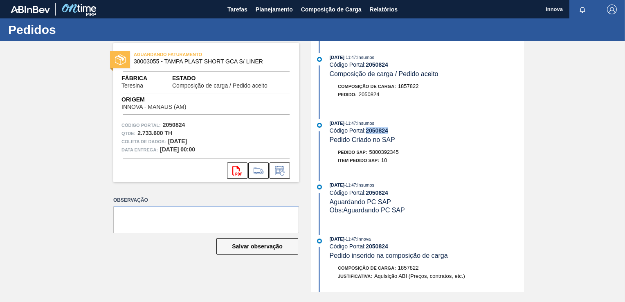
copy strong "2050824"
click at [277, 2] on button "Planejamento" at bounding box center [273, 9] width 45 height 18
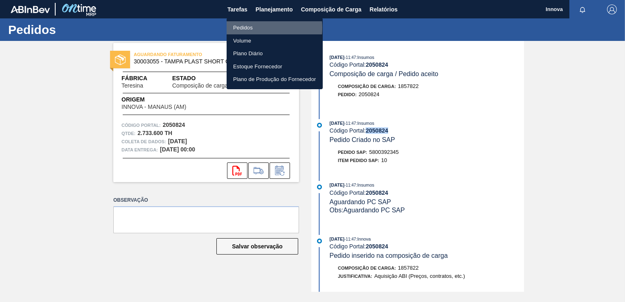
click at [249, 28] on li "Pedidos" at bounding box center [275, 27] width 96 height 13
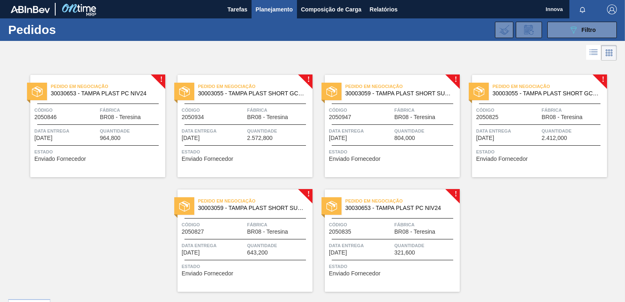
click at [85, 138] on div "Data Entrega 26/11/2025" at bounding box center [65, 134] width 63 height 14
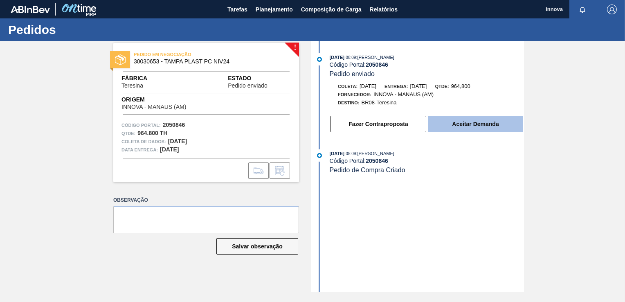
click at [446, 122] on button "Aceitar Demanda" at bounding box center [475, 124] width 95 height 16
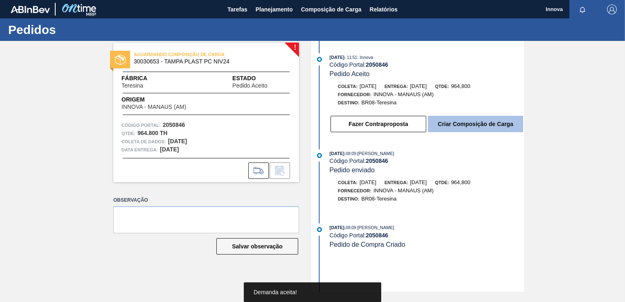
click at [464, 127] on button "Criar Composição de Carga" at bounding box center [475, 124] width 95 height 16
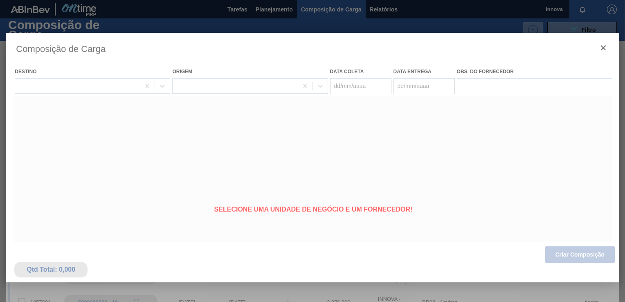
type coleta "[DATE]"
type Entrega "[DATE]"
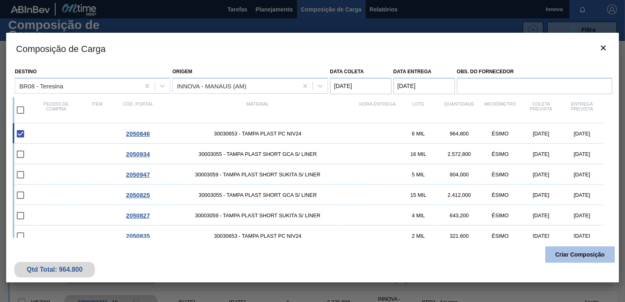
click at [576, 253] on button "Criar Composição" at bounding box center [580, 254] width 70 height 16
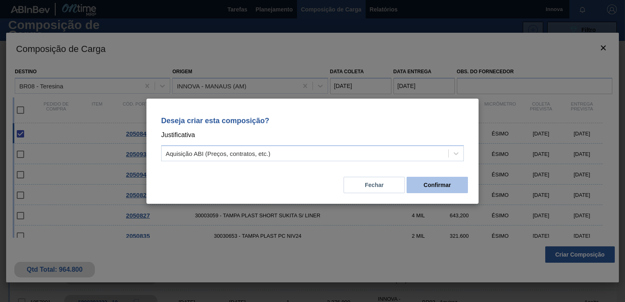
click at [448, 186] on button "Confirmar" at bounding box center [436, 185] width 61 height 16
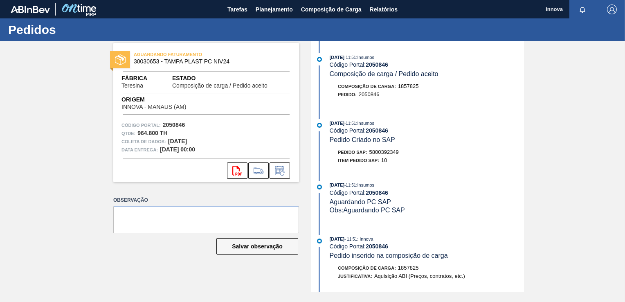
click at [399, 153] on span "5800392349" at bounding box center [383, 152] width 29 height 6
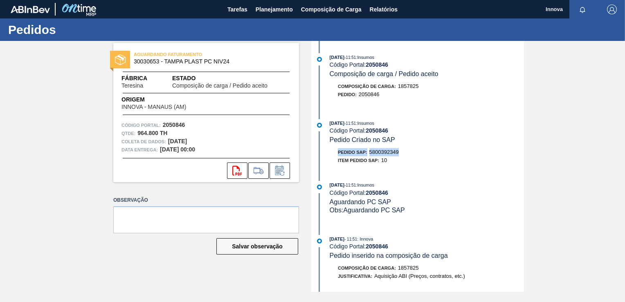
click at [382, 154] on span "5800392349" at bounding box center [383, 152] width 29 height 6
click at [375, 133] on strong "2050846" at bounding box center [377, 130] width 22 height 7
copy strong "2050846"
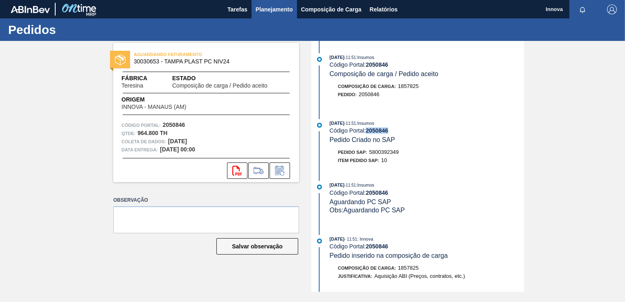
click at [270, 13] on span "Planejamento" at bounding box center [274, 9] width 37 height 10
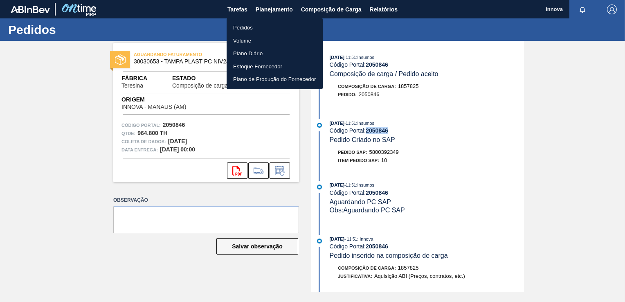
click at [255, 30] on li "Pedidos" at bounding box center [275, 27] width 96 height 13
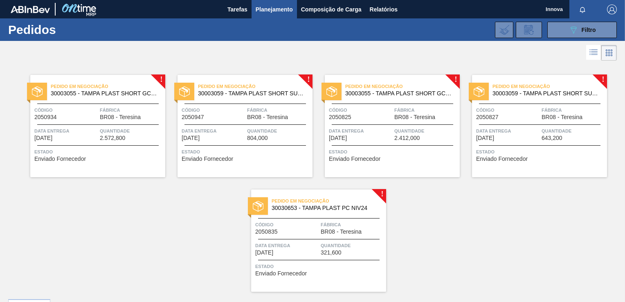
click at [85, 121] on div "Pedido em Negociação 30003055 - TAMPA PLAST SHORT GCA S/ LINER Código 2050934 F…" at bounding box center [97, 126] width 135 height 102
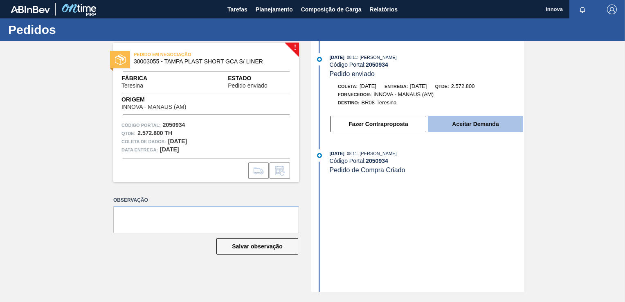
click at [457, 125] on button "Aceitar Demanda" at bounding box center [475, 124] width 95 height 16
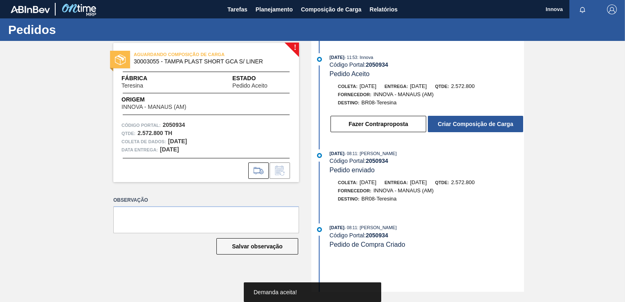
click at [457, 125] on button "Criar Composição de Carga" at bounding box center [475, 124] width 95 height 16
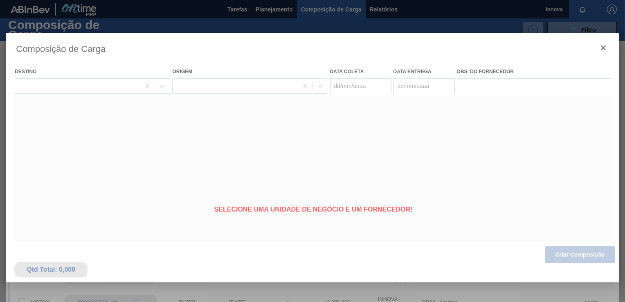
type coleta "[DATE]"
type Entrega "[DATE]"
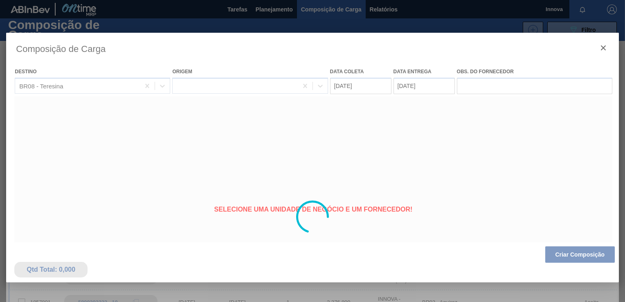
click at [576, 254] on div at bounding box center [312, 217] width 612 height 368
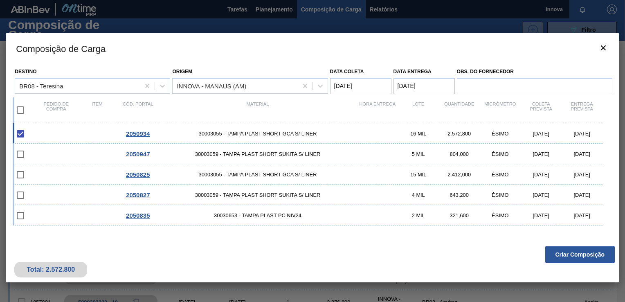
click at [573, 253] on button "Criar Composição" at bounding box center [580, 254] width 70 height 16
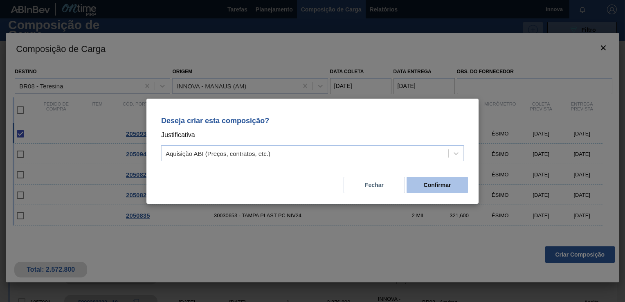
click at [449, 191] on button "Confirmar" at bounding box center [436, 185] width 61 height 16
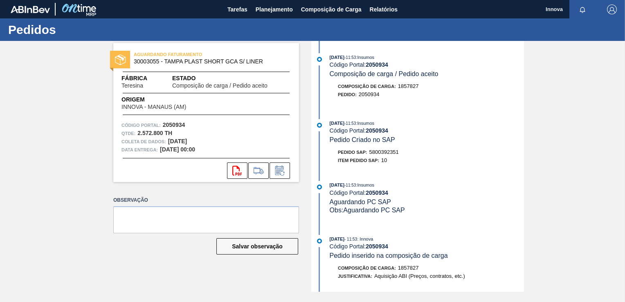
click at [383, 155] on span "5800392351" at bounding box center [383, 152] width 29 height 6
copy span "5800392351"
click at [373, 131] on strong "2050934" at bounding box center [377, 130] width 22 height 7
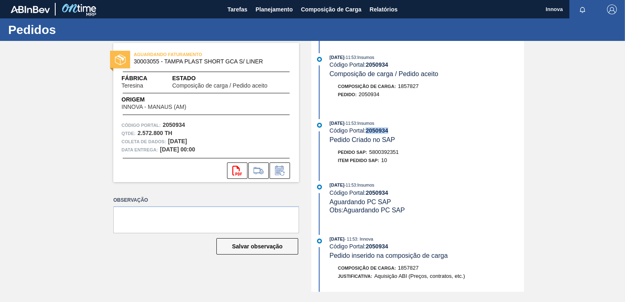
copy strong "2050934"
click at [439, 133] on div "Código Portal: 2050934" at bounding box center [427, 130] width 194 height 7
click at [267, 6] on span "Planejamento" at bounding box center [274, 9] width 37 height 10
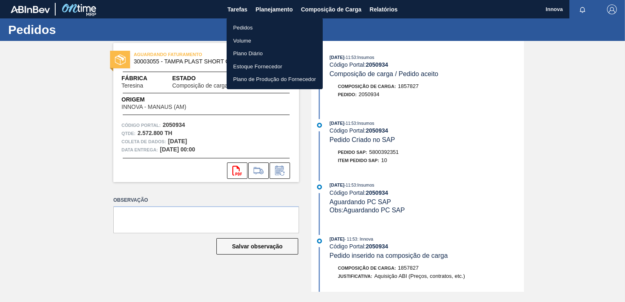
click at [248, 27] on li "Pedidos" at bounding box center [275, 27] width 96 height 13
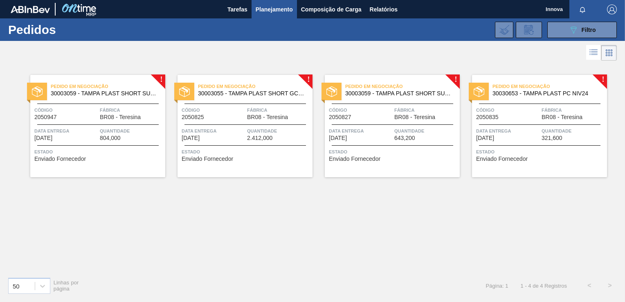
click at [88, 130] on span "Data Entrega" at bounding box center [65, 131] width 63 height 8
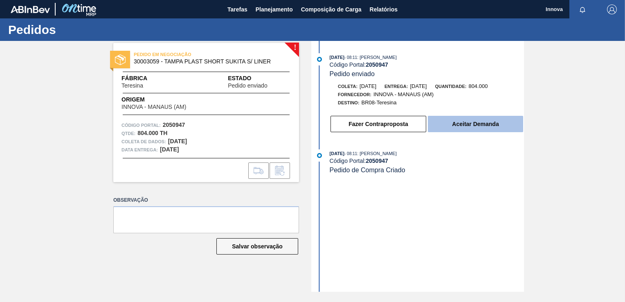
click at [451, 125] on button "Aceitar Demanda" at bounding box center [475, 124] width 95 height 16
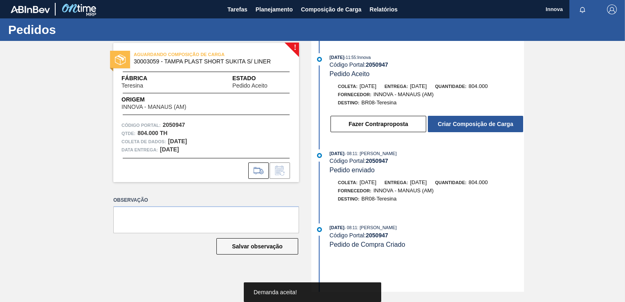
click at [478, 123] on button "Criar Composição de Carga" at bounding box center [475, 124] width 95 height 16
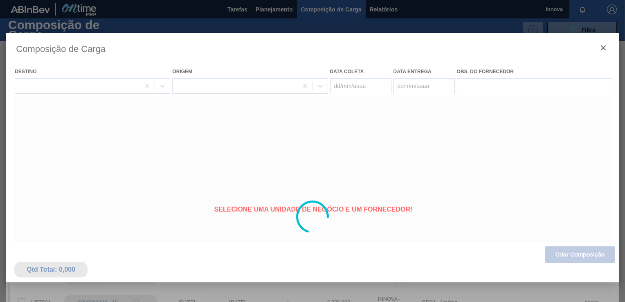
type coleta "10/11/2025"
type Entrega "05/12/2025"
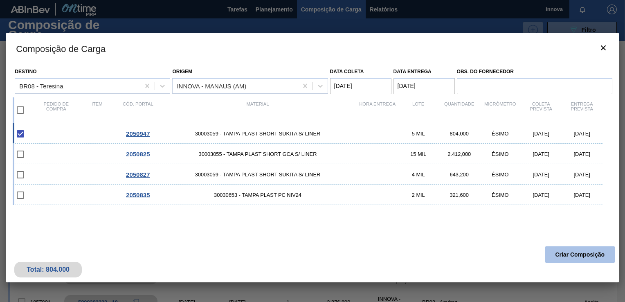
click at [579, 254] on button "Criar Composição" at bounding box center [580, 254] width 70 height 16
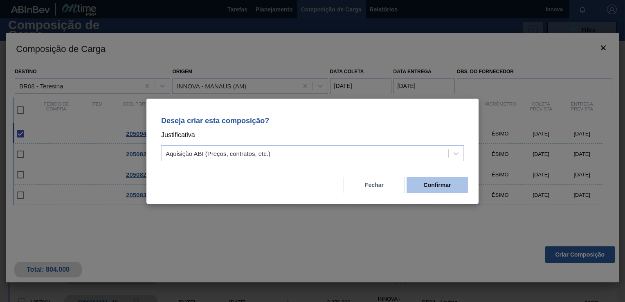
click at [450, 185] on button "Confirmar" at bounding box center [436, 185] width 61 height 16
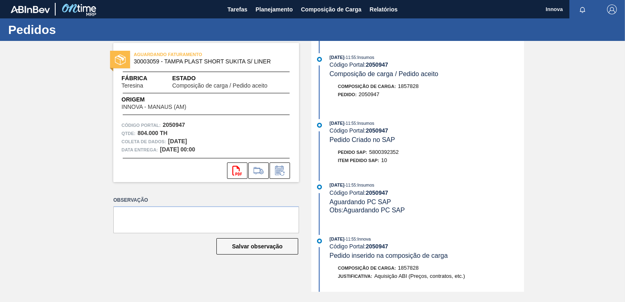
click at [376, 130] on strong "2050947" at bounding box center [377, 130] width 22 height 7
click at [377, 130] on strong "2050947" at bounding box center [377, 130] width 22 height 7
copy strong "2050947"
click at [381, 153] on span "5800392352" at bounding box center [383, 152] width 29 height 6
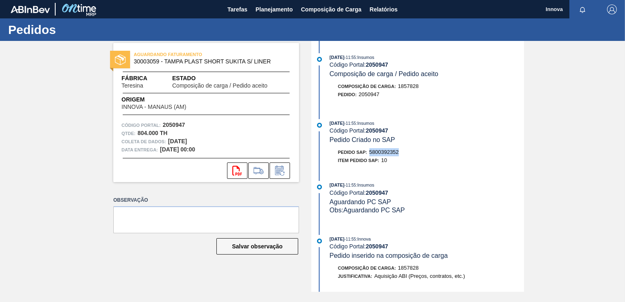
copy span "5800392352"
click at [270, 9] on span "Planejamento" at bounding box center [274, 9] width 37 height 10
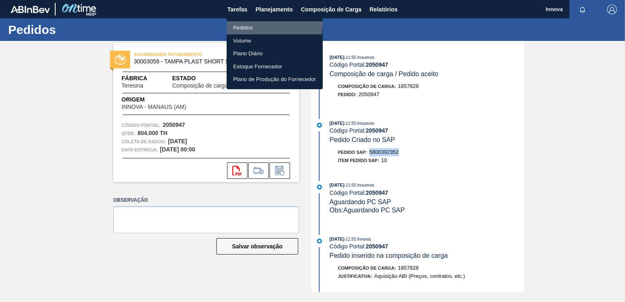
click at [250, 23] on li "Pedidos" at bounding box center [275, 27] width 96 height 13
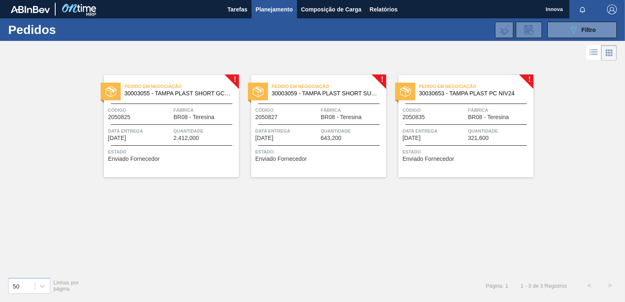
click at [195, 149] on span "Estado" at bounding box center [172, 152] width 129 height 8
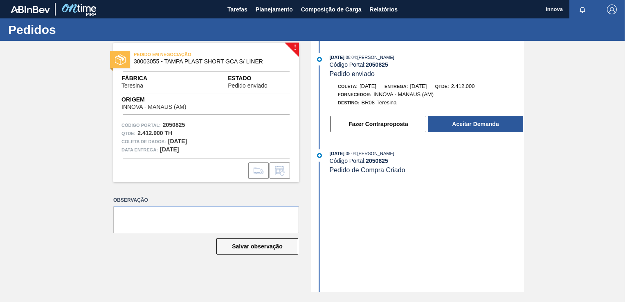
click at [459, 122] on button "Aceitar Demanda" at bounding box center [475, 124] width 95 height 16
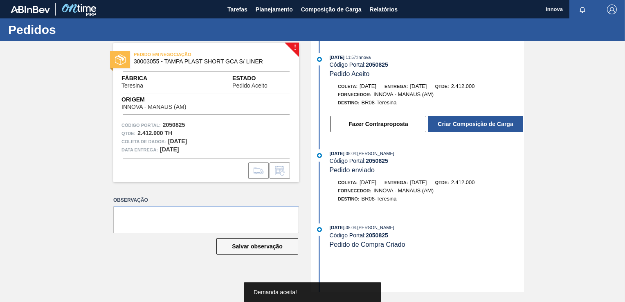
click at [474, 123] on button "Criar Composição de Carga" at bounding box center [475, 124] width 95 height 16
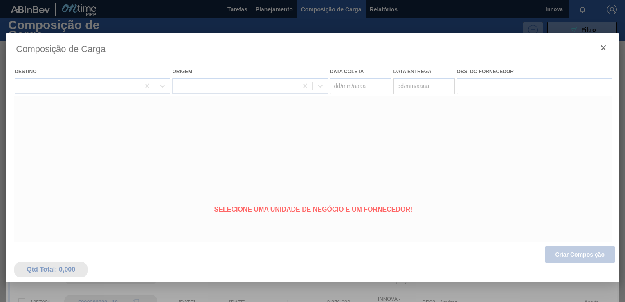
type coleta "[DATE]"
type Entrega "[DATE]"
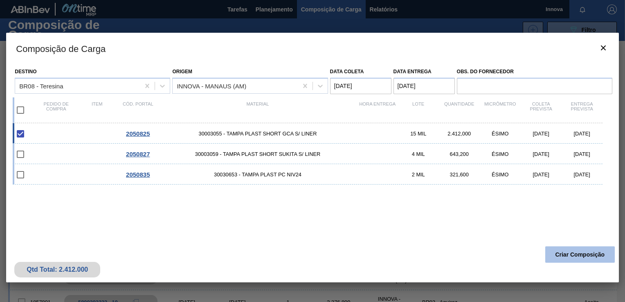
click at [591, 253] on button "Criar Composição" at bounding box center [580, 254] width 70 height 16
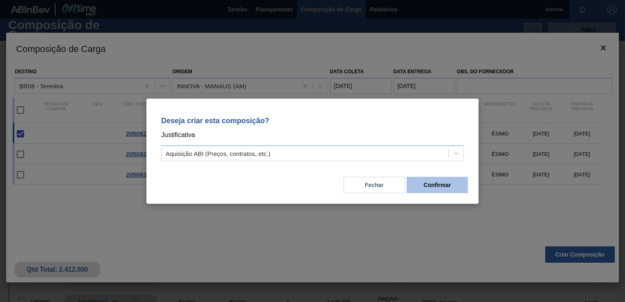
click at [445, 187] on button "Confirmar" at bounding box center [436, 185] width 61 height 16
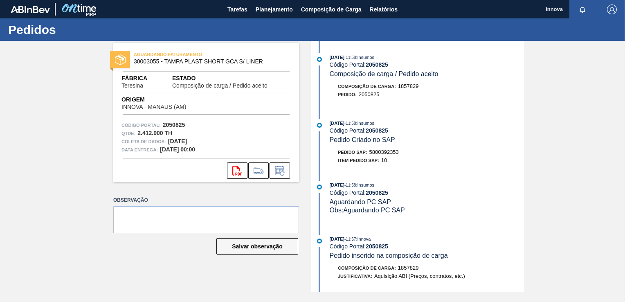
click at [386, 154] on span "5800392353" at bounding box center [383, 152] width 29 height 6
copy span "5800392353"
click at [380, 132] on strong "2050825" at bounding box center [377, 130] width 22 height 7
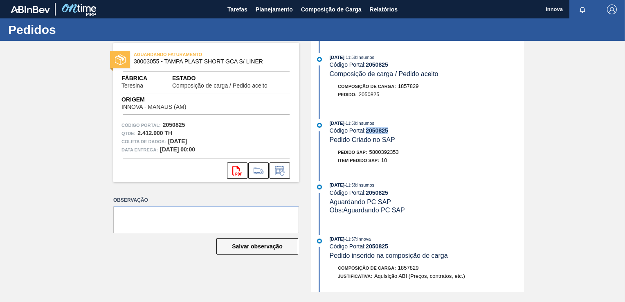
copy strong "2050825"
click at [273, 9] on span "Planejamento" at bounding box center [274, 9] width 37 height 10
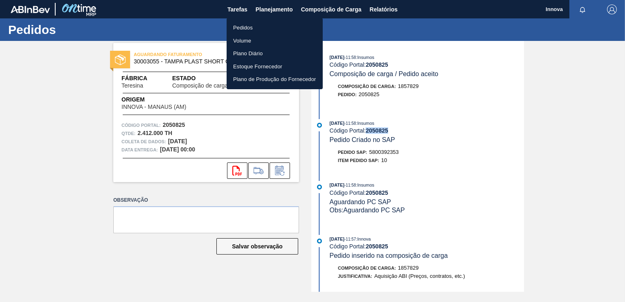
click at [245, 29] on li "Pedidos" at bounding box center [275, 27] width 96 height 13
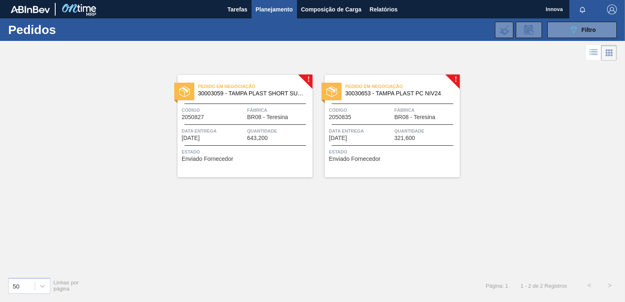
click at [255, 145] on div "Pedido em Negociação 30003059 - TAMPA PLAST SHORT SUKITA S/ LINER Código 205082…" at bounding box center [244, 126] width 135 height 102
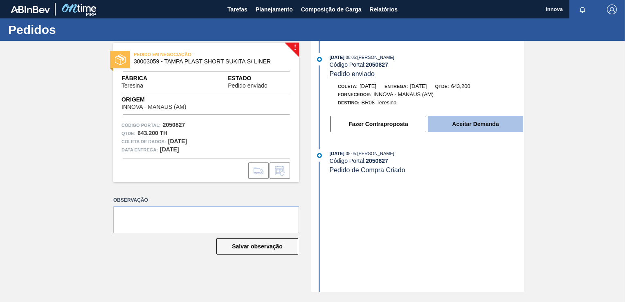
click at [468, 125] on button "Aceitar Demanda" at bounding box center [475, 124] width 95 height 16
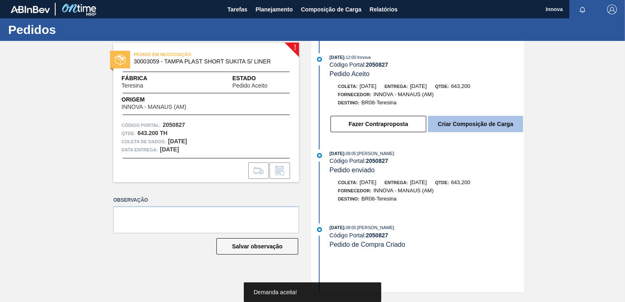
click at [481, 125] on button "Criar Composição de Carga" at bounding box center [475, 124] width 95 height 16
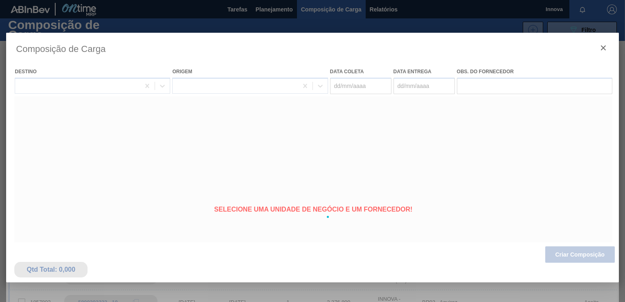
type coleta "[DATE]"
type Entrega "[DATE]"
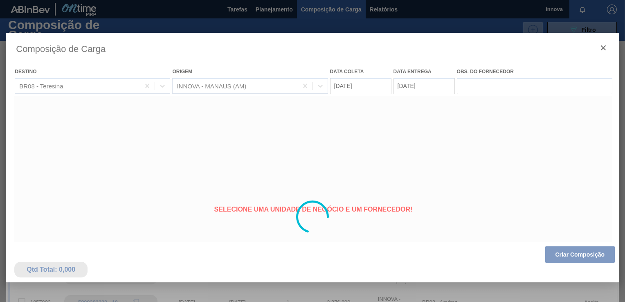
click at [582, 255] on div at bounding box center [312, 217] width 612 height 368
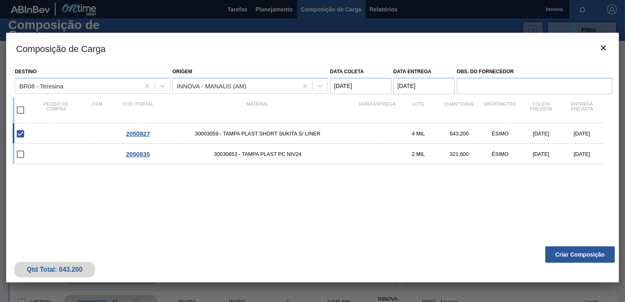
click at [582, 255] on button "Criar Composição" at bounding box center [580, 254] width 70 height 16
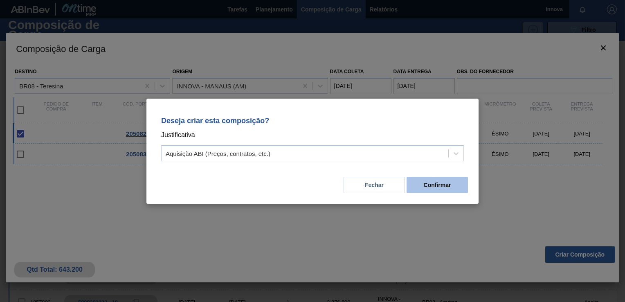
click at [442, 191] on button "Confirmar" at bounding box center [436, 185] width 61 height 16
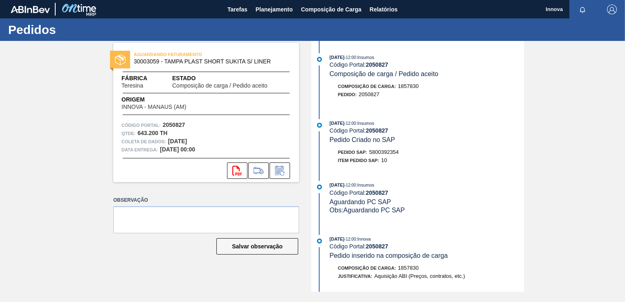
click at [386, 155] on span "5800392354" at bounding box center [383, 152] width 29 height 6
copy span "5800392354"
click at [379, 132] on strong "2050827" at bounding box center [377, 130] width 22 height 7
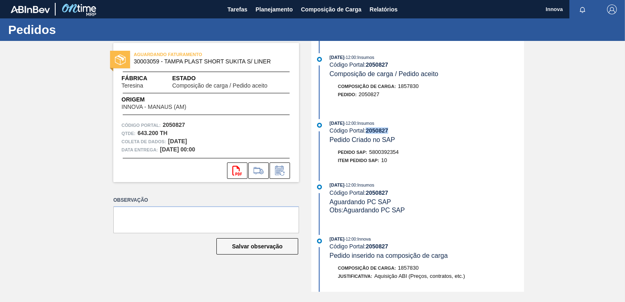
copy strong "2050827"
click at [283, 13] on span "Planejamento" at bounding box center [274, 9] width 37 height 10
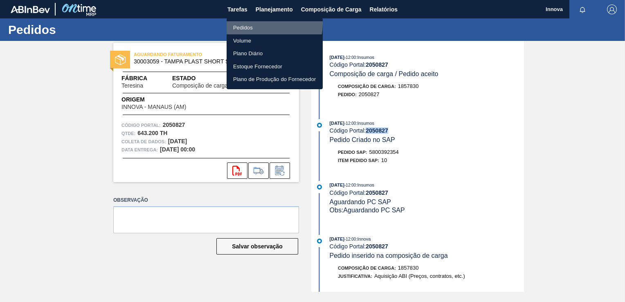
click at [257, 24] on li "Pedidos" at bounding box center [275, 27] width 96 height 13
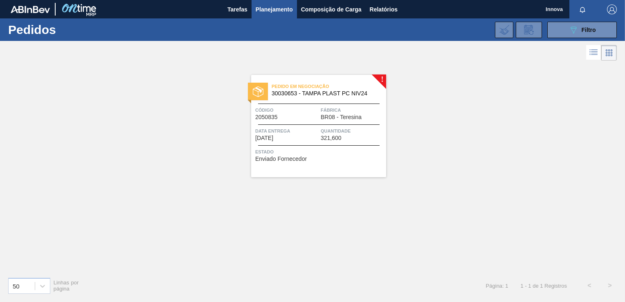
click at [317, 128] on span "Data Entrega" at bounding box center [286, 131] width 63 height 8
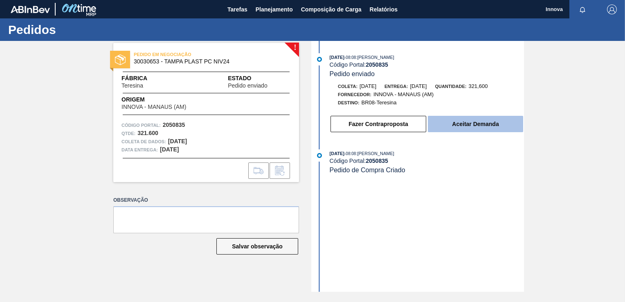
click at [460, 127] on button "Aceitar Demanda" at bounding box center [475, 124] width 95 height 16
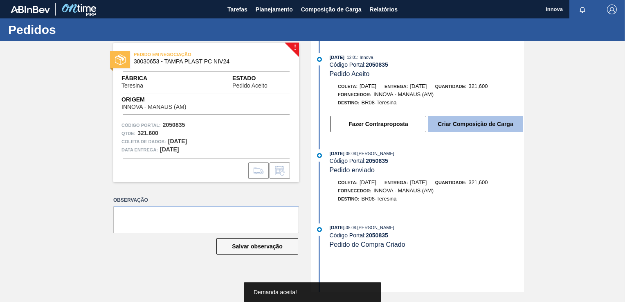
click at [485, 124] on button "Criar Composição de Carga" at bounding box center [475, 124] width 95 height 16
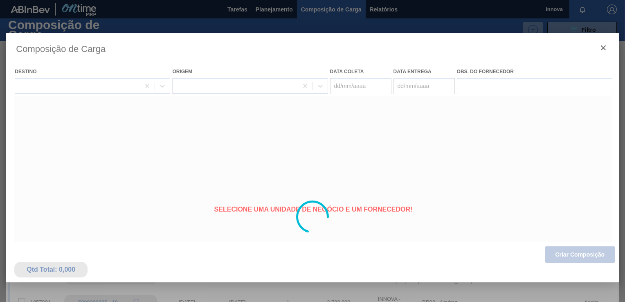
type coleta "[DATE]"
type Entrega "[DATE]"
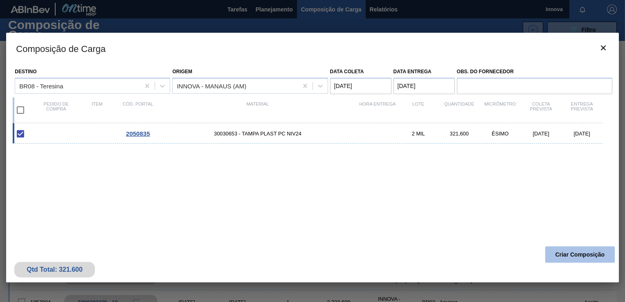
click at [581, 256] on button "Criar Composição" at bounding box center [580, 254] width 70 height 16
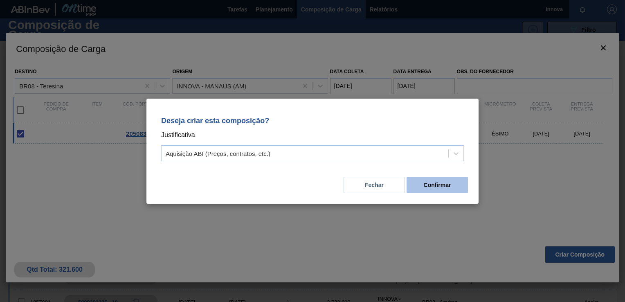
click at [440, 184] on button "Confirmar" at bounding box center [436, 185] width 61 height 16
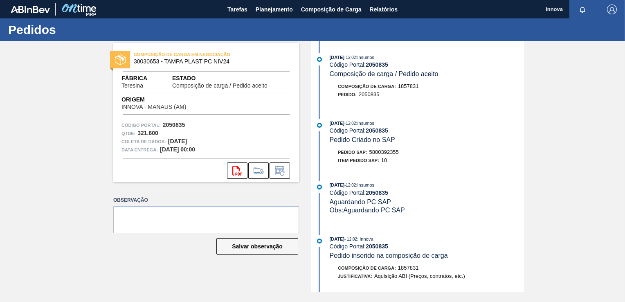
click at [376, 154] on span "5800392355" at bounding box center [383, 152] width 29 height 6
copy span "5800392355"
click at [377, 131] on strong "2050835" at bounding box center [377, 130] width 22 height 7
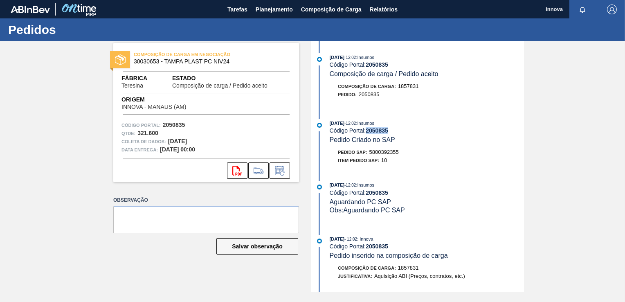
copy strong "2050835"
click at [268, 9] on span "Planejamento" at bounding box center [274, 9] width 37 height 10
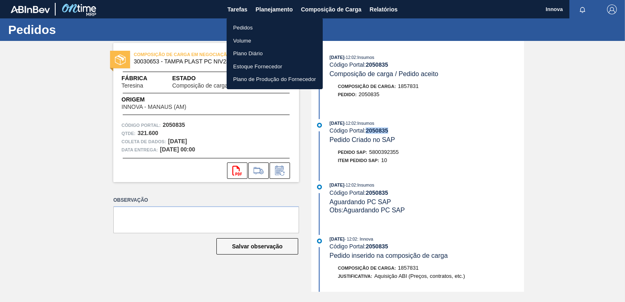
click at [253, 28] on li "Pedidos" at bounding box center [275, 27] width 96 height 13
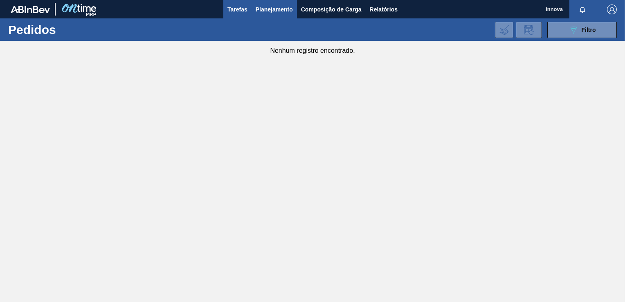
click at [245, 12] on span "Tarefas" at bounding box center [237, 9] width 20 height 10
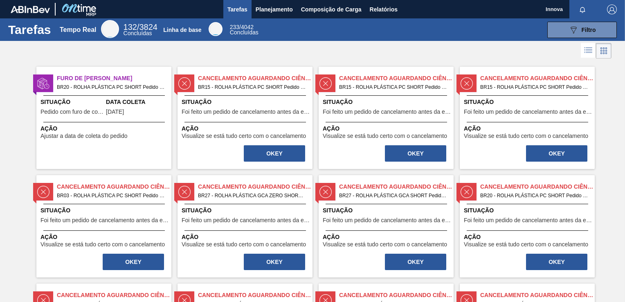
click at [261, 90] on span "BR15 - ROLHA PLÁSTICA PC SHORT Pedido - 694548" at bounding box center [252, 87] width 108 height 9
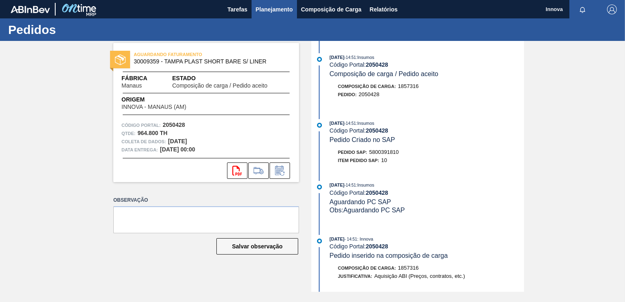
click at [269, 11] on span "Planejamento" at bounding box center [274, 9] width 37 height 10
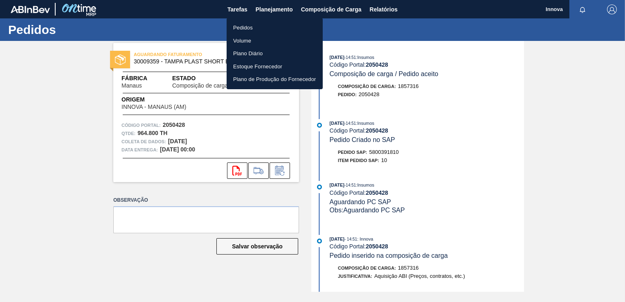
click at [248, 31] on li "Pedidos" at bounding box center [275, 27] width 96 height 13
